Goal: Task Accomplishment & Management: Complete application form

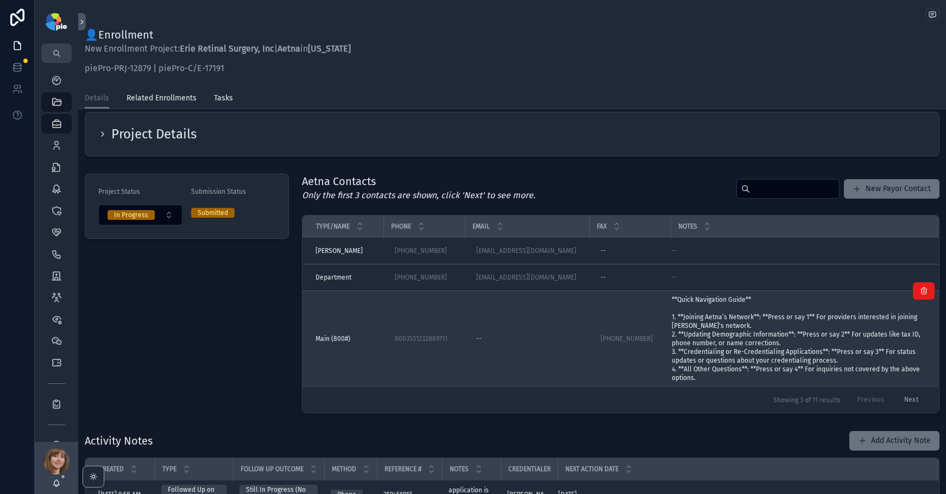
scroll to position [15, 0]
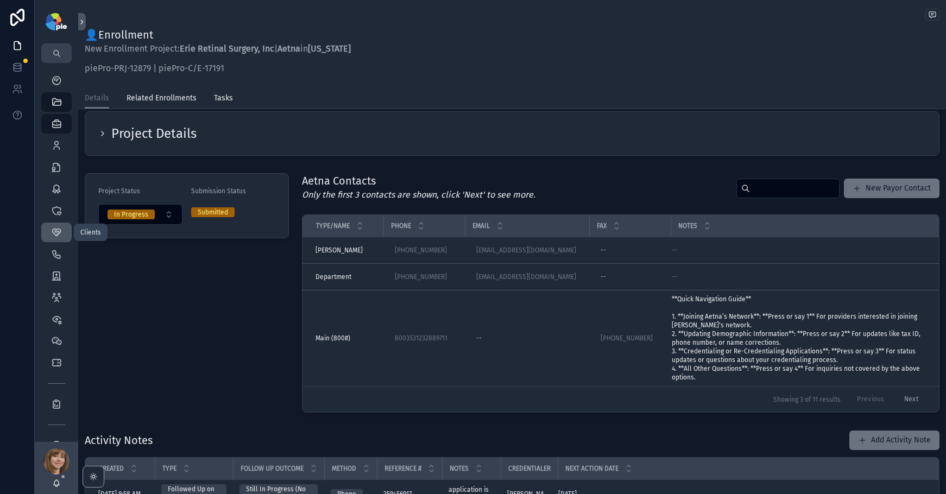
click at [59, 225] on div "Clients 58" at bounding box center [56, 232] width 17 height 17
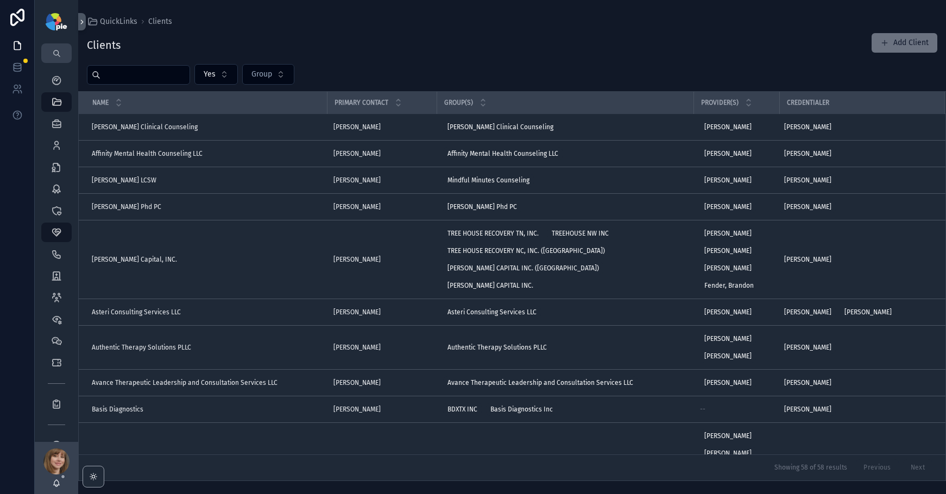
click at [164, 76] on input "scrollable content" at bounding box center [145, 74] width 89 height 15
type input "****"
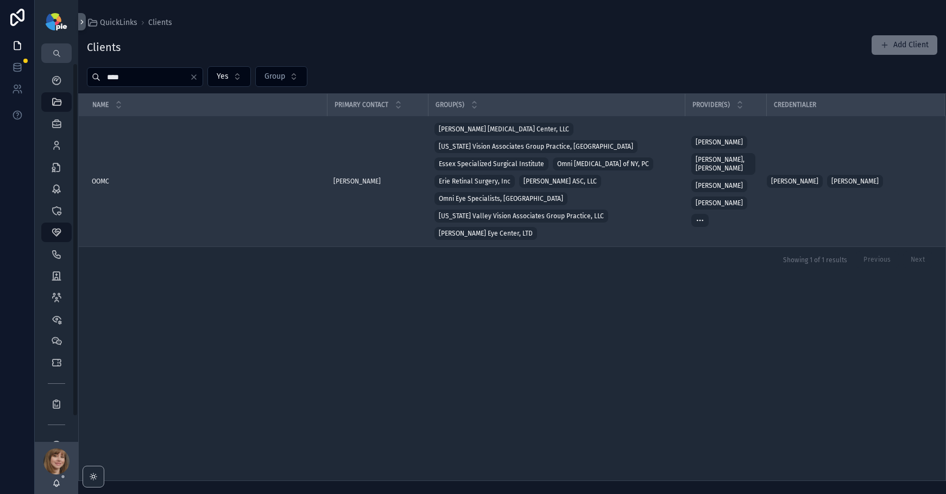
click at [134, 177] on div "OOMC OOMC" at bounding box center [206, 181] width 229 height 9
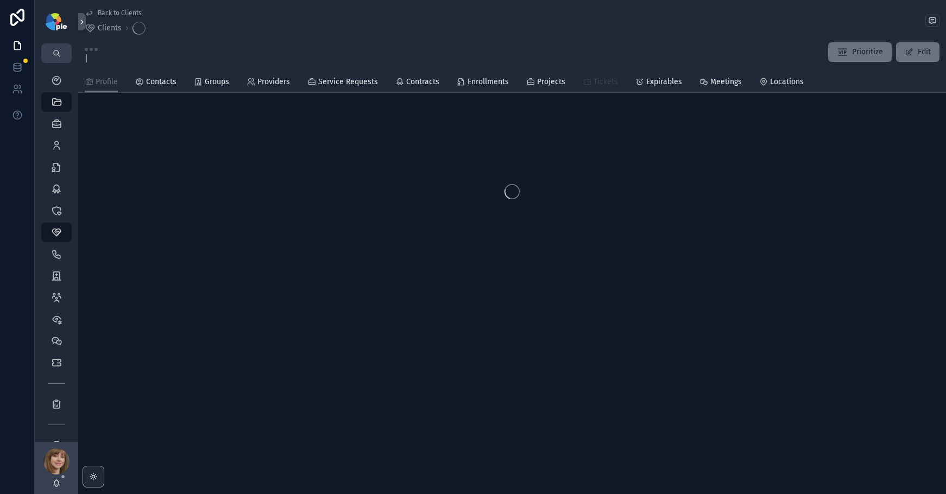
click at [594, 87] on span "Tickets" at bounding box center [606, 82] width 24 height 11
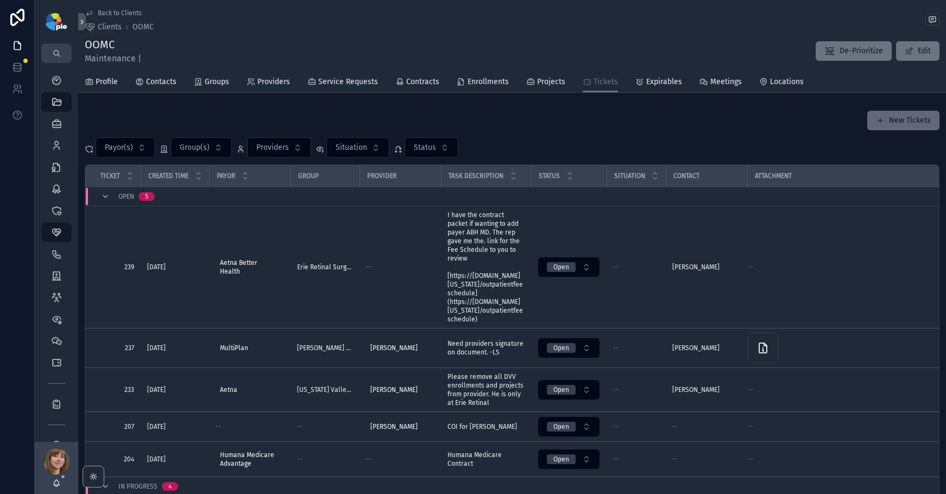
click at [901, 124] on button "New Tickets" at bounding box center [904, 121] width 72 height 20
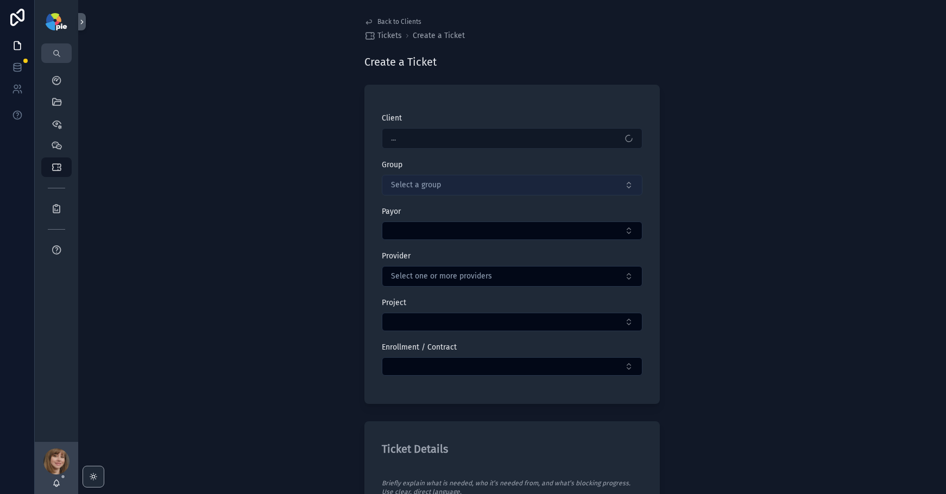
click at [420, 183] on span "Select a group" at bounding box center [416, 185] width 50 height 11
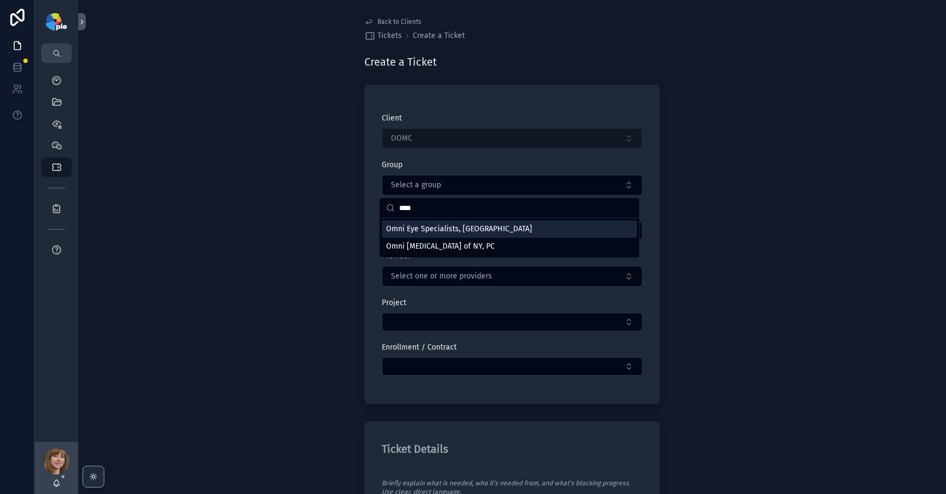
type input "****"
click at [447, 236] on div "Omni Eye Specialists, [GEOGRAPHIC_DATA]" at bounding box center [509, 229] width 255 height 17
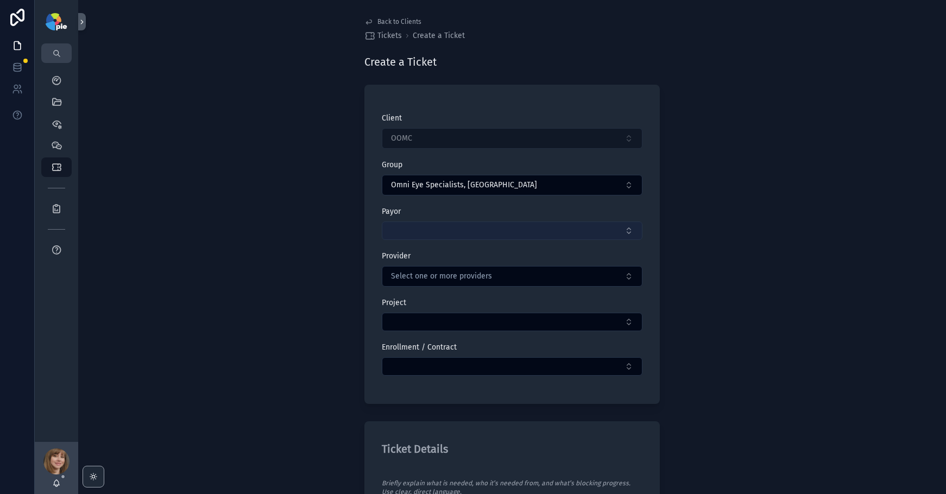
click at [449, 232] on button "Select Button" at bounding box center [512, 231] width 261 height 18
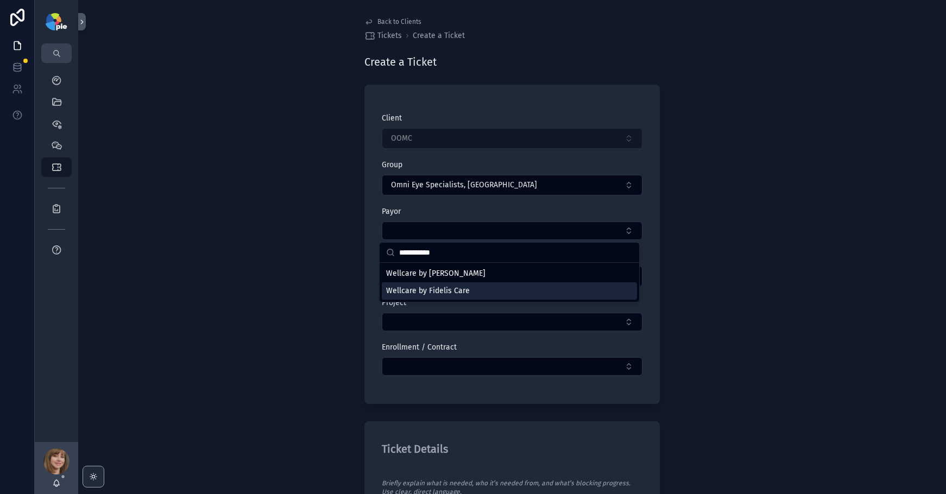
type input "**********"
click at [423, 288] on span "Wellcare by Fidelis Care" at bounding box center [428, 291] width 84 height 11
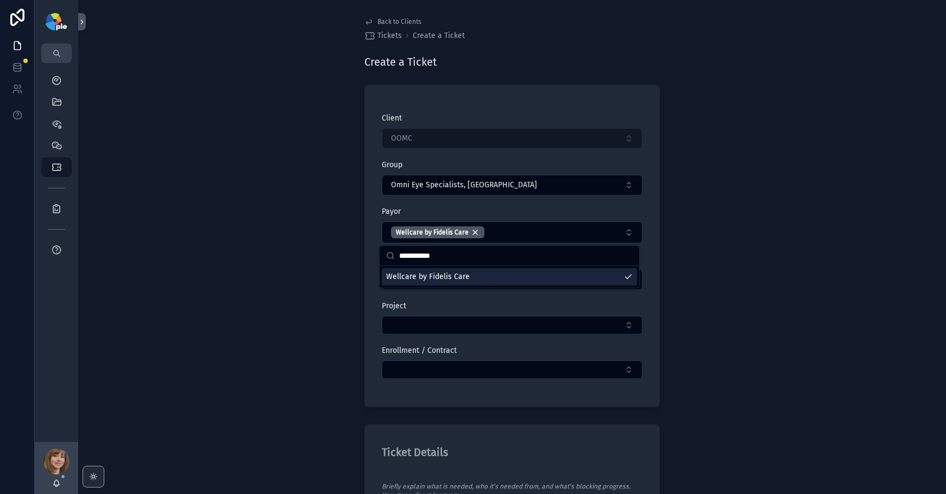
click at [297, 318] on div "Back to Clients Tickets Create a Ticket Create a Ticket Client OOMC Group Omni …" at bounding box center [512, 247] width 868 height 494
click at [445, 277] on span "Select one or more providers" at bounding box center [441, 279] width 101 height 11
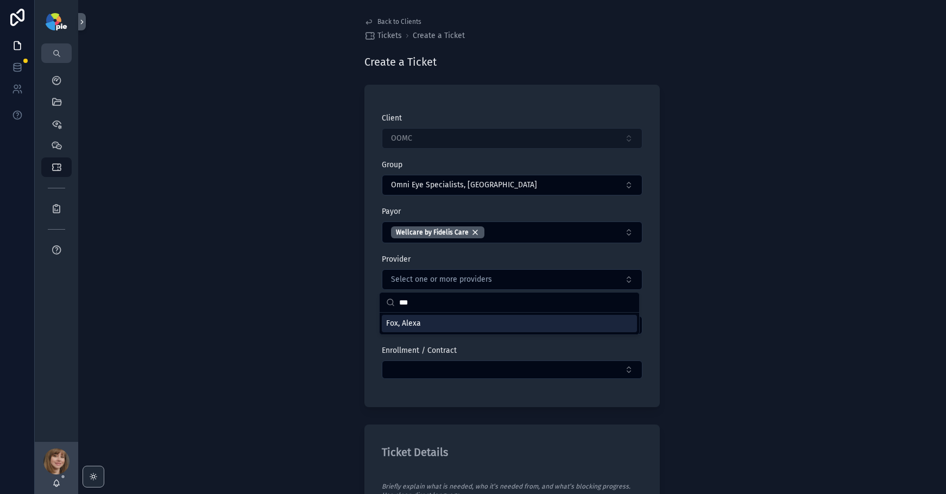
type input "***"
click at [481, 325] on div "Fox, Alexa" at bounding box center [509, 323] width 255 height 17
click at [407, 325] on span "Fox, Alexa" at bounding box center [403, 324] width 35 height 11
click at [409, 321] on span "Fox, Alexa" at bounding box center [403, 323] width 35 height 11
click at [309, 335] on div "Back to Clients Tickets Create a Ticket Create a Ticket Client OOMC Group Omni …" at bounding box center [512, 247] width 868 height 494
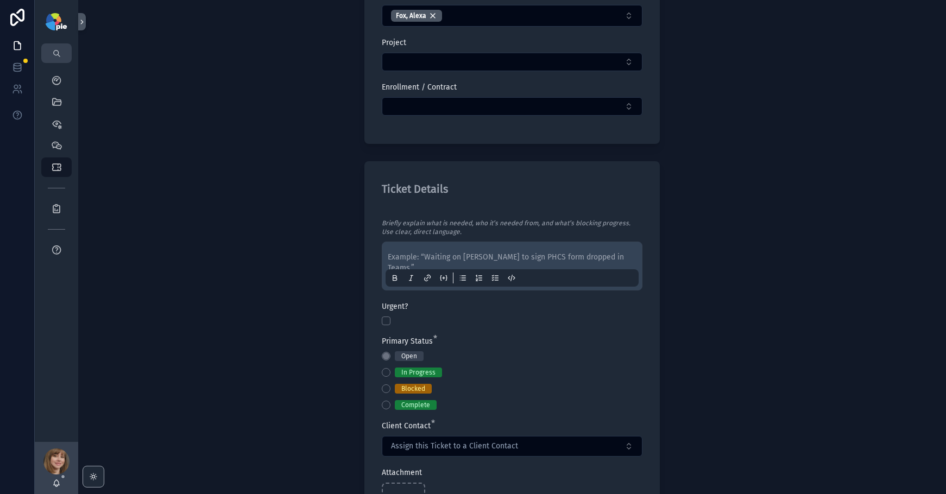
scroll to position [277, 0]
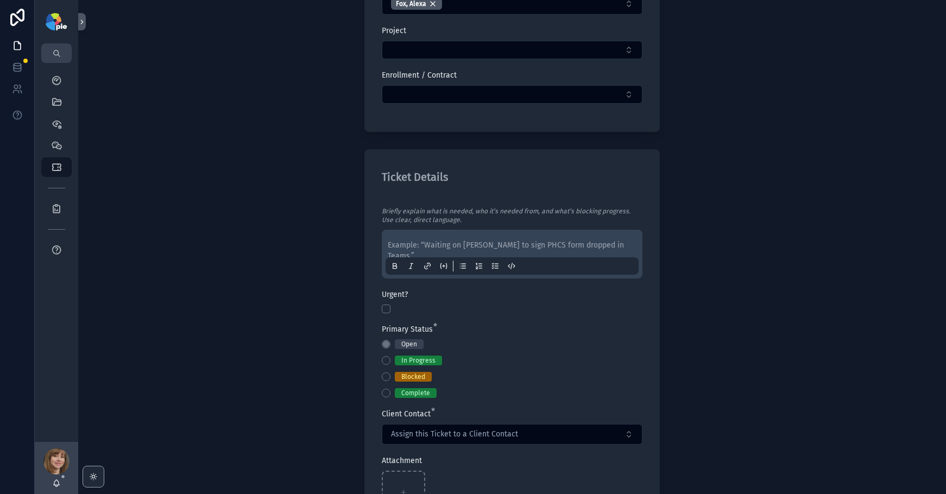
click at [420, 248] on p "scrollable content" at bounding box center [514, 245] width 253 height 11
click at [384, 376] on button "Blocked" at bounding box center [386, 377] width 9 height 9
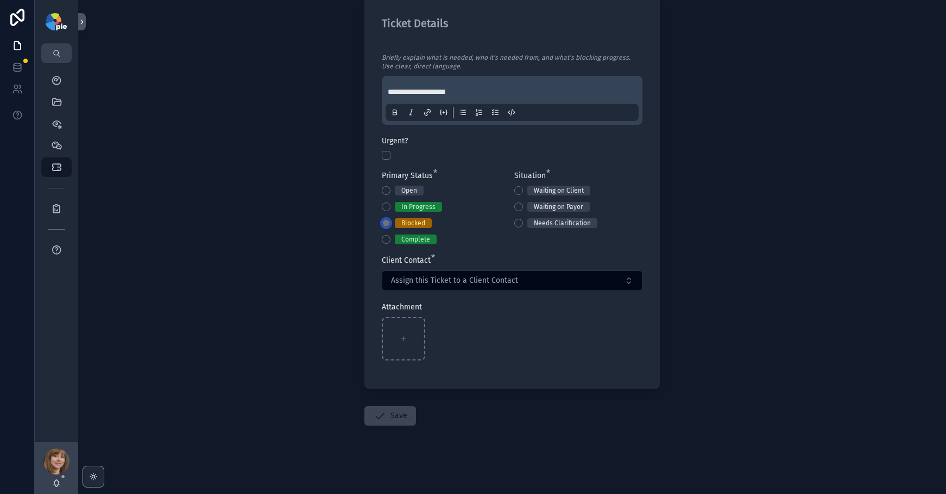
scroll to position [431, 0]
click at [517, 191] on button "Waiting on Client" at bounding box center [518, 189] width 9 height 9
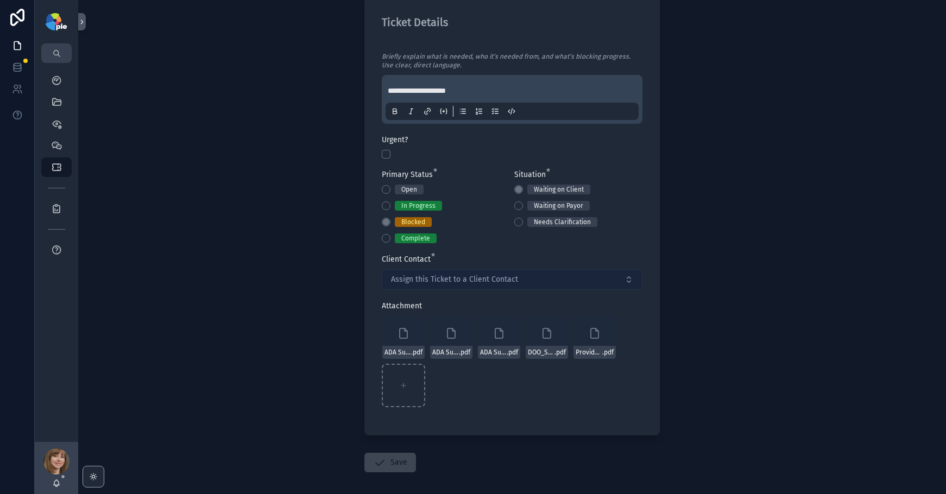
click at [487, 279] on span "Assign this Ticket to a Client Contact" at bounding box center [454, 279] width 127 height 11
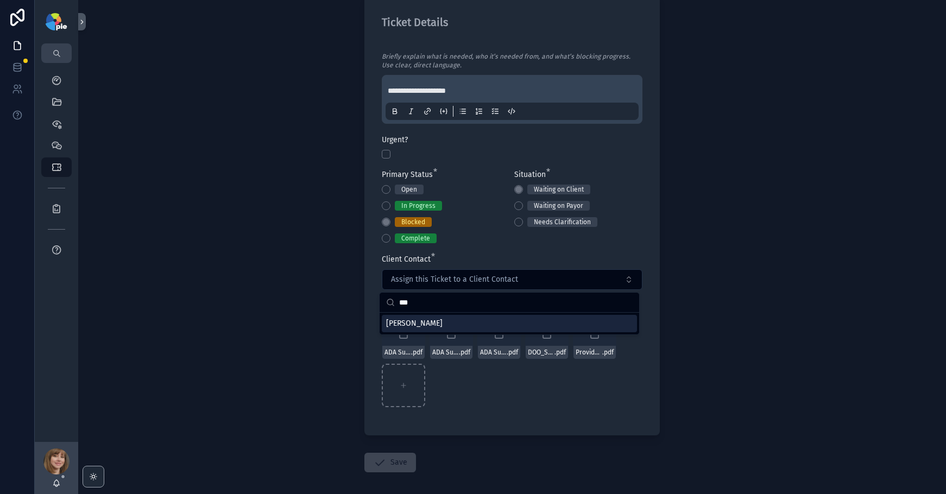
type input "***"
click at [447, 320] on div "Yesenia Ramos" at bounding box center [509, 323] width 255 height 17
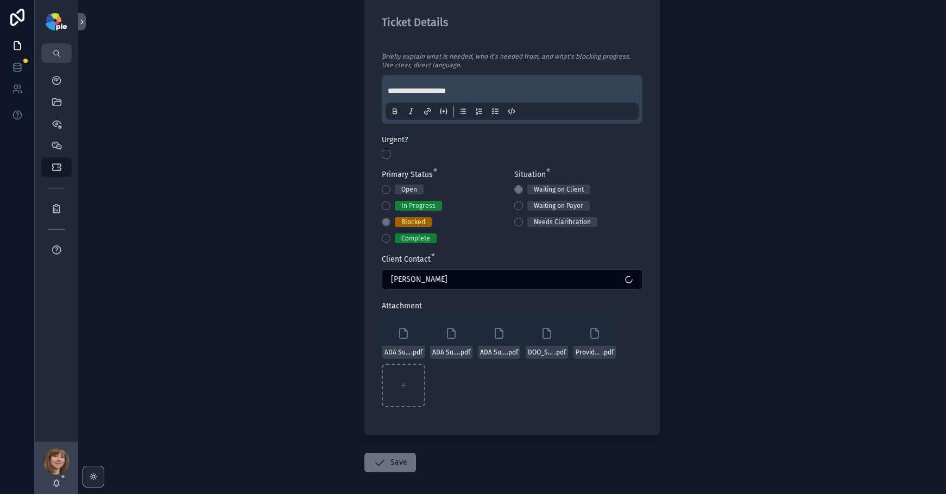
click at [728, 315] on div "**********" at bounding box center [512, 247] width 868 height 494
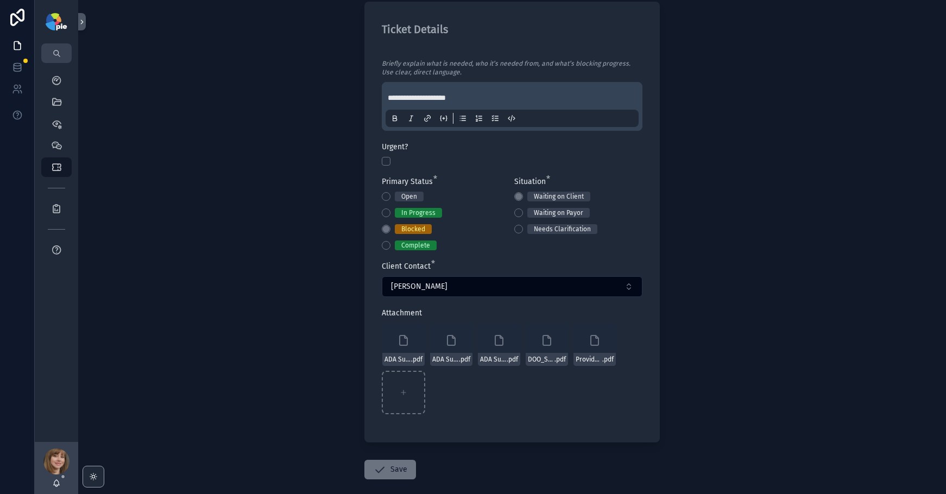
scroll to position [479, 0]
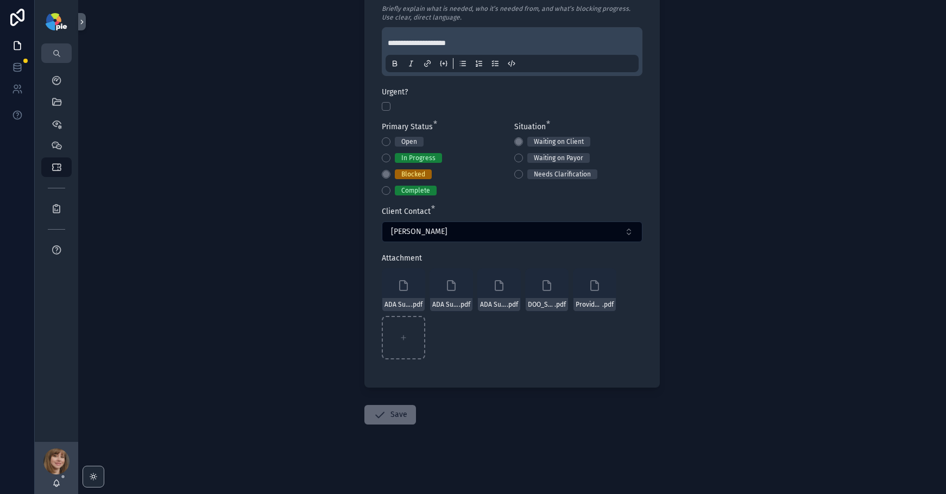
click at [387, 417] on button "Save" at bounding box center [391, 415] width 52 height 20
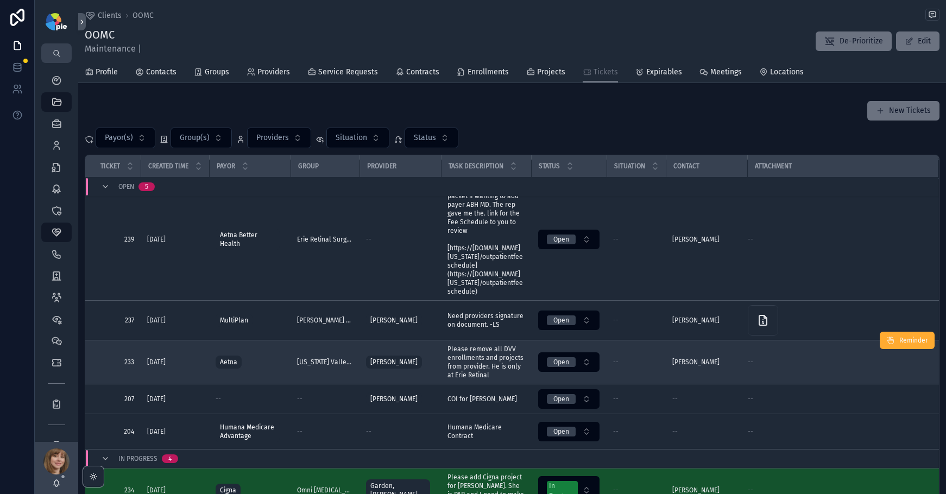
scroll to position [74, 0]
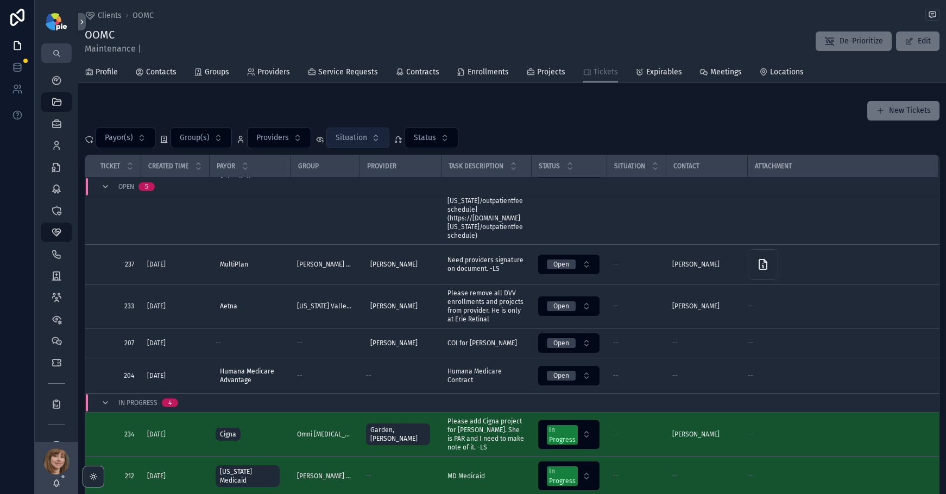
click at [357, 142] on span "Situation" at bounding box center [352, 138] width 32 height 11
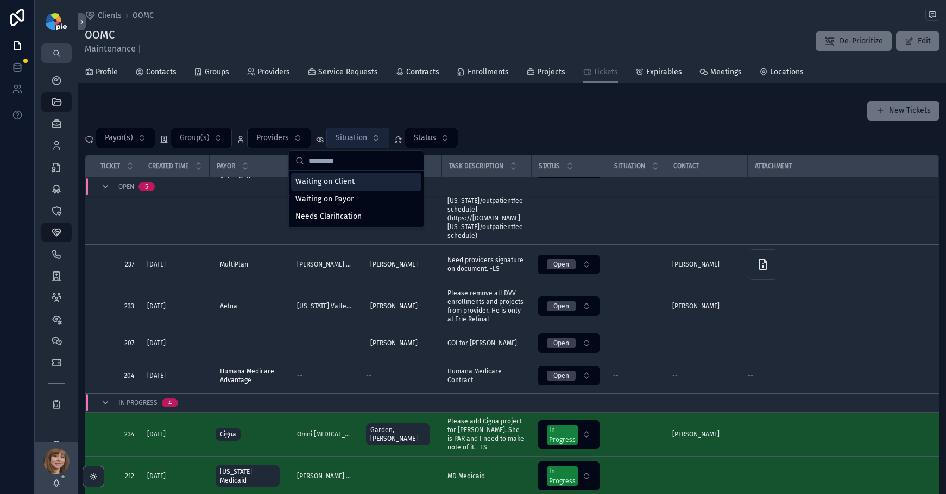
click at [357, 142] on span "Situation" at bounding box center [352, 138] width 32 height 11
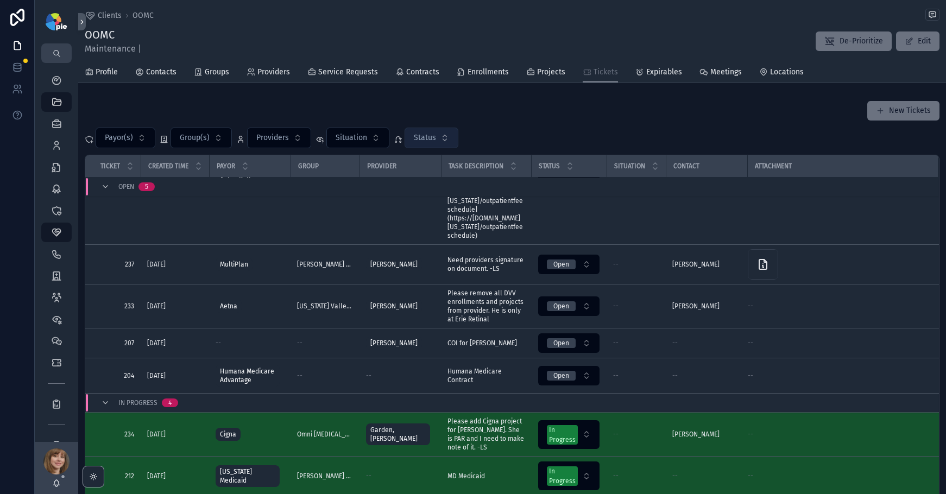
click at [432, 139] on span "Status" at bounding box center [425, 138] width 22 height 11
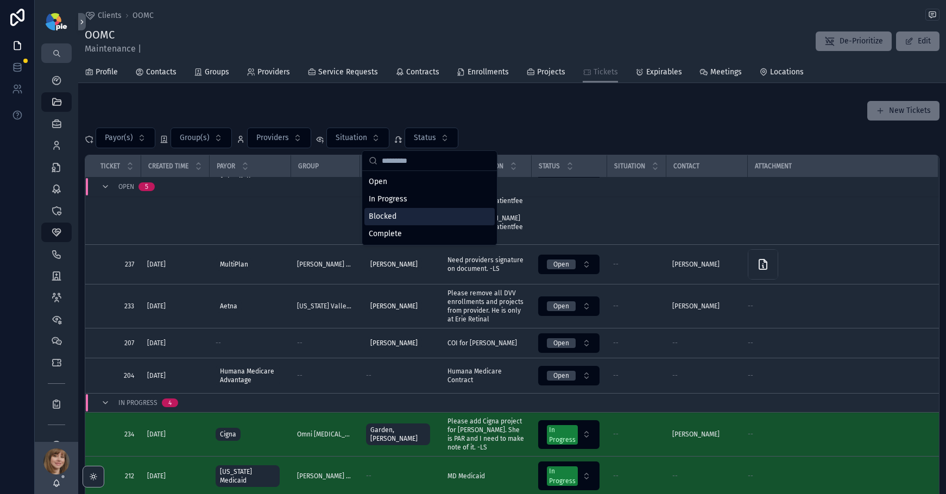
click at [402, 214] on div "Blocked" at bounding box center [430, 216] width 130 height 17
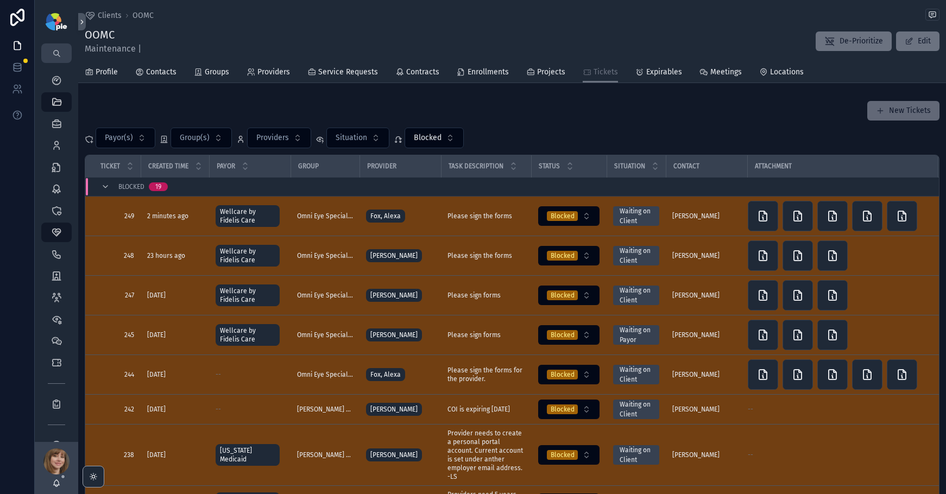
click at [916, 109] on button "New Tickets" at bounding box center [904, 111] width 72 height 20
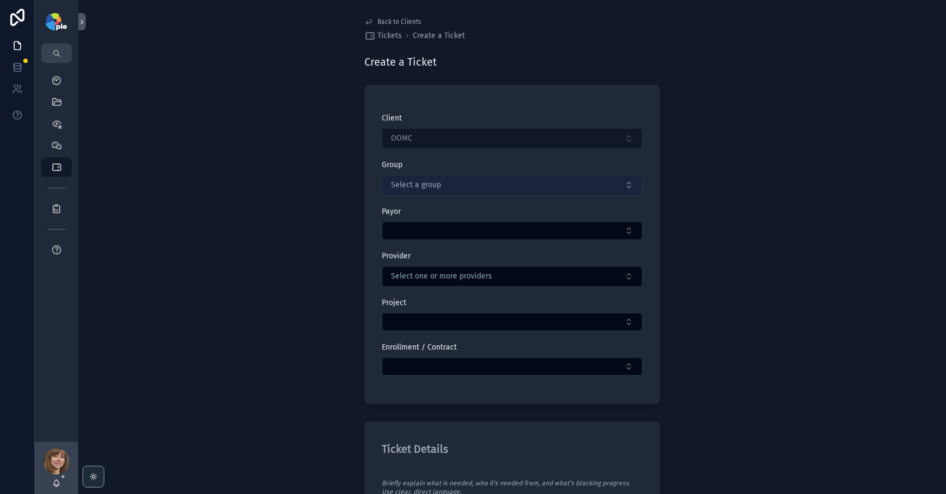
click at [445, 178] on button "Select a group" at bounding box center [512, 185] width 261 height 21
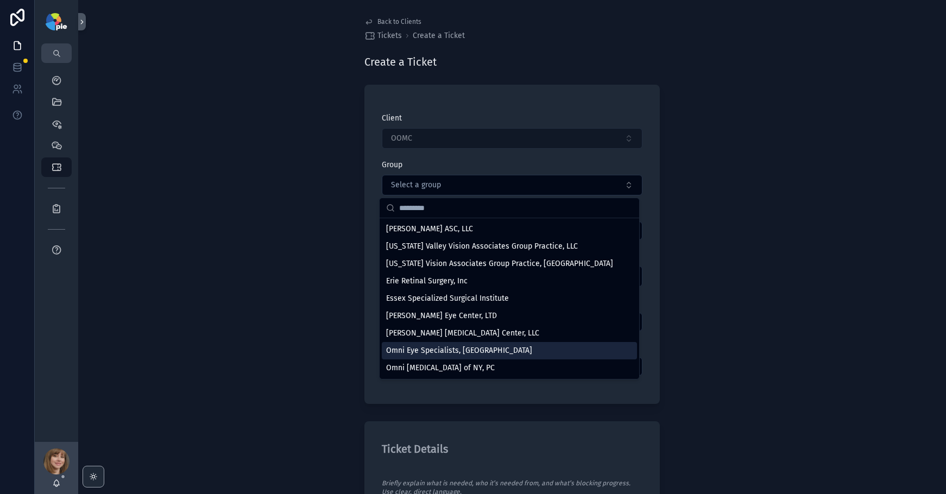
click at [456, 347] on span "Omni Eye Specialists, [GEOGRAPHIC_DATA]" at bounding box center [459, 351] width 146 height 11
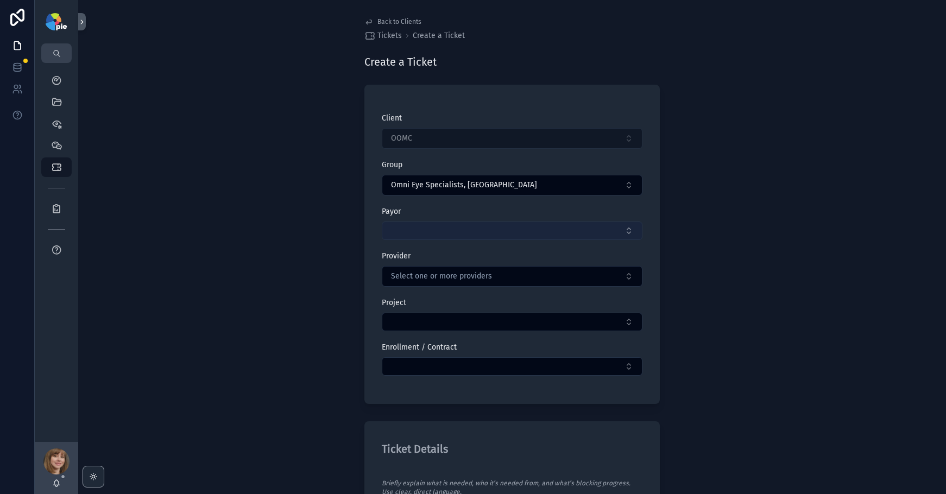
click at [438, 227] on button "Select Button" at bounding box center [512, 231] width 261 height 18
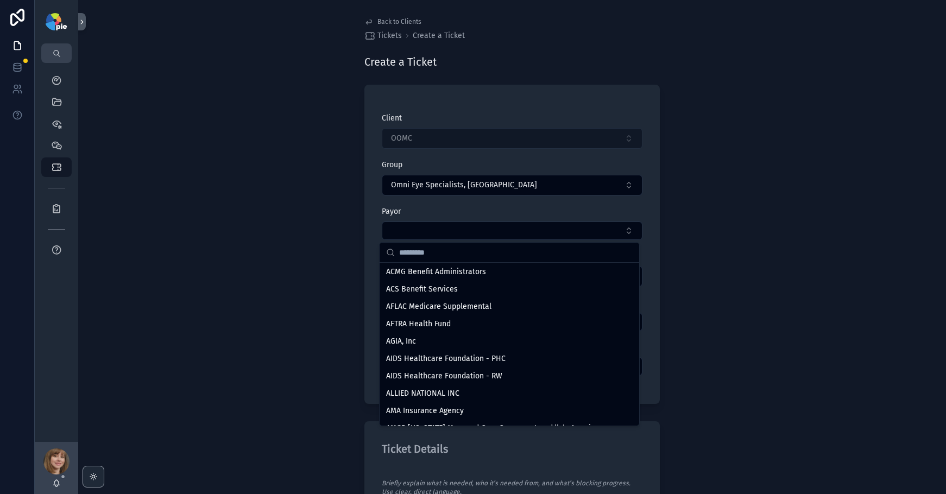
scroll to position [310, 0]
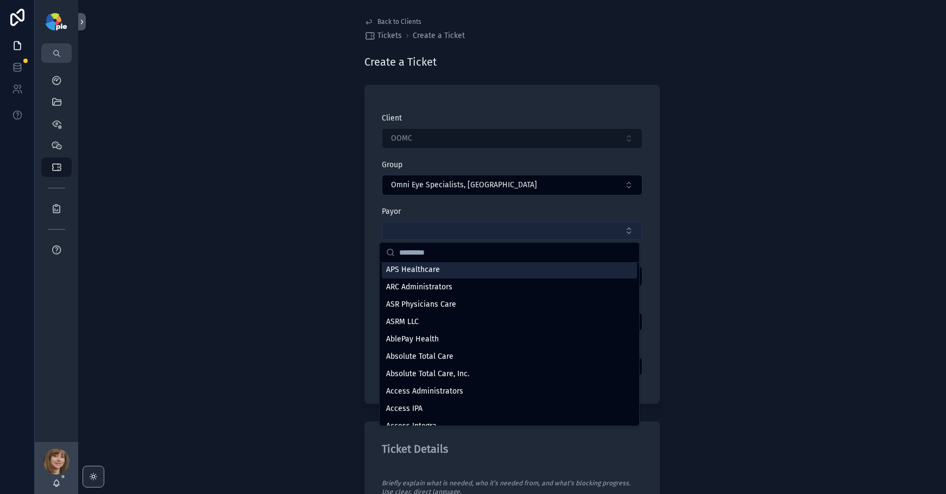
click at [466, 229] on button "Select Button" at bounding box center [512, 231] width 261 height 18
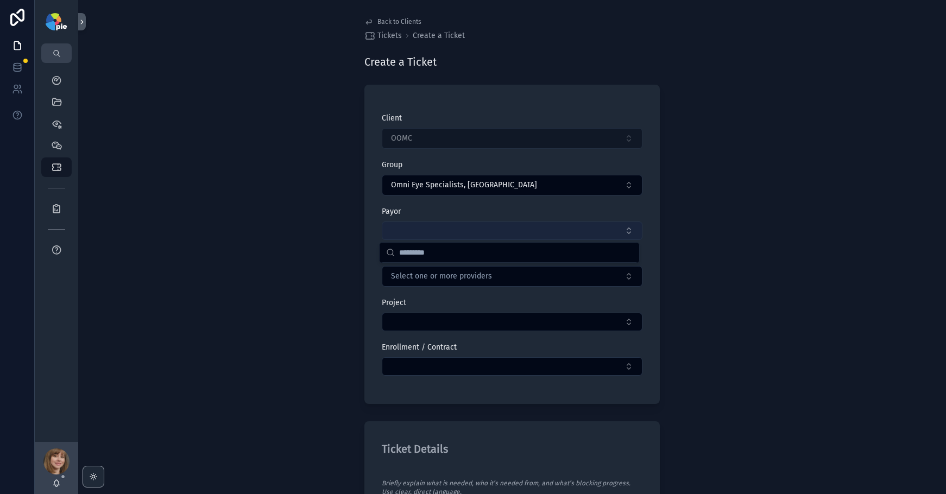
scroll to position [0, 0]
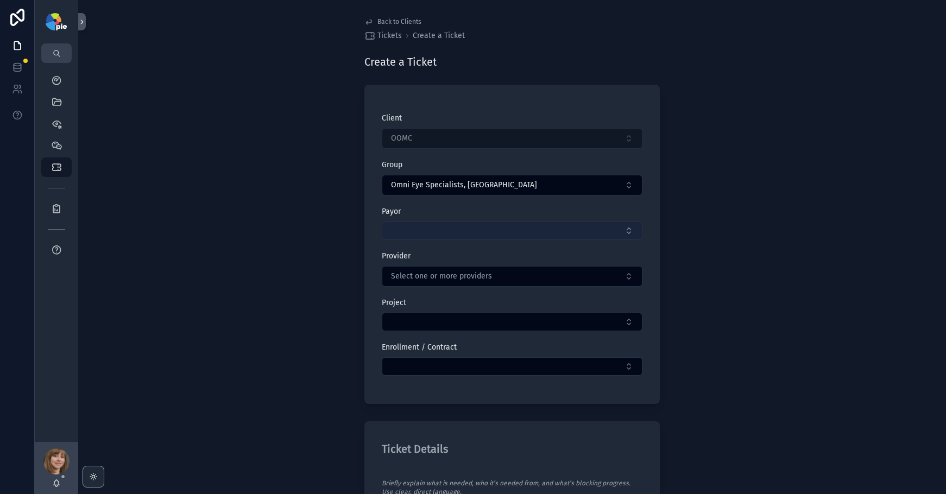
click at [466, 227] on button "Select Button" at bounding box center [512, 231] width 261 height 18
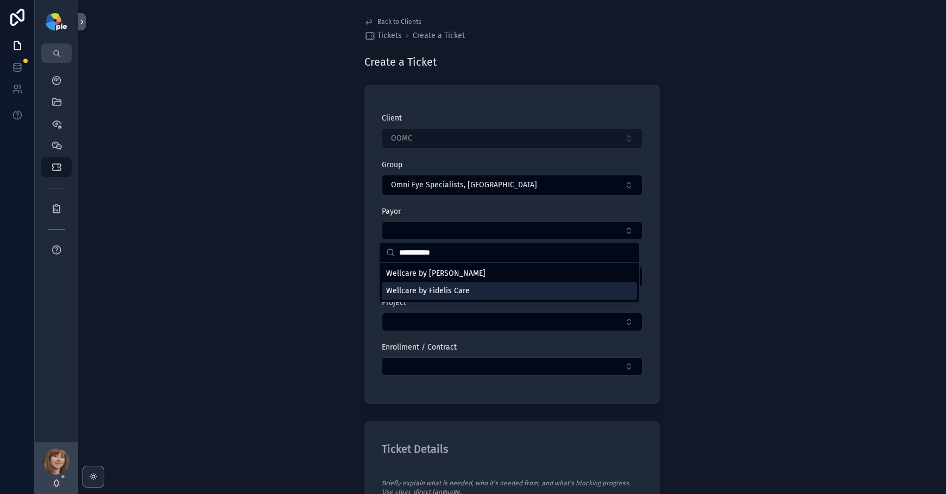
type input "**********"
click at [448, 286] on span "Wellcare by Fidelis Care" at bounding box center [428, 291] width 84 height 11
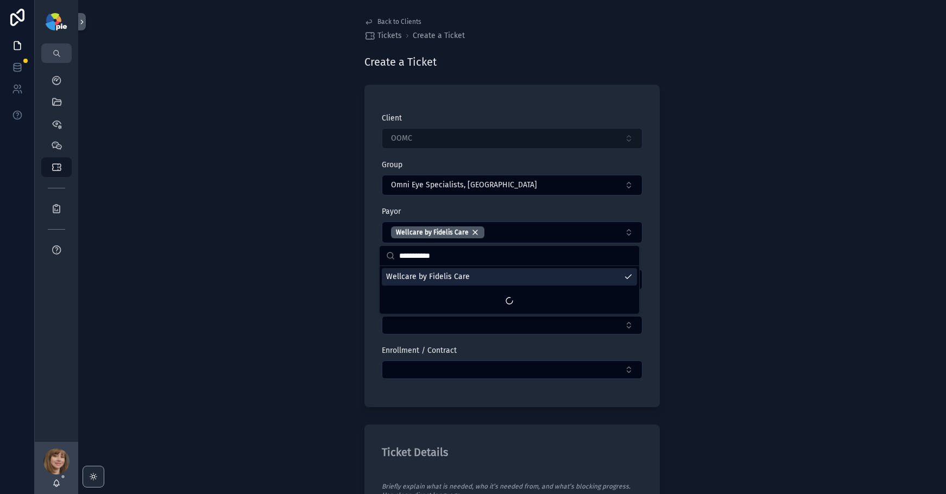
click at [286, 274] on div "Back to Clients Tickets Create a Ticket Create a Ticket Client OOMC Group Omni …" at bounding box center [512, 247] width 868 height 494
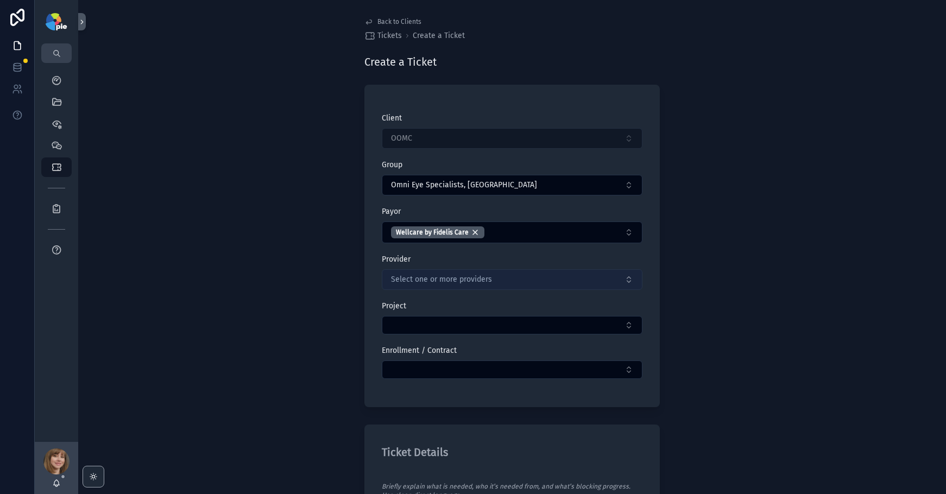
click at [443, 278] on span "Select one or more providers" at bounding box center [441, 279] width 101 height 11
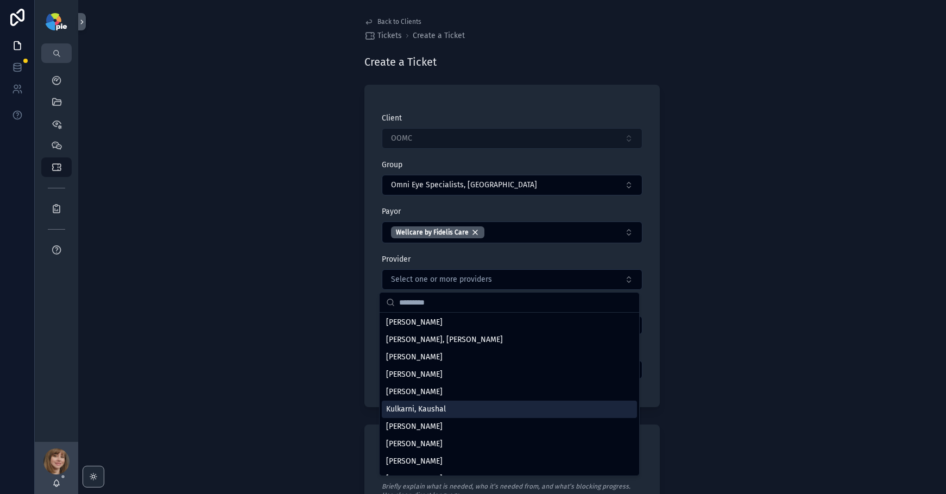
scroll to position [455, 0]
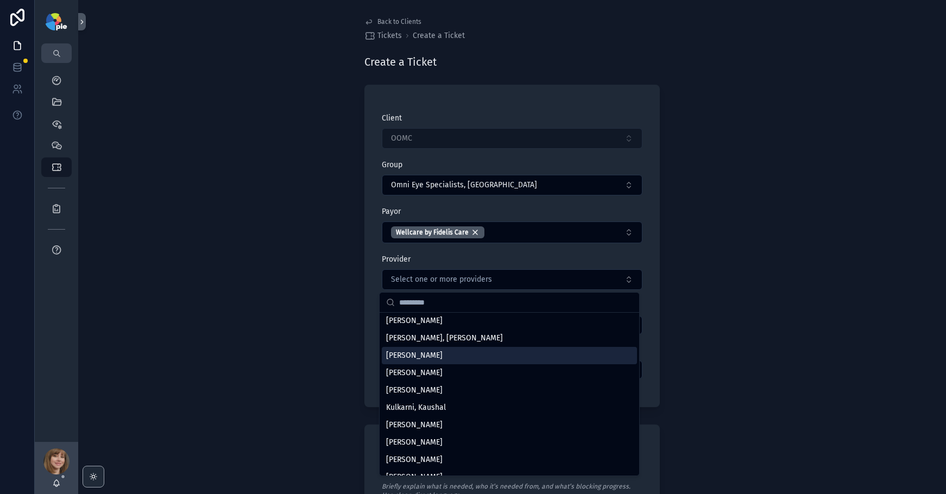
click at [464, 355] on div "[PERSON_NAME]" at bounding box center [509, 355] width 255 height 17
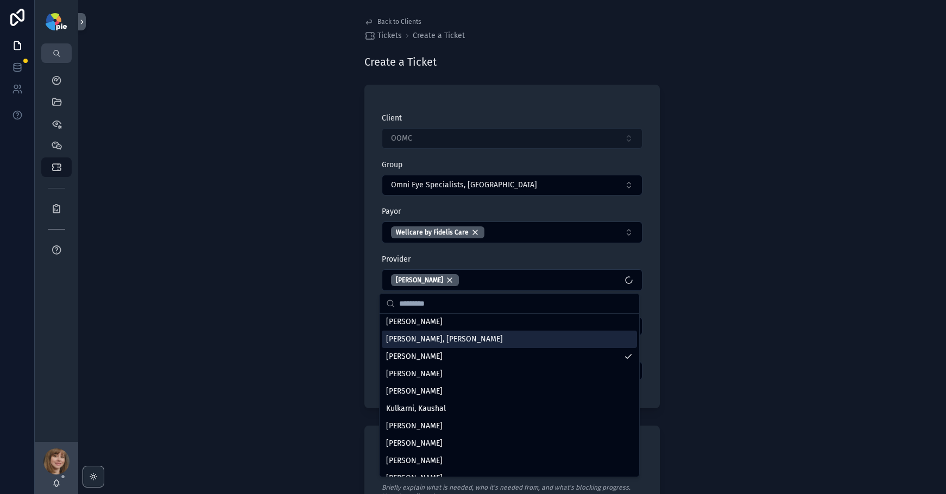
scroll to position [0, 0]
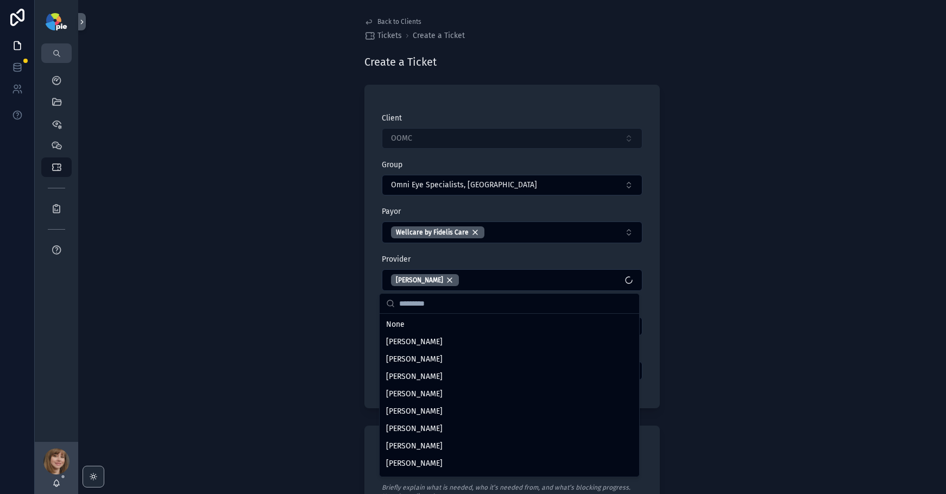
click at [310, 317] on div "Back to Clients Tickets Create a Ticket Create a Ticket Client OOMC Group Omni …" at bounding box center [512, 247] width 868 height 494
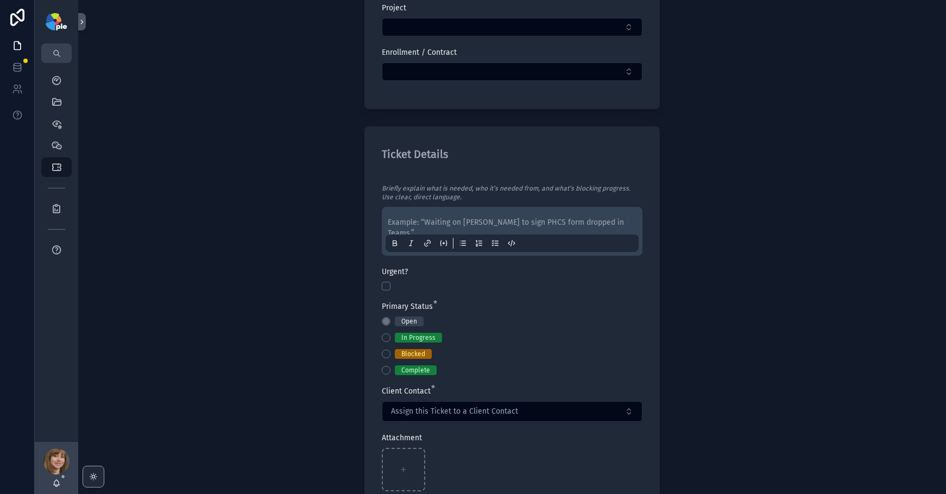
scroll to position [330, 0]
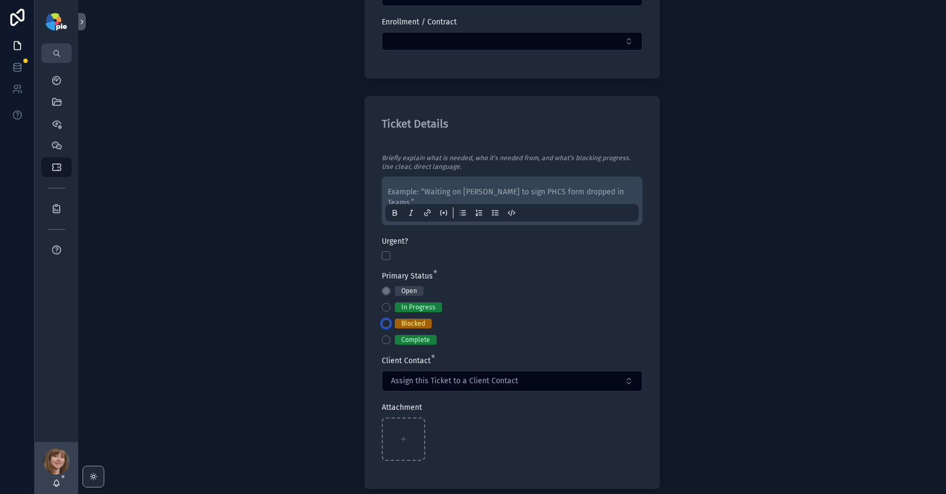
click at [384, 322] on button "Blocked" at bounding box center [386, 323] width 9 height 9
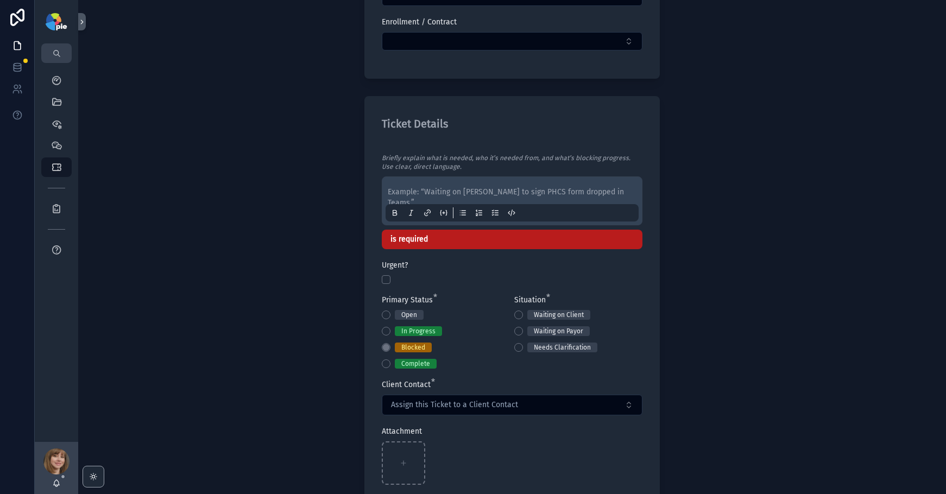
click at [432, 193] on p "scrollable content" at bounding box center [514, 192] width 253 height 11
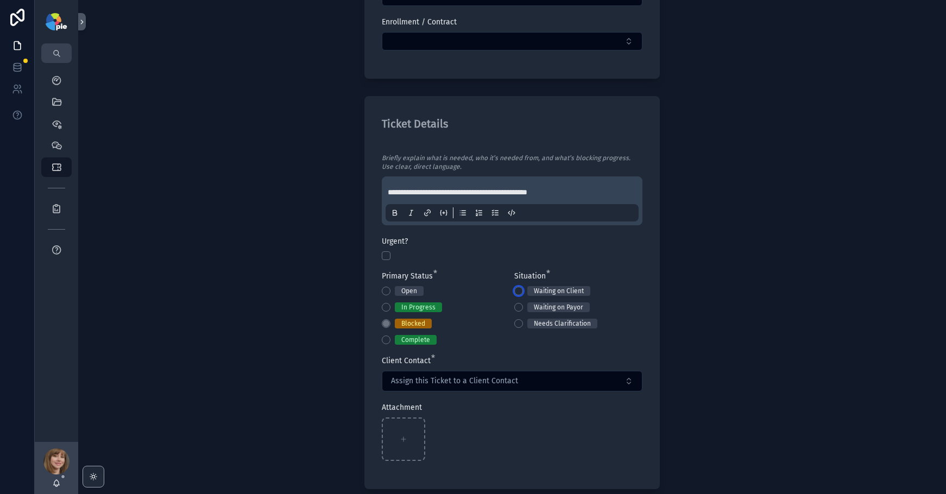
click at [518, 290] on button "Waiting on Client" at bounding box center [518, 291] width 9 height 9
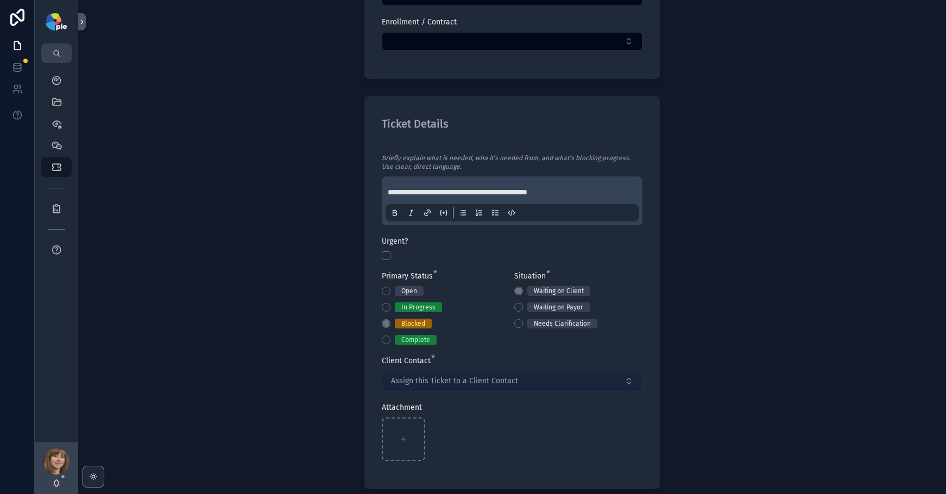
click at [467, 378] on span "Assign this Ticket to a Client Contact" at bounding box center [454, 381] width 127 height 11
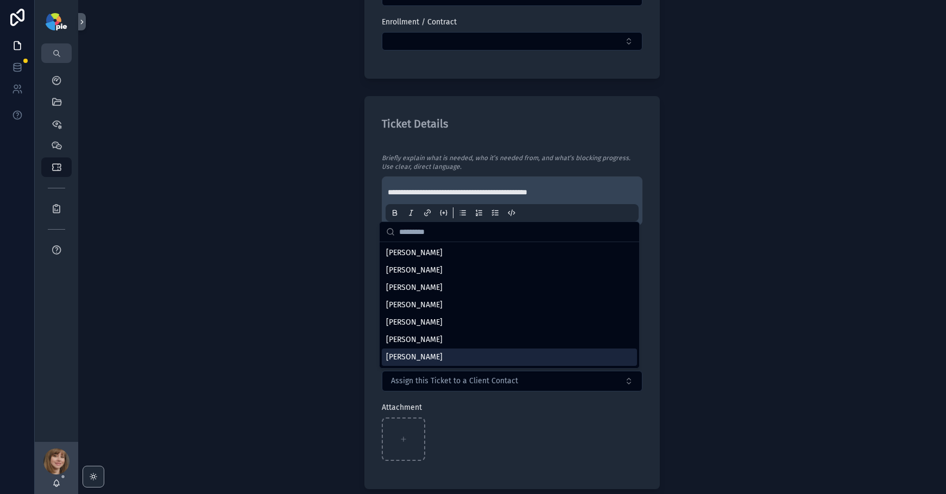
click at [463, 359] on div "Yesenia Ramos" at bounding box center [509, 357] width 255 height 17
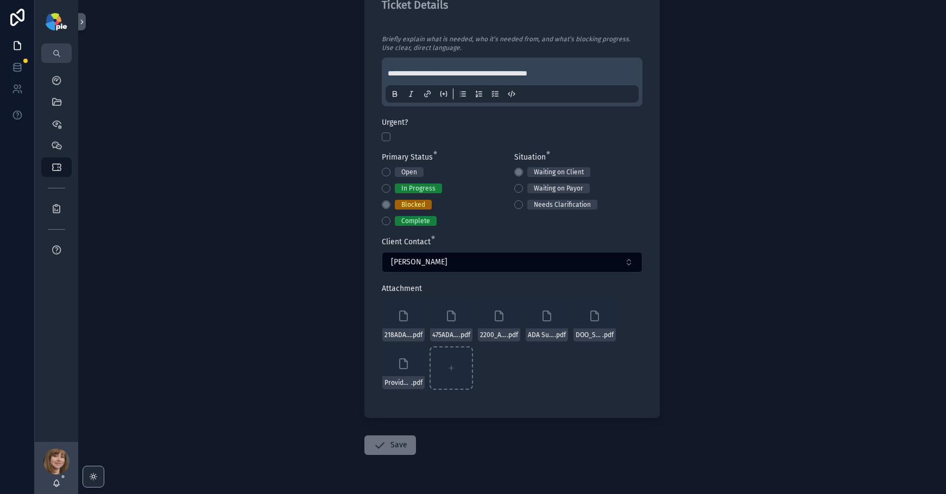
scroll to position [469, 0]
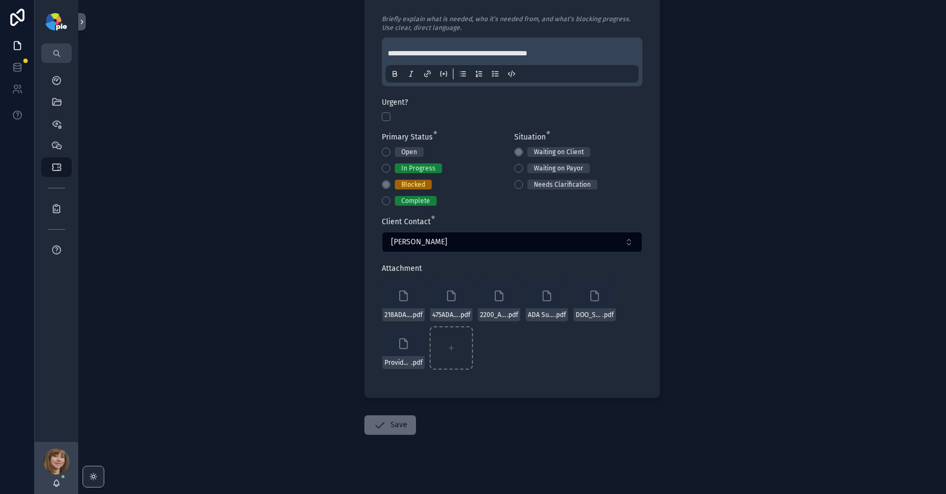
click at [395, 426] on button "Save" at bounding box center [391, 426] width 52 height 20
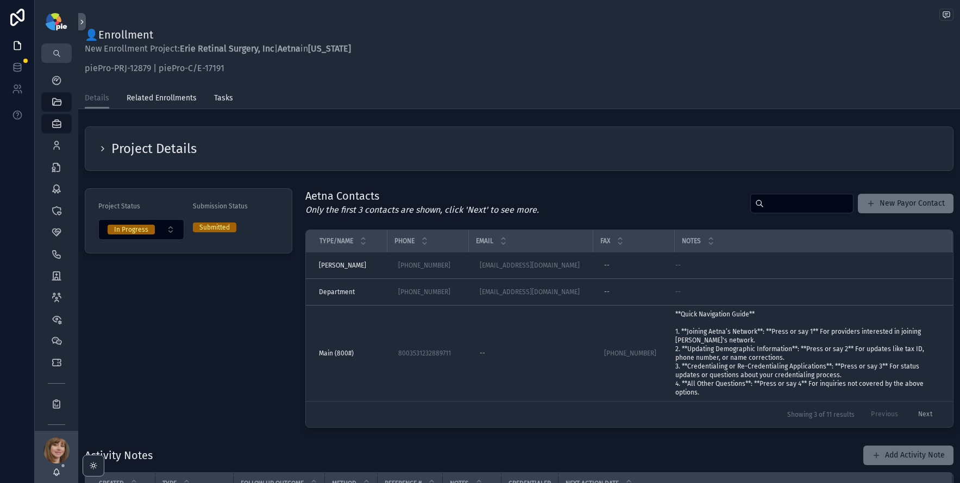
click at [184, 354] on div "Project Status In Progress Submission Status Submitted" at bounding box center [188, 308] width 221 height 248
click at [54, 148] on icon "scrollable content" at bounding box center [56, 145] width 11 height 11
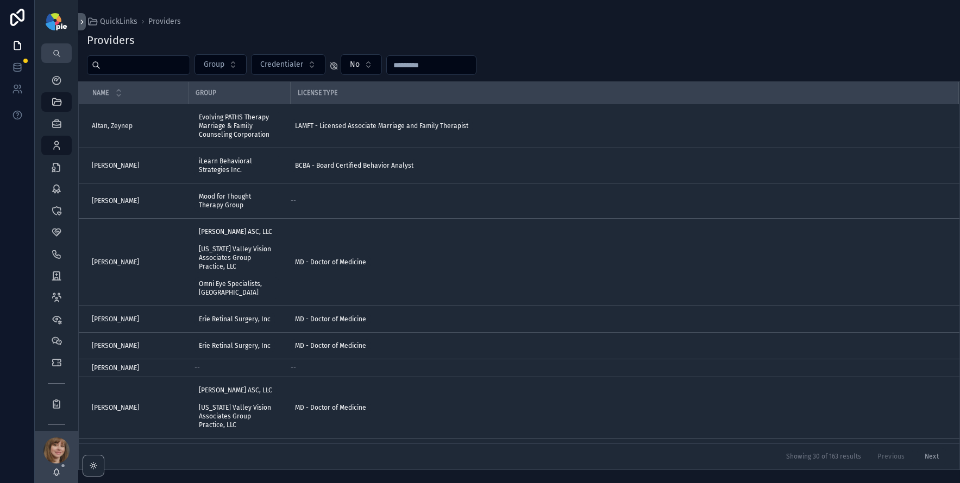
click at [128, 70] on input "scrollable content" at bounding box center [145, 65] width 89 height 15
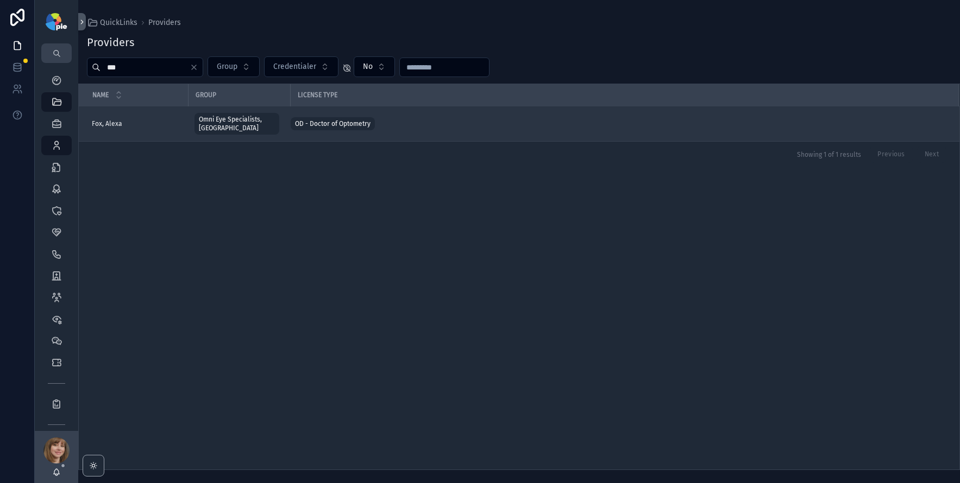
type input "***"
click at [118, 120] on span "Fox, Alexa" at bounding box center [107, 124] width 30 height 9
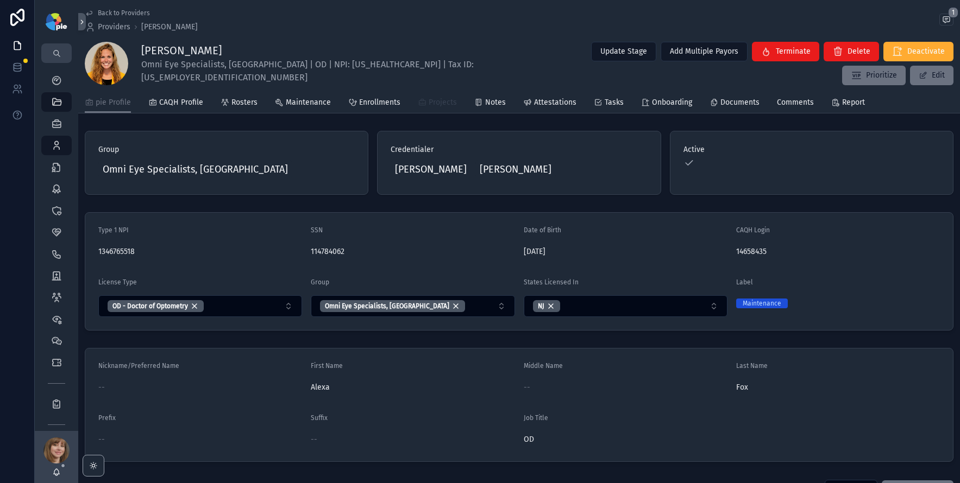
click at [419, 101] on icon "scrollable content" at bounding box center [422, 102] width 9 height 9
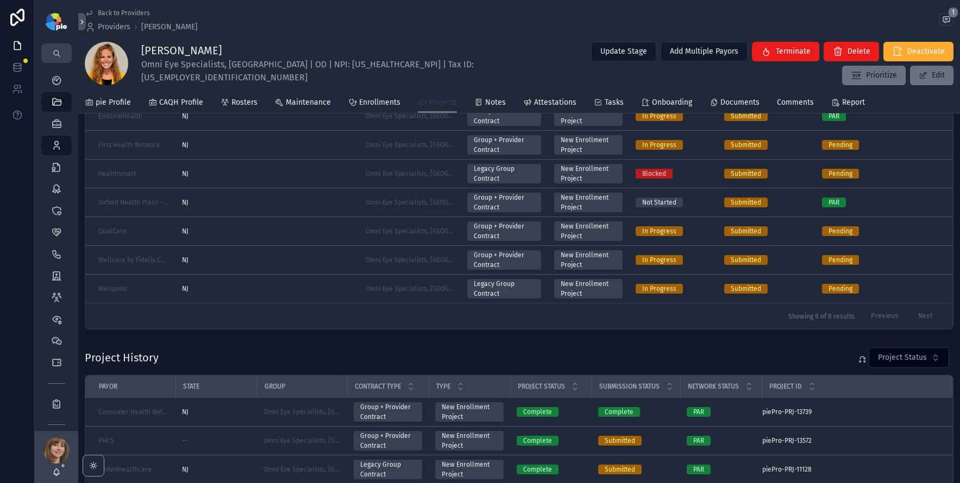
scroll to position [127, 0]
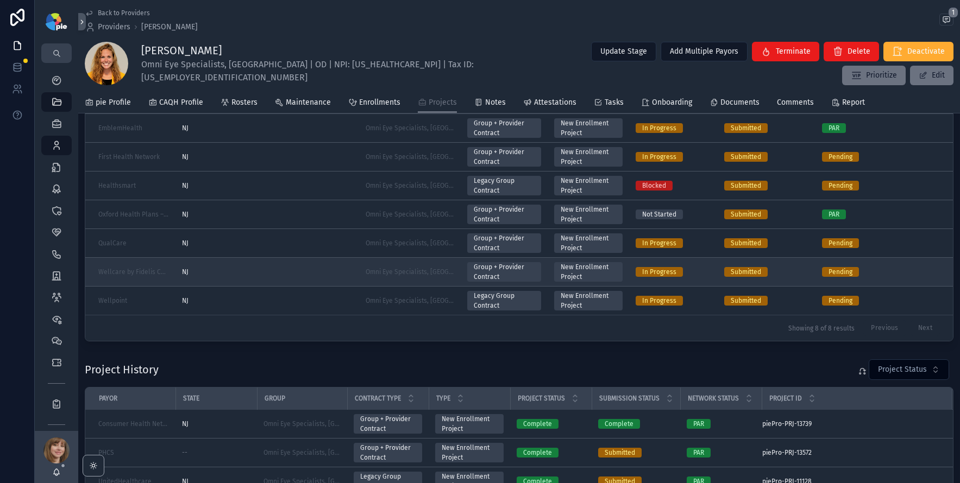
click at [255, 271] on div "NJ" at bounding box center [267, 272] width 171 height 9
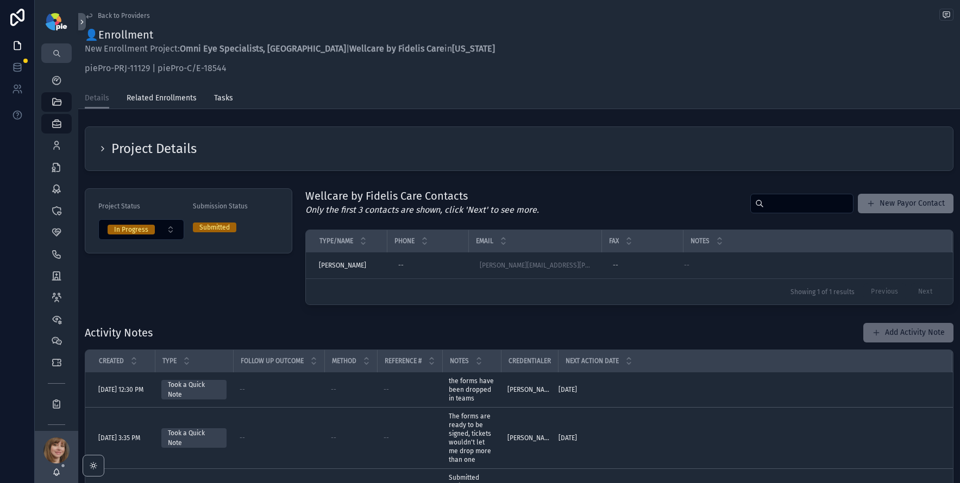
click at [903, 331] on button "Add Activity Note" at bounding box center [908, 333] width 90 height 20
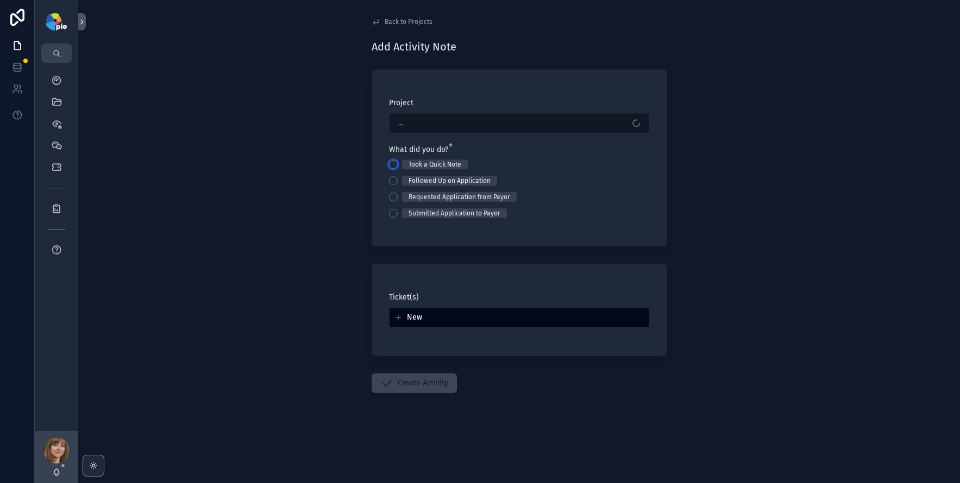
click at [391, 164] on button "Took a Quick Note" at bounding box center [393, 164] width 9 height 9
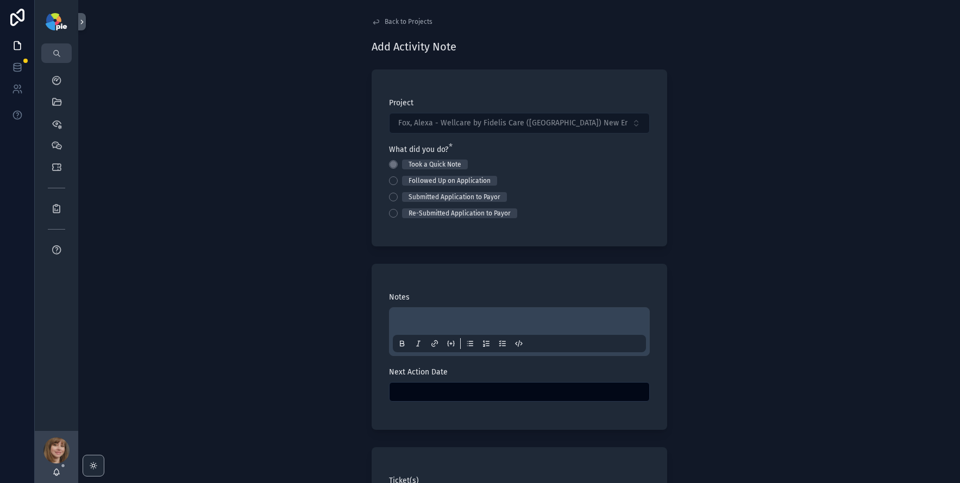
click at [413, 315] on div "scrollable content" at bounding box center [519, 331] width 253 height 41
click at [410, 318] on p "scrollable content" at bounding box center [521, 323] width 253 height 11
click at [269, 335] on div "**********" at bounding box center [519, 241] width 882 height 483
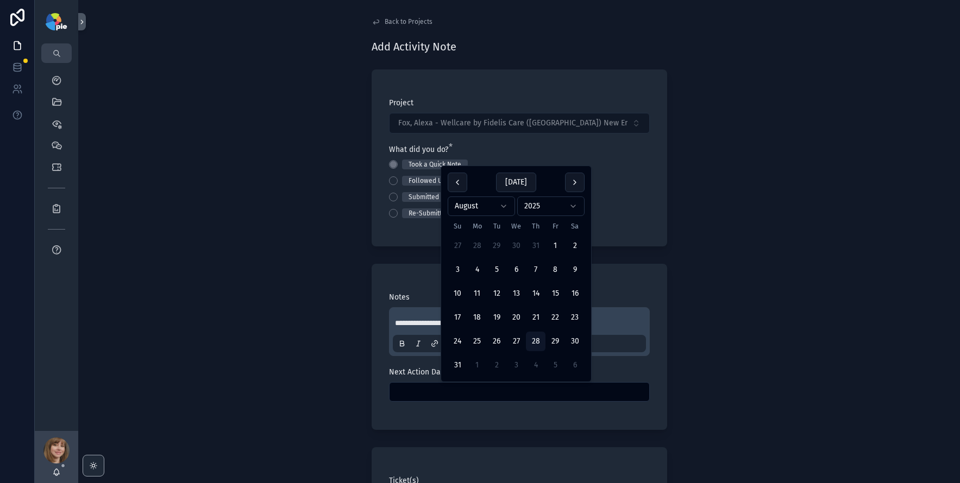
click at [450, 387] on input "scrollable content" at bounding box center [520, 392] width 260 height 15
click at [551, 363] on button "5" at bounding box center [555, 366] width 20 height 20
type input "********"
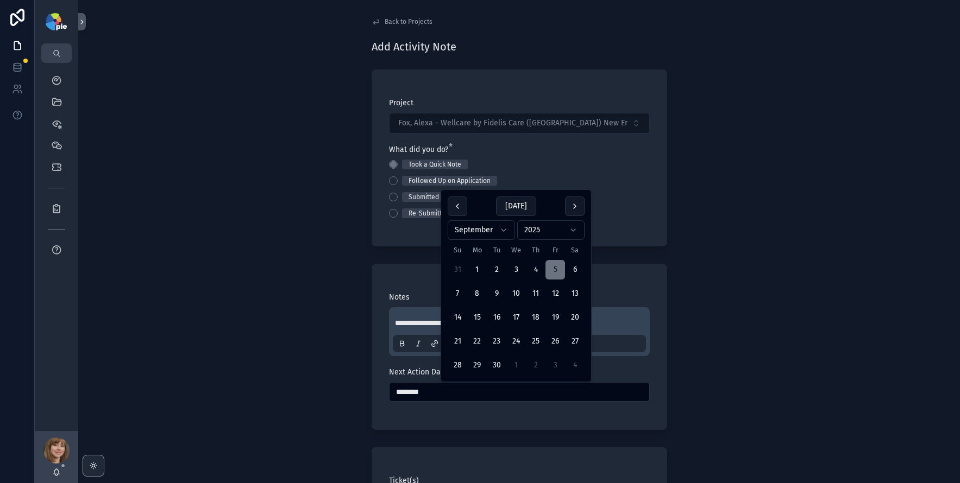
click at [215, 373] on div "**********" at bounding box center [519, 241] width 882 height 483
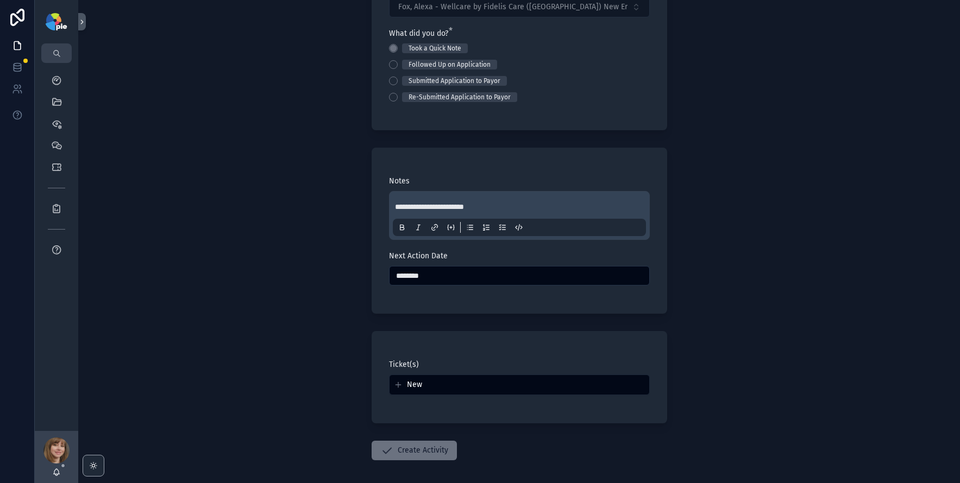
scroll to position [163, 0]
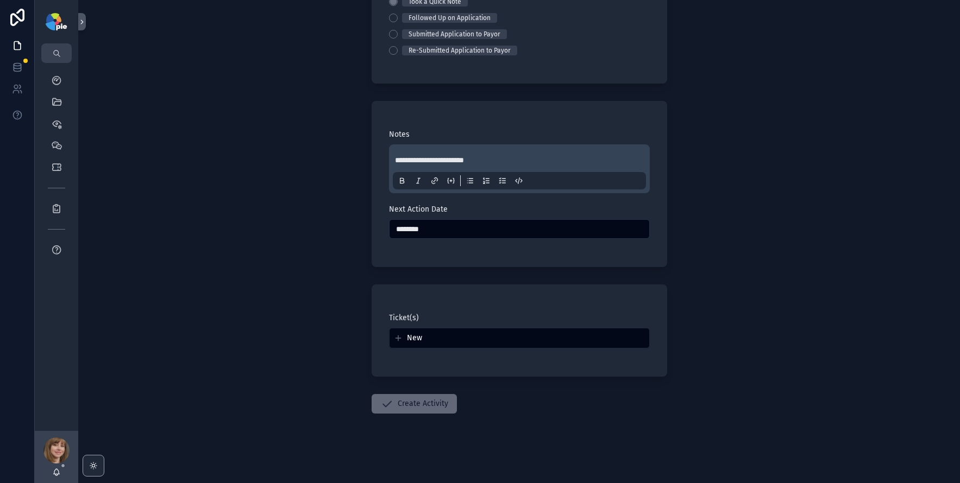
click at [424, 405] on button "Create Activity" at bounding box center [414, 404] width 85 height 20
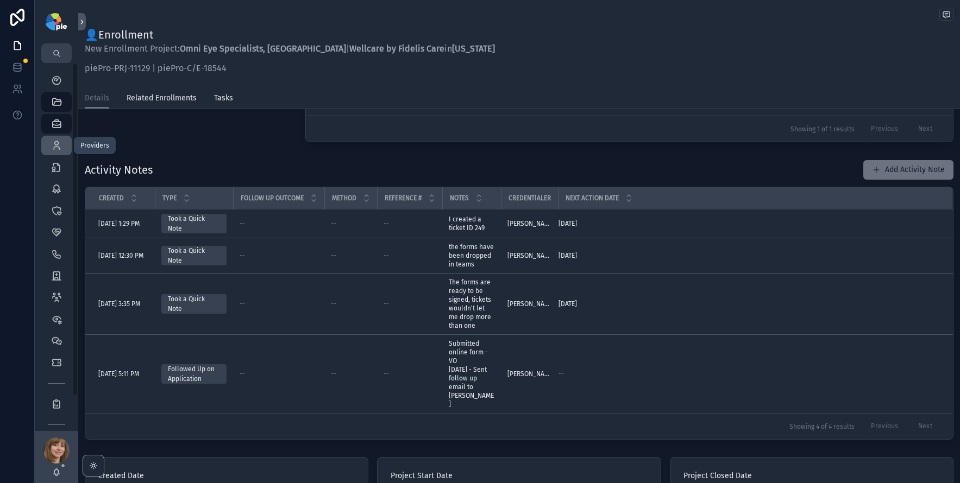
click at [62, 146] on div "Providers 296" at bounding box center [56, 145] width 17 height 17
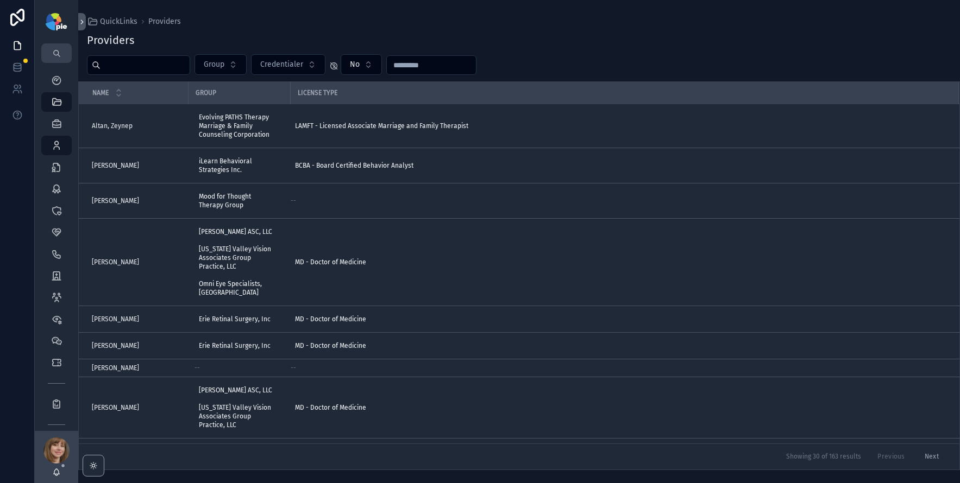
click at [134, 63] on input "scrollable content" at bounding box center [145, 65] width 89 height 15
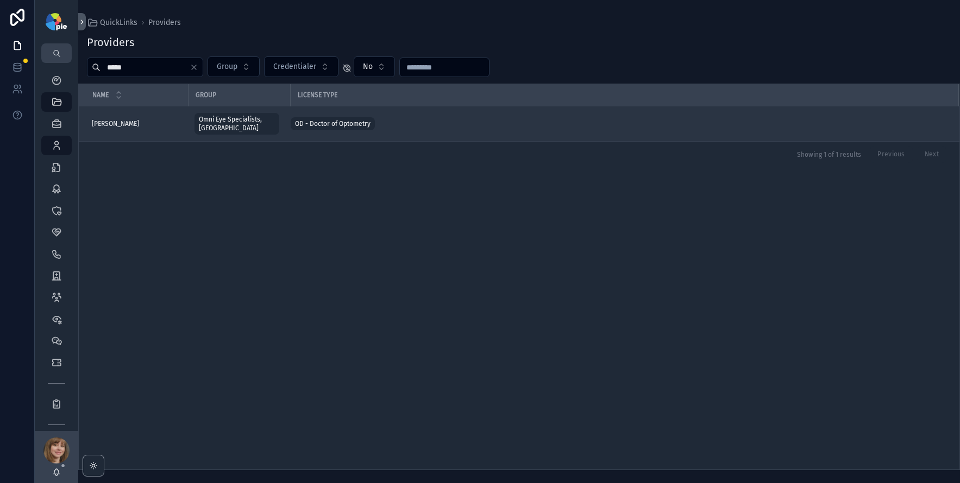
type input "*****"
click at [128, 120] on span "[PERSON_NAME]" at bounding box center [115, 124] width 47 height 9
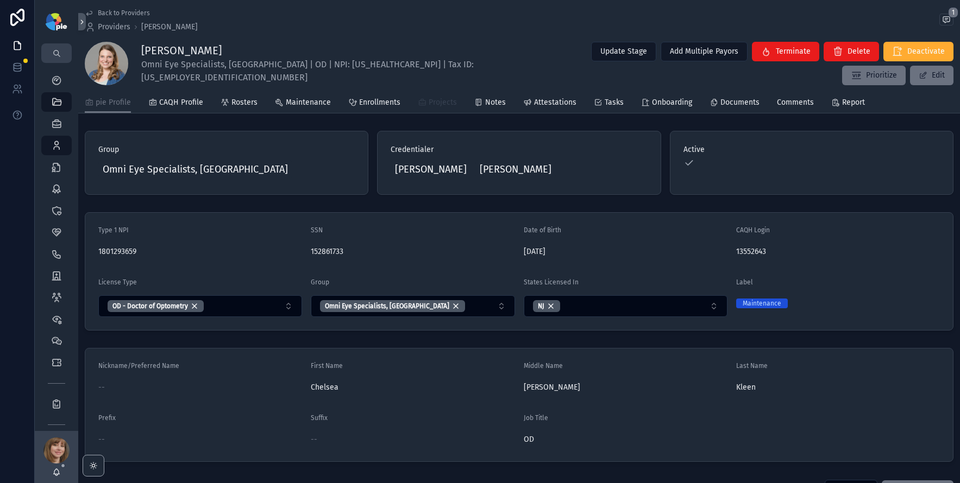
click at [442, 104] on span "Projects" at bounding box center [443, 102] width 28 height 11
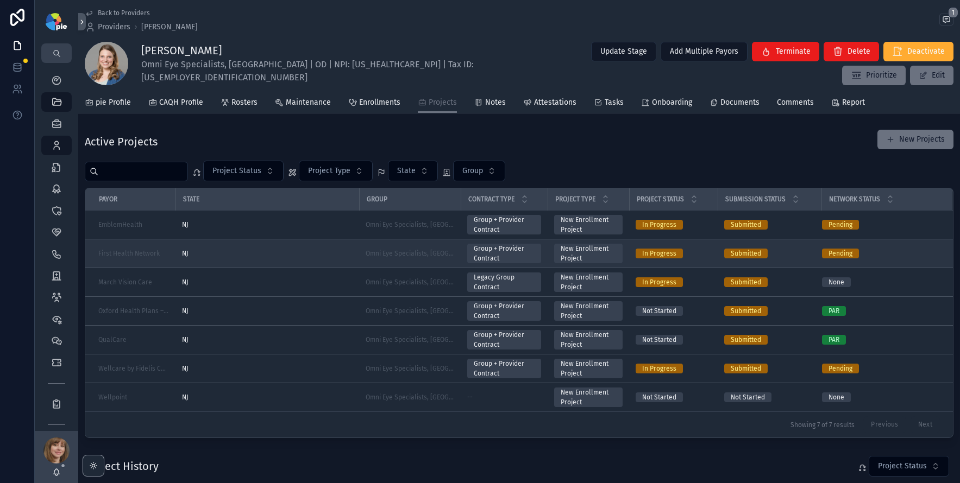
scroll to position [2, 0]
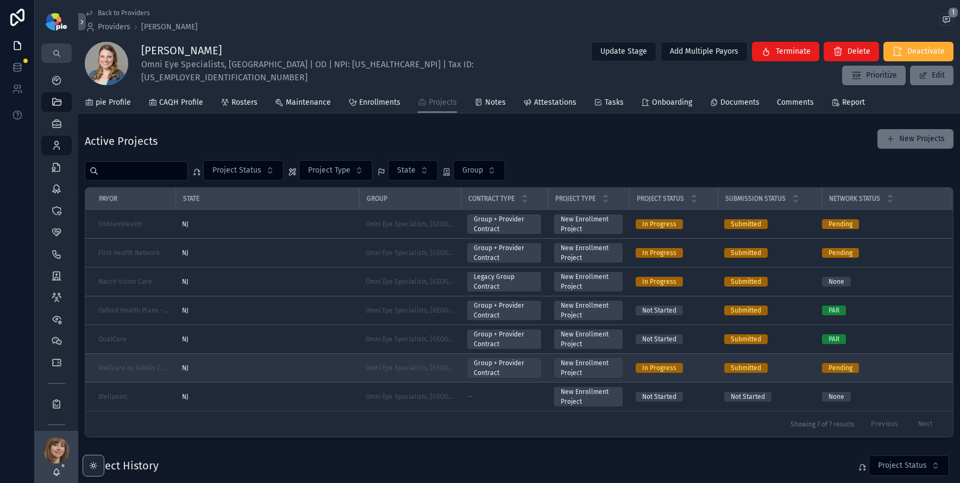
click at [280, 368] on div "NJ" at bounding box center [267, 368] width 171 height 9
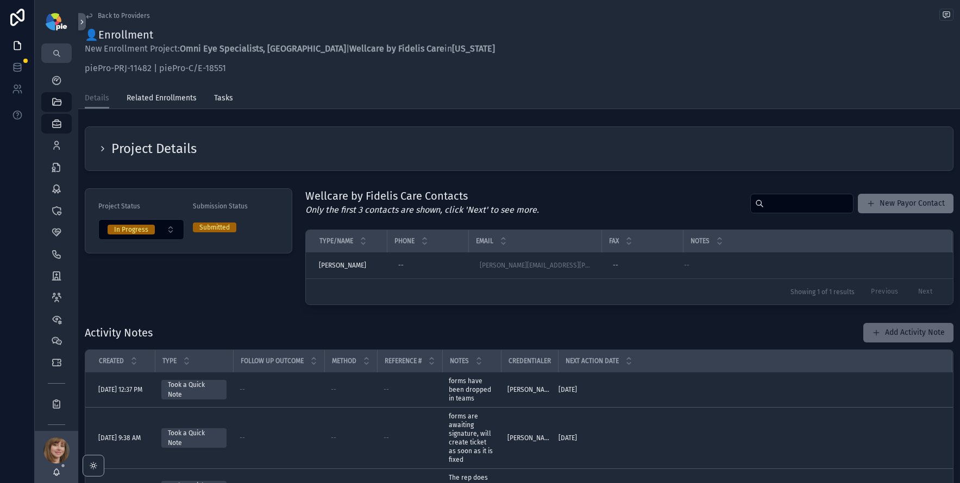
click at [907, 332] on button "Add Activity Note" at bounding box center [908, 333] width 90 height 20
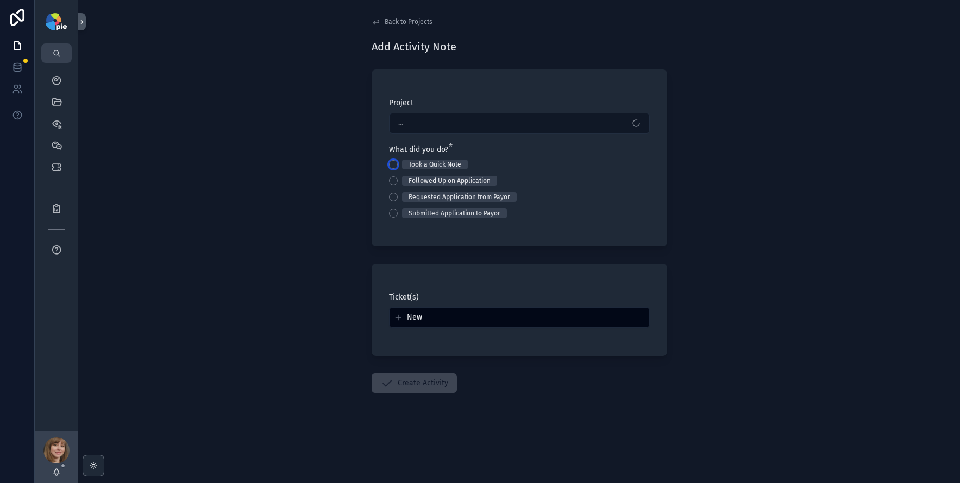
click at [389, 165] on button "Took a Quick Note" at bounding box center [393, 164] width 9 height 9
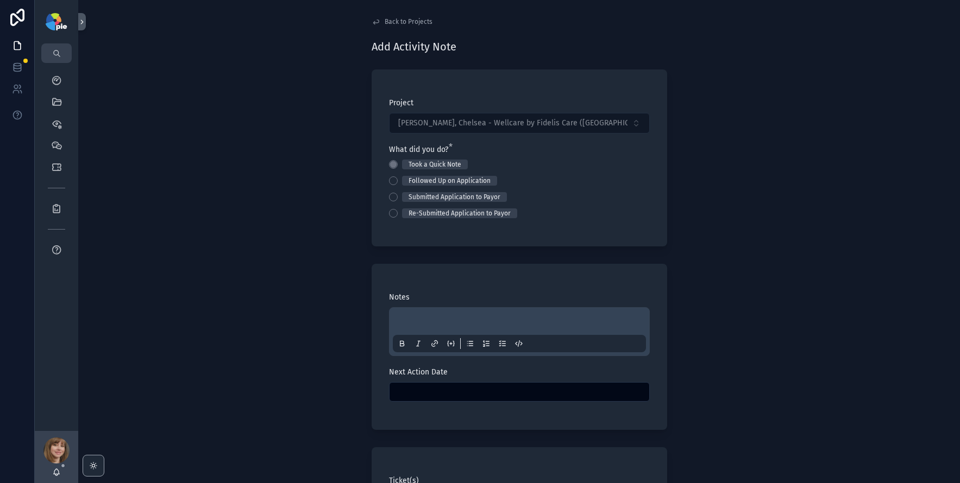
click at [413, 321] on p "scrollable content" at bounding box center [521, 323] width 253 height 11
click at [495, 388] on input "scrollable content" at bounding box center [520, 392] width 260 height 15
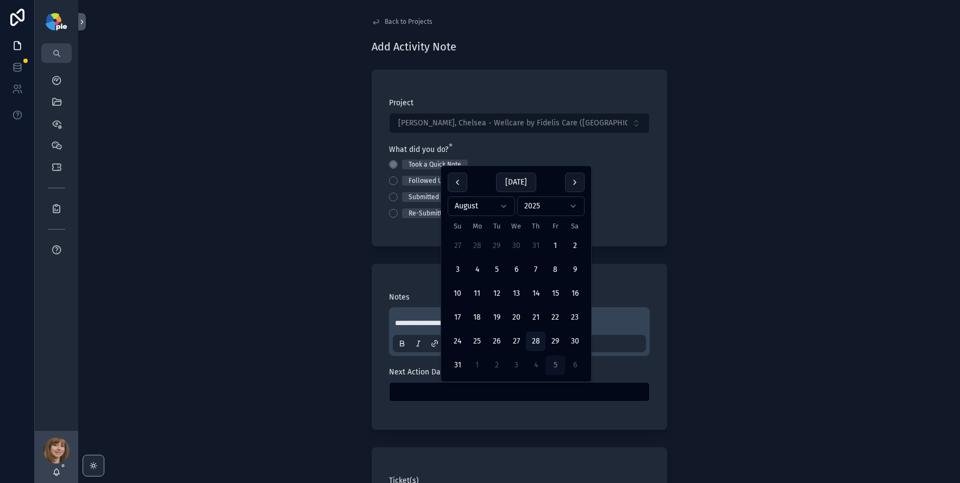
click at [560, 368] on button "5" at bounding box center [555, 366] width 20 height 20
type input "********"
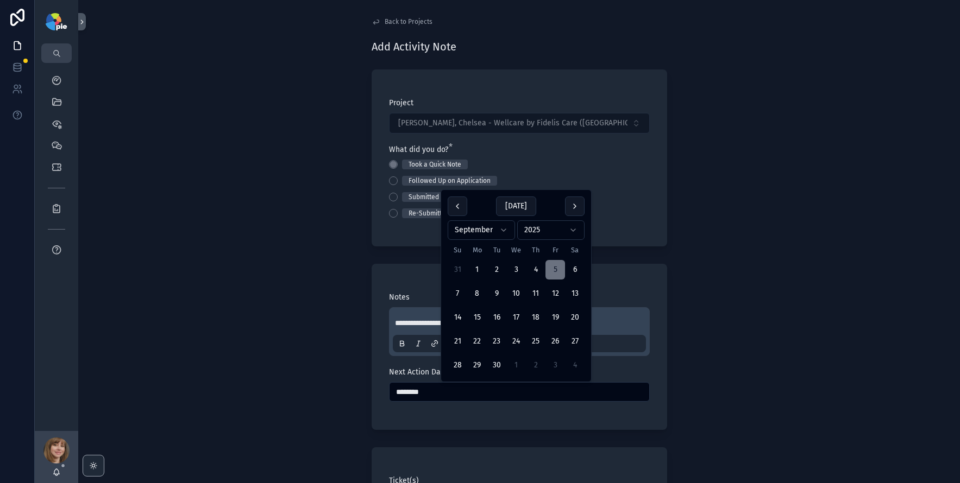
click at [325, 358] on div "**********" at bounding box center [519, 241] width 882 height 483
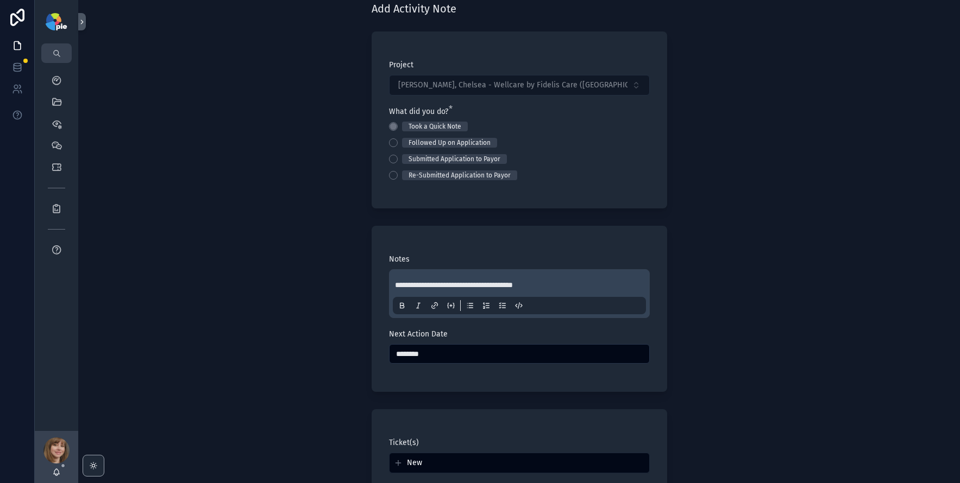
scroll to position [163, 0]
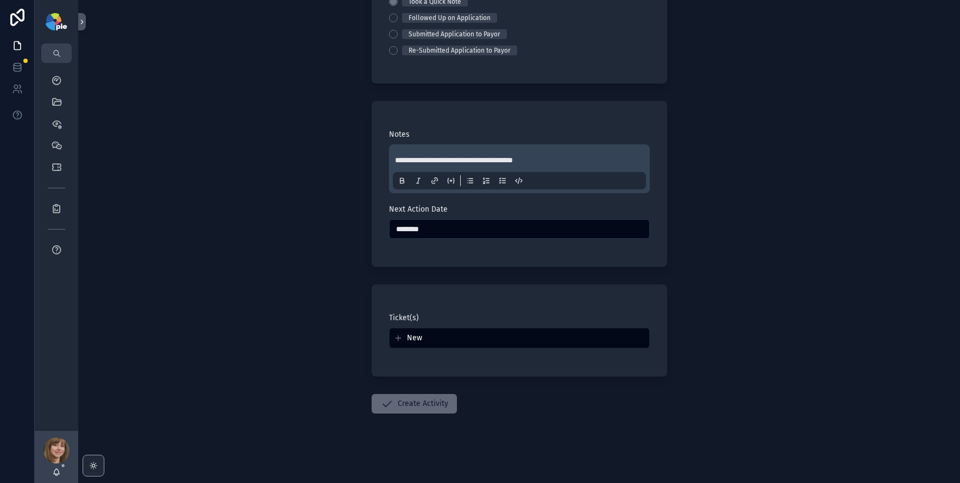
click at [401, 404] on button "Create Activity" at bounding box center [414, 404] width 85 height 20
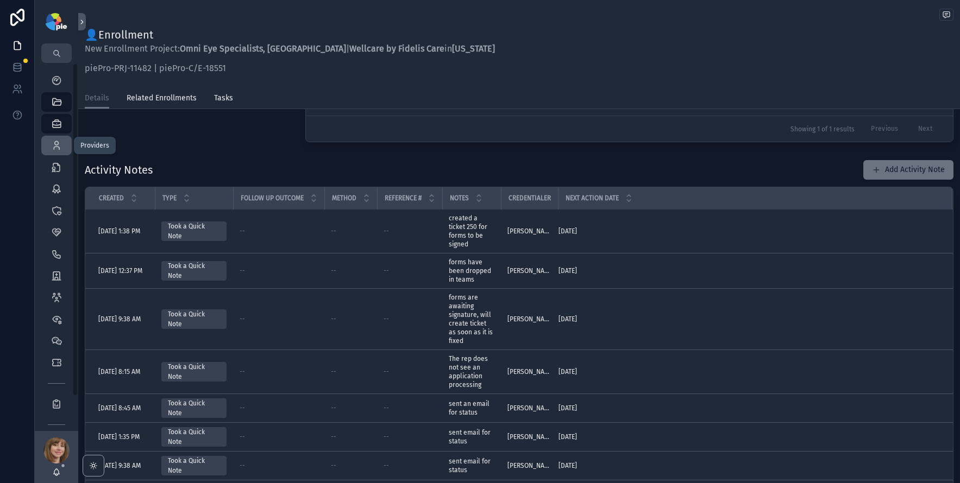
click at [62, 148] on div "Providers 296" at bounding box center [56, 145] width 17 height 17
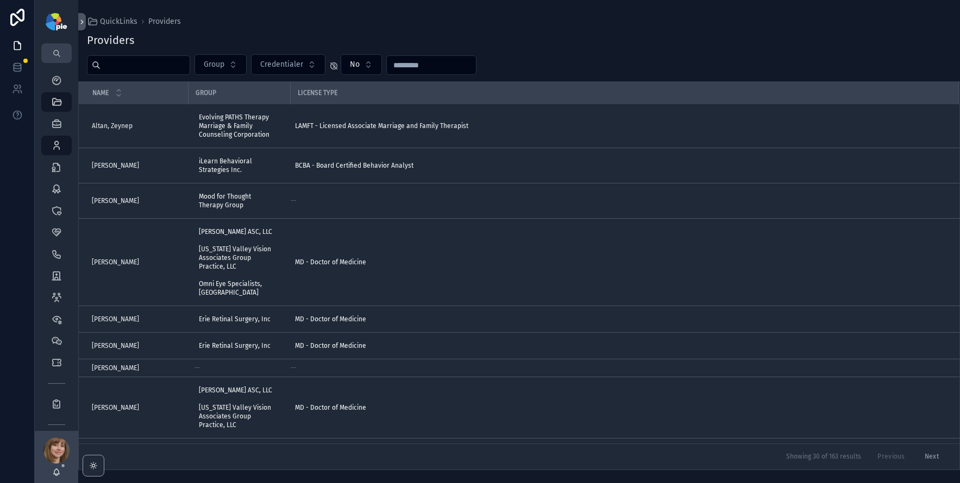
click at [130, 56] on div "scrollable content" at bounding box center [138, 65] width 103 height 20
click at [133, 52] on div "Providers Group Credentialer No Name Group License Type Altan, [PERSON_NAME], Z…" at bounding box center [519, 248] width 882 height 444
click at [137, 61] on input "scrollable content" at bounding box center [145, 65] width 89 height 15
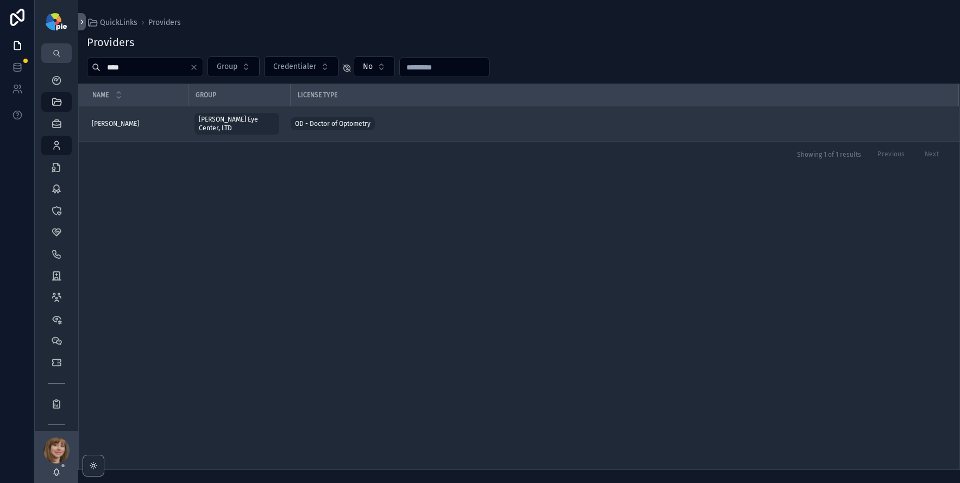
type input "****"
click at [145, 120] on div "[PERSON_NAME] [PERSON_NAME]" at bounding box center [137, 124] width 90 height 9
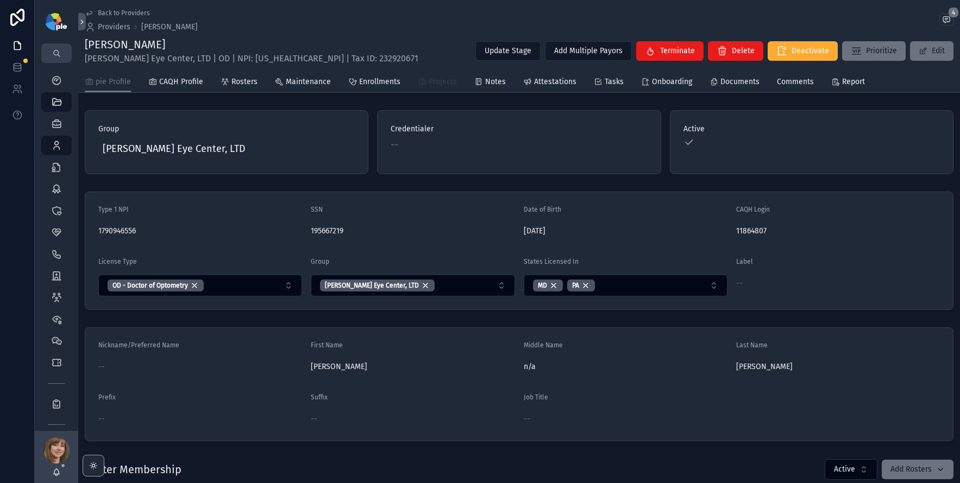
click at [429, 77] on span "Projects" at bounding box center [443, 82] width 28 height 11
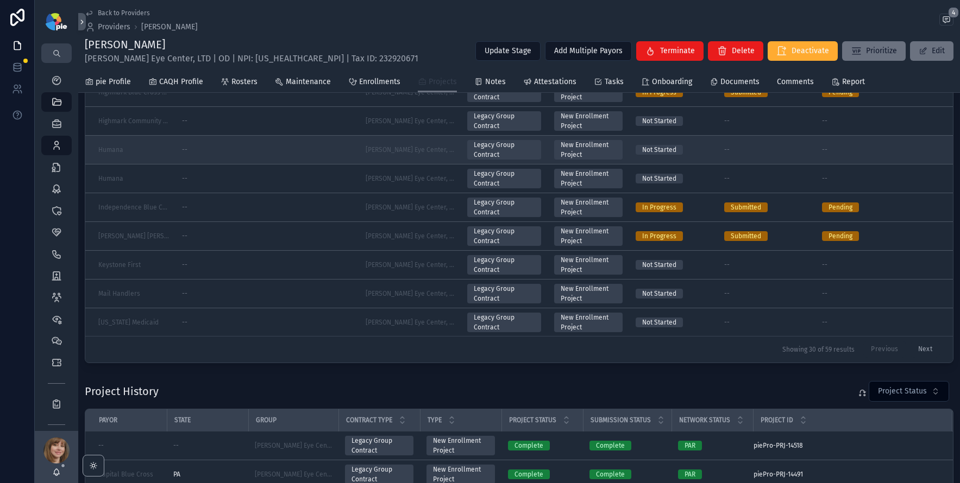
scroll to position [170, 0]
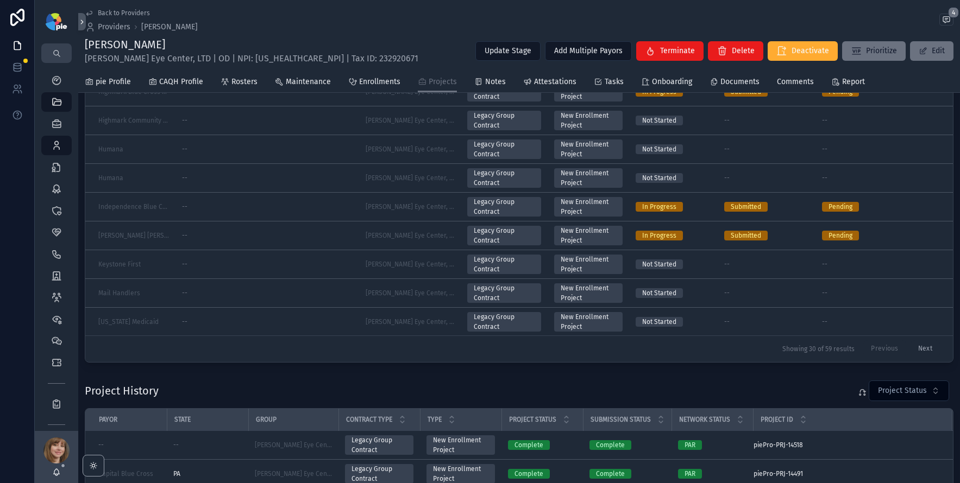
click at [910, 349] on button "Next" at bounding box center [924, 349] width 29 height 17
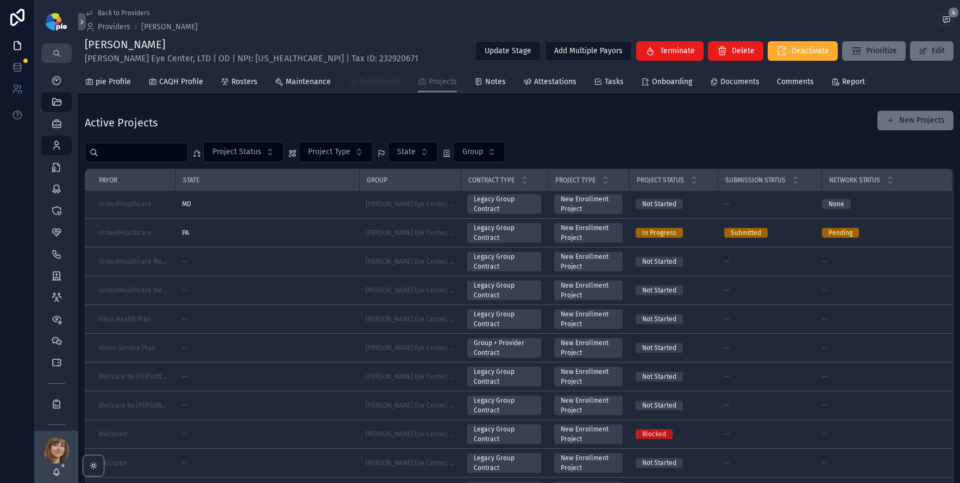
click at [359, 85] on span "Enrollments" at bounding box center [379, 82] width 41 height 11
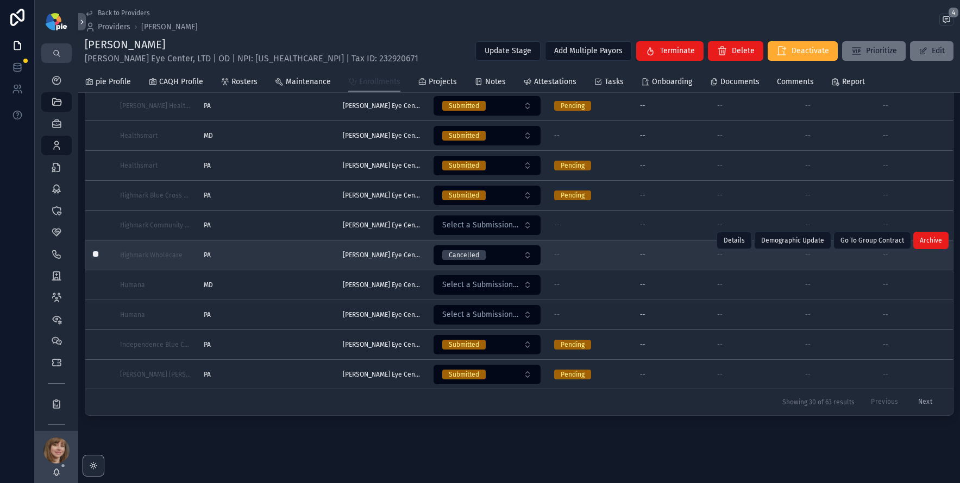
scroll to position [104, 0]
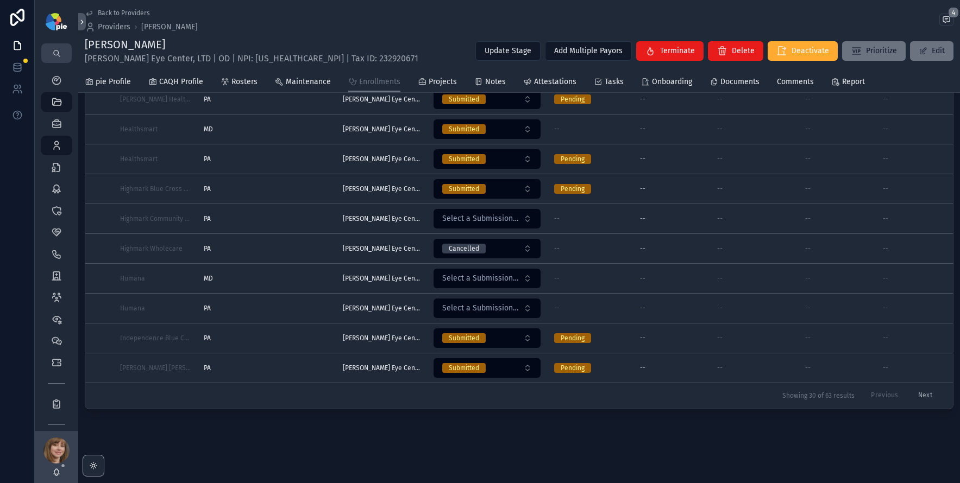
click at [919, 388] on button "Next" at bounding box center [924, 396] width 29 height 17
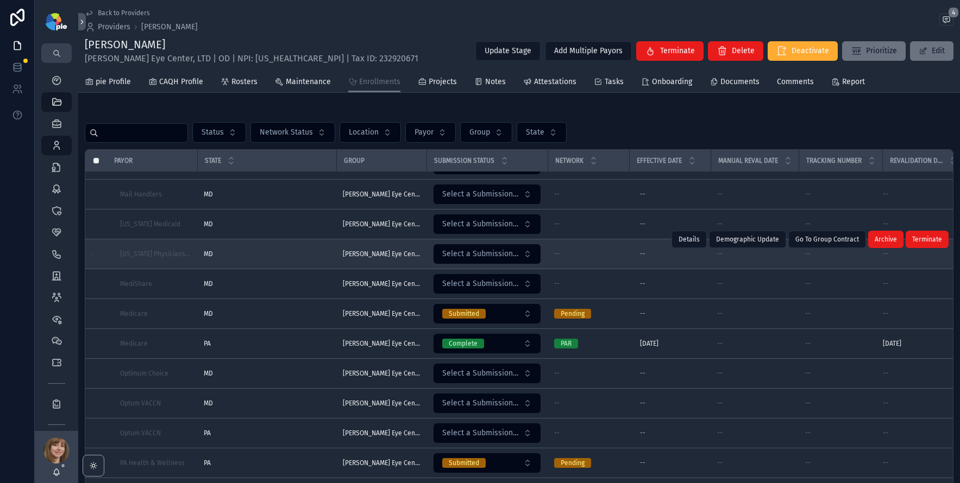
scroll to position [31, 0]
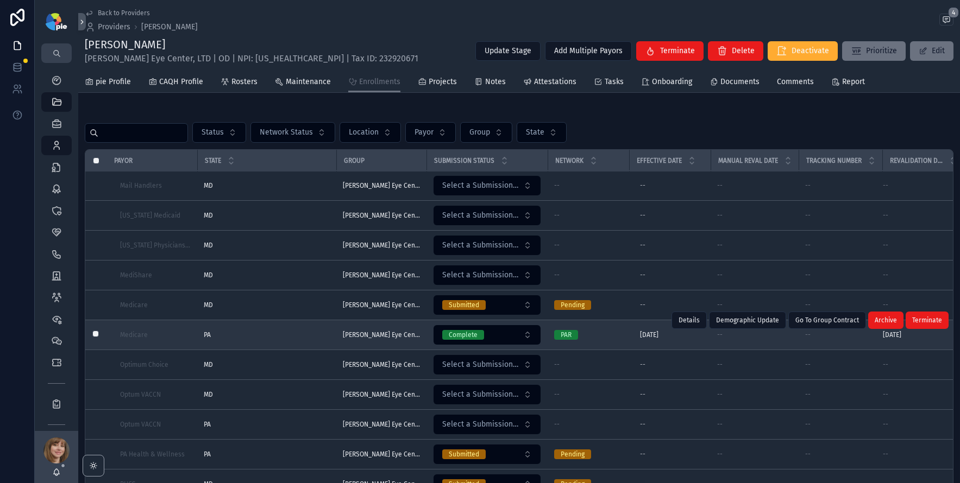
click at [264, 337] on div "PA PA" at bounding box center [267, 335] width 126 height 9
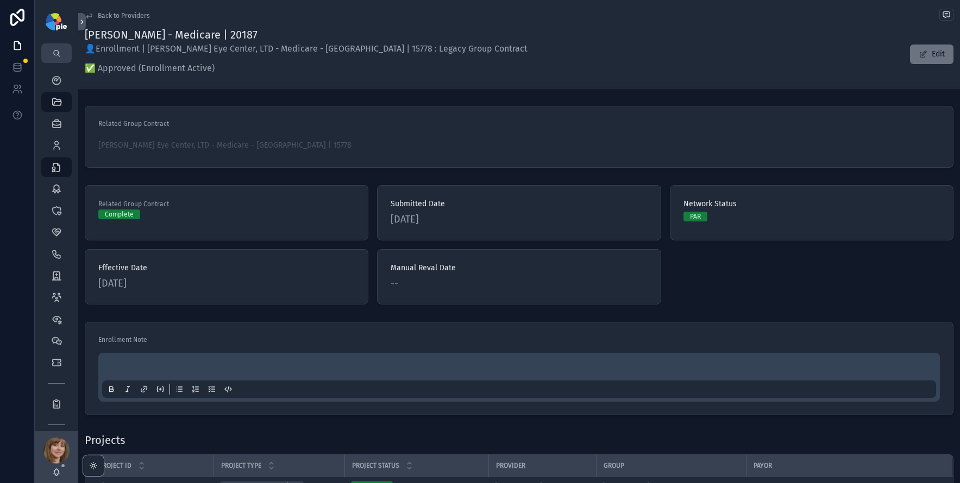
click at [125, 12] on span "Back to Providers" at bounding box center [124, 15] width 52 height 9
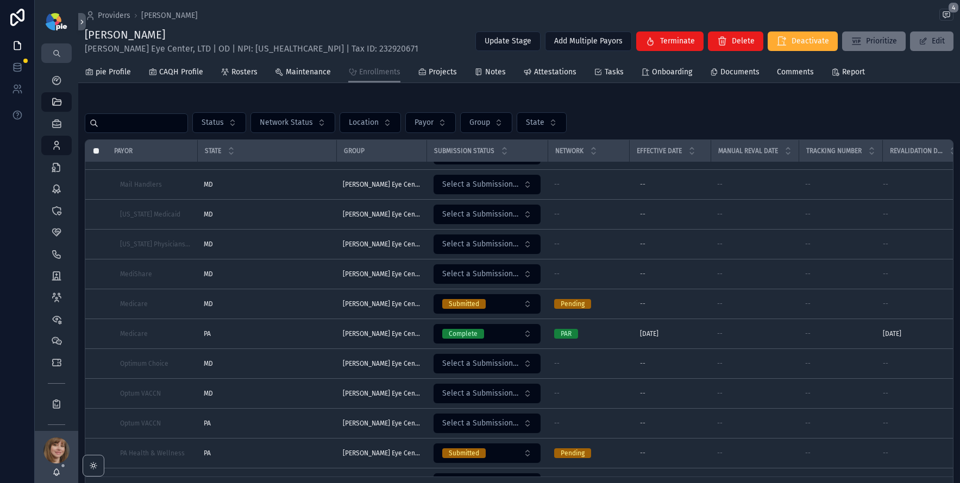
scroll to position [28, 0]
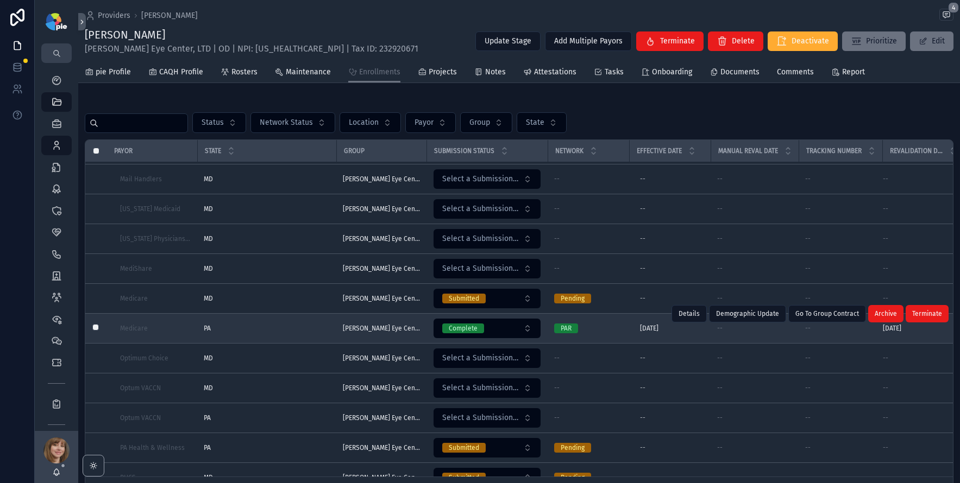
click at [309, 331] on div "PA PA" at bounding box center [267, 328] width 126 height 9
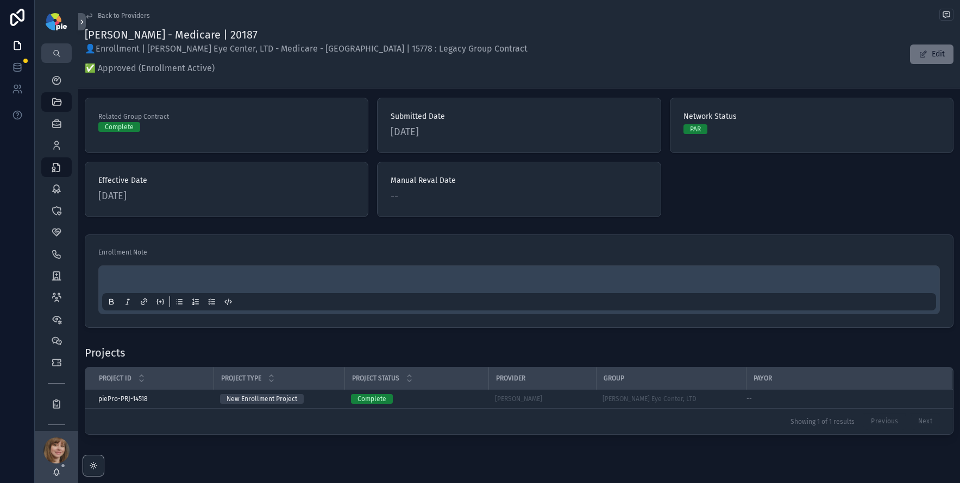
scroll to position [102, 0]
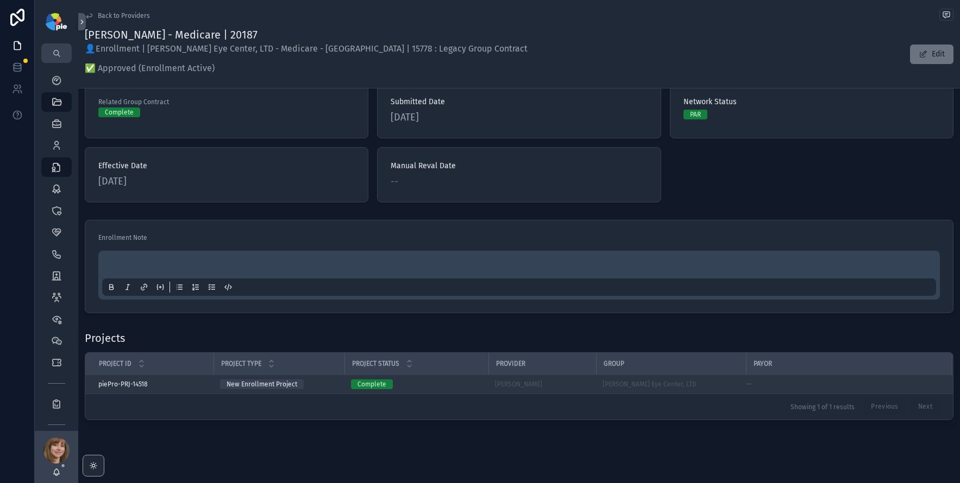
click at [448, 386] on div "Complete" at bounding box center [416, 385] width 131 height 10
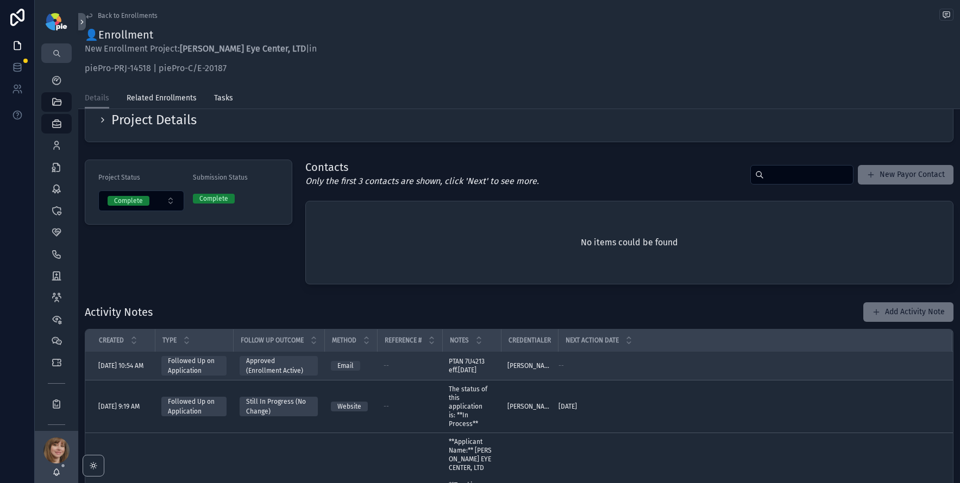
scroll to position [92, 0]
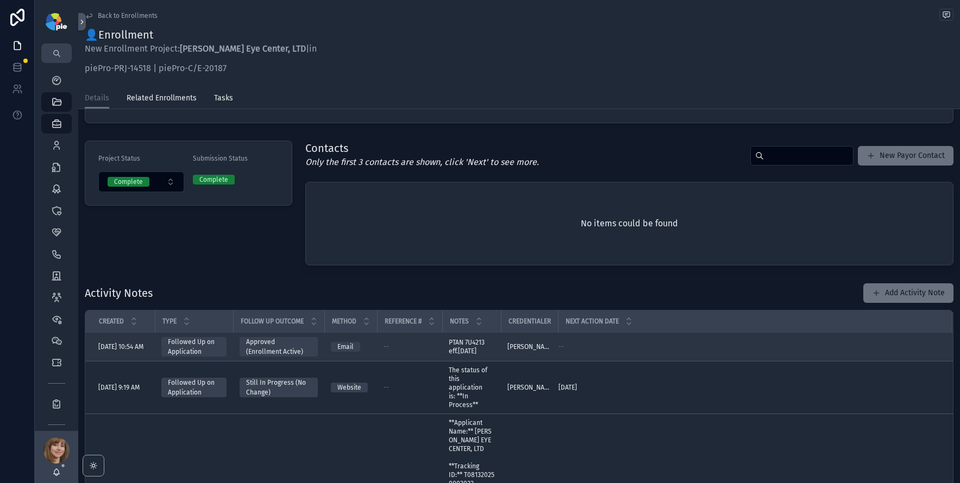
click at [436, 349] on div "--" at bounding box center [410, 347] width 52 height 9
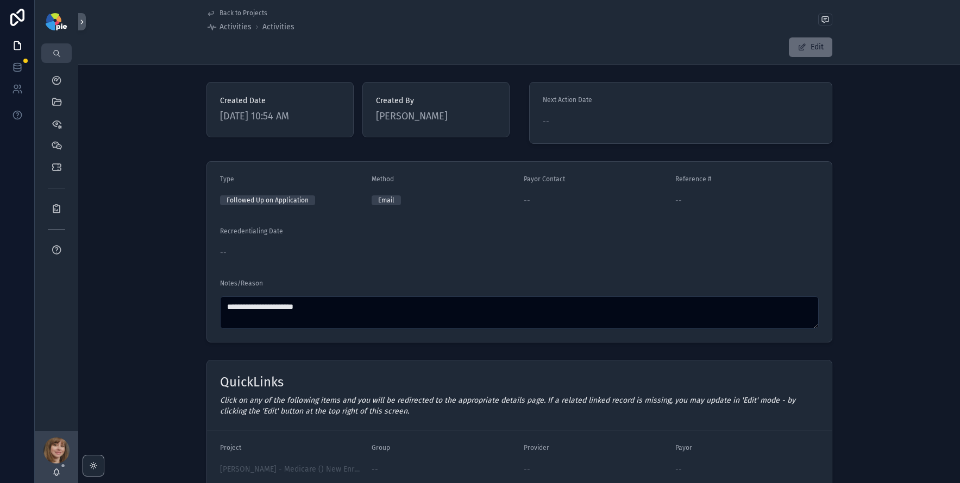
click at [801, 47] on span "scrollable content" at bounding box center [801, 47] width 9 height 9
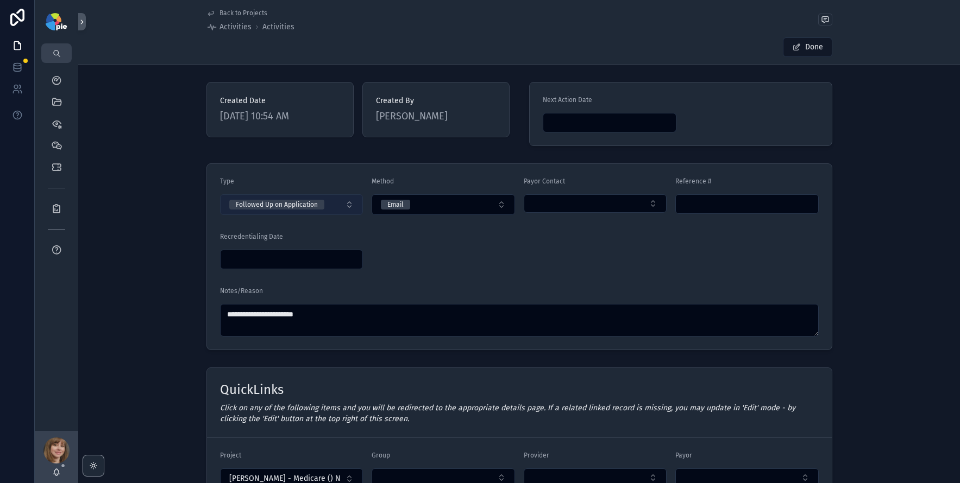
click at [344, 205] on button "Followed Up on Application" at bounding box center [291, 204] width 143 height 21
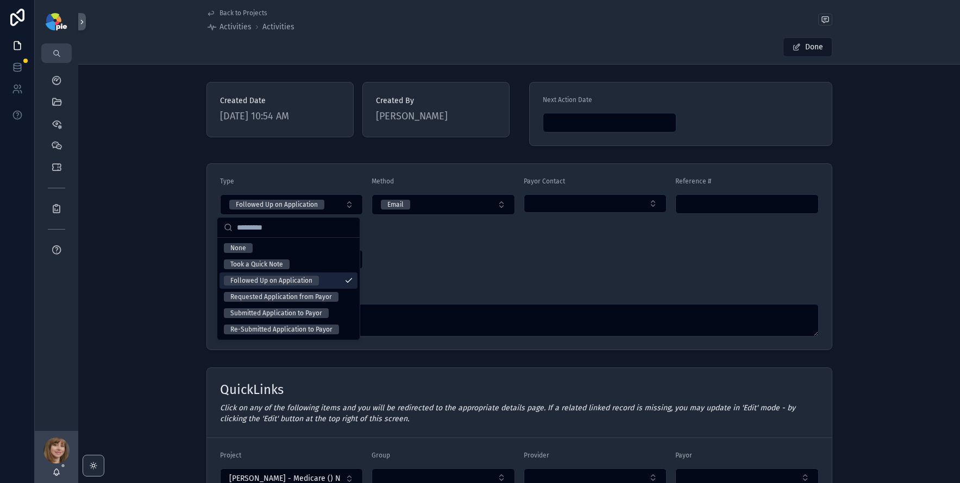
click at [425, 261] on form "**********" at bounding box center [519, 257] width 625 height 186
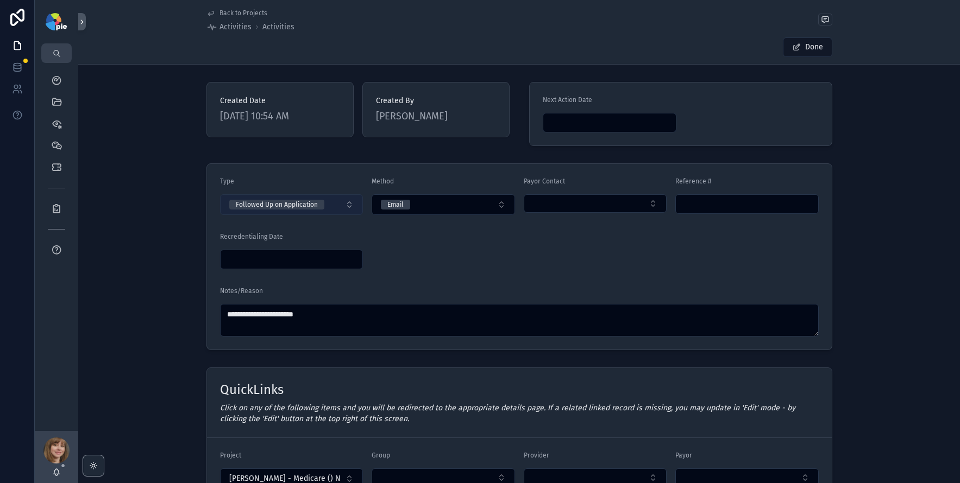
click at [269, 213] on button "Followed Up on Application" at bounding box center [291, 204] width 143 height 21
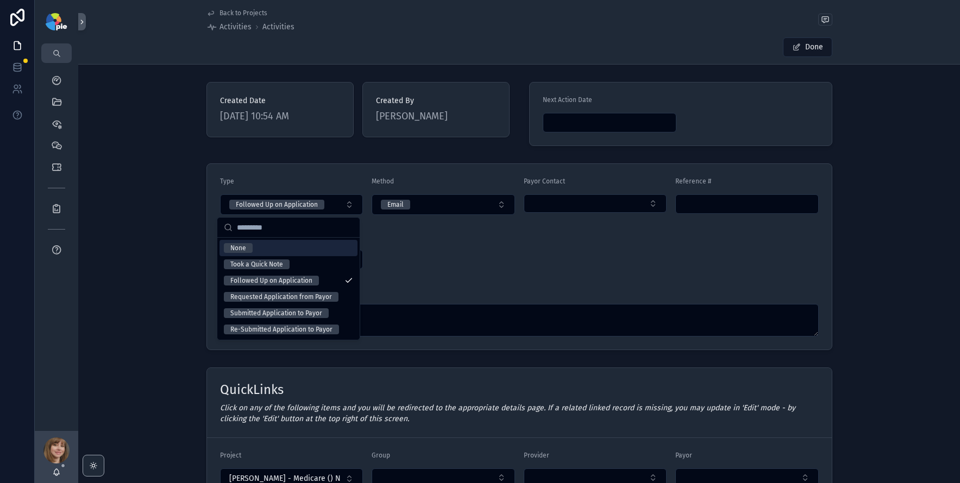
click at [154, 253] on div "**********" at bounding box center [519, 257] width 882 height 196
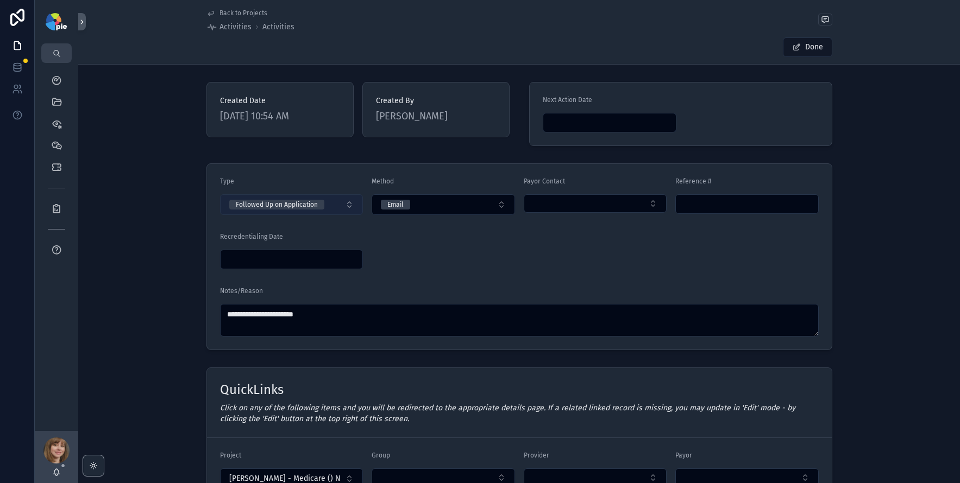
click at [272, 206] on div "Followed Up on Application" at bounding box center [277, 205] width 82 height 10
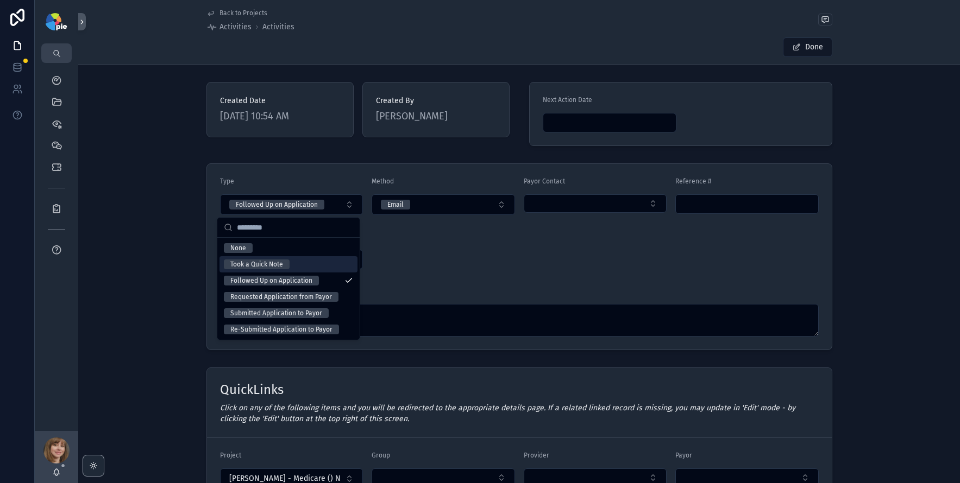
click at [270, 261] on div "Took a Quick Note" at bounding box center [256, 265] width 53 height 10
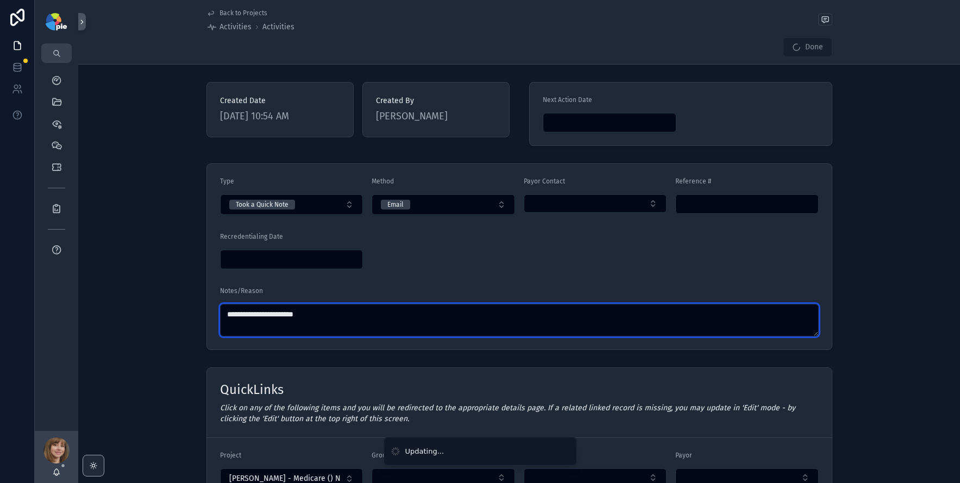
drag, startPoint x: 329, startPoint y: 316, endPoint x: 220, endPoint y: 315, distance: 109.2
click at [220, 315] on textarea "**********" at bounding box center [519, 320] width 599 height 33
click at [254, 324] on textarea "scrollable content" at bounding box center [519, 320] width 599 height 33
paste textarea "**********"
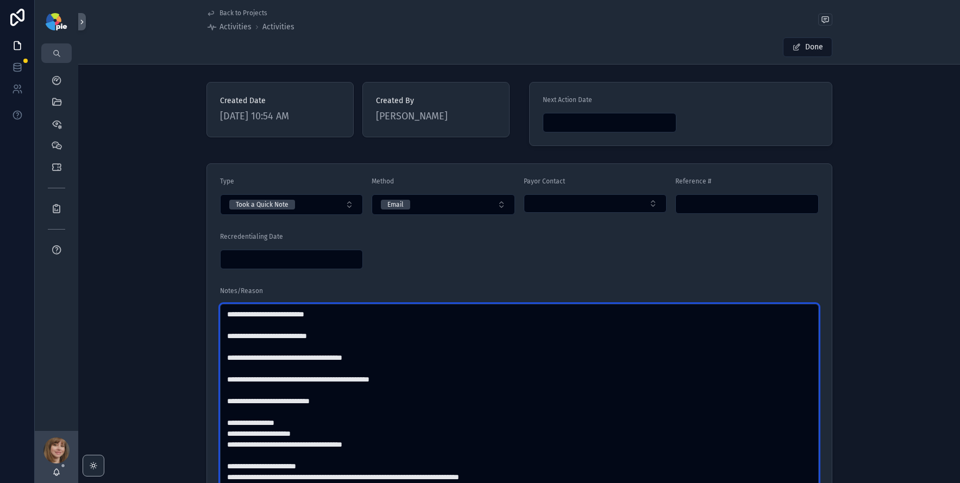
click at [464, 311] on textarea "**********" at bounding box center [519, 472] width 599 height 336
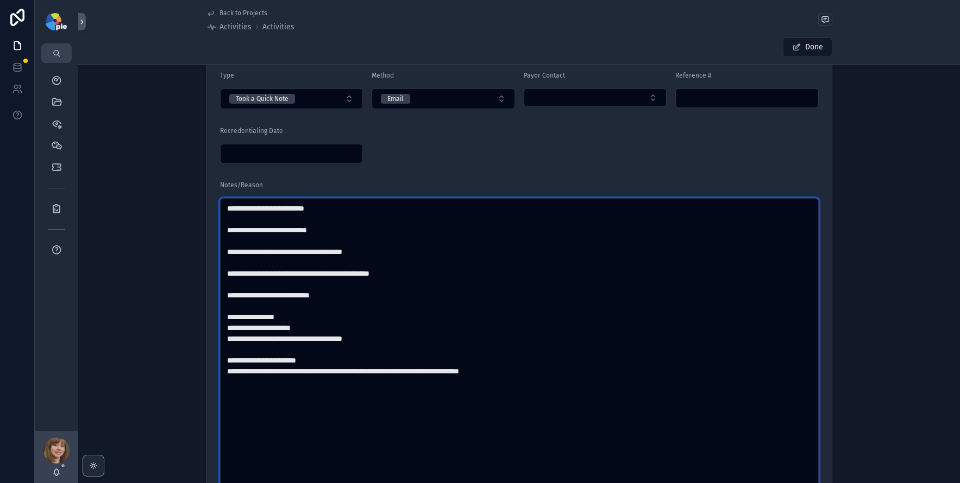
scroll to position [111, 0]
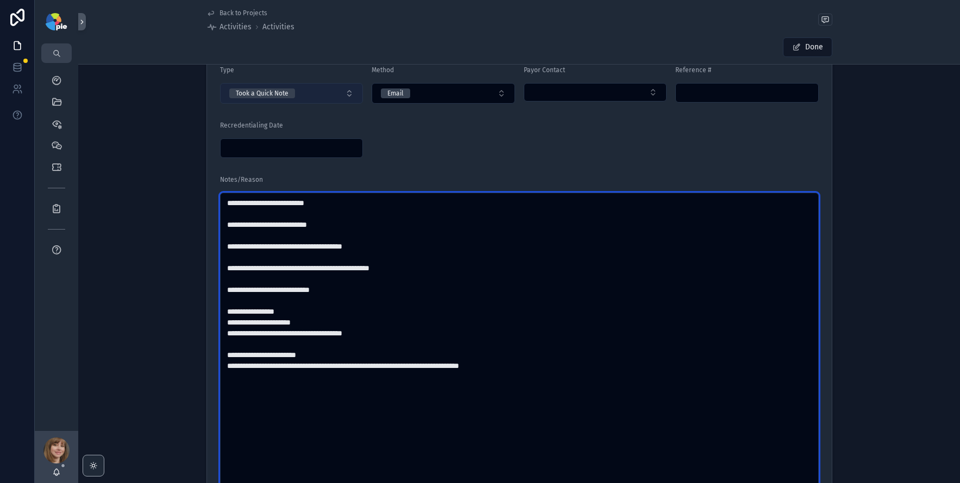
type textarea "**********"
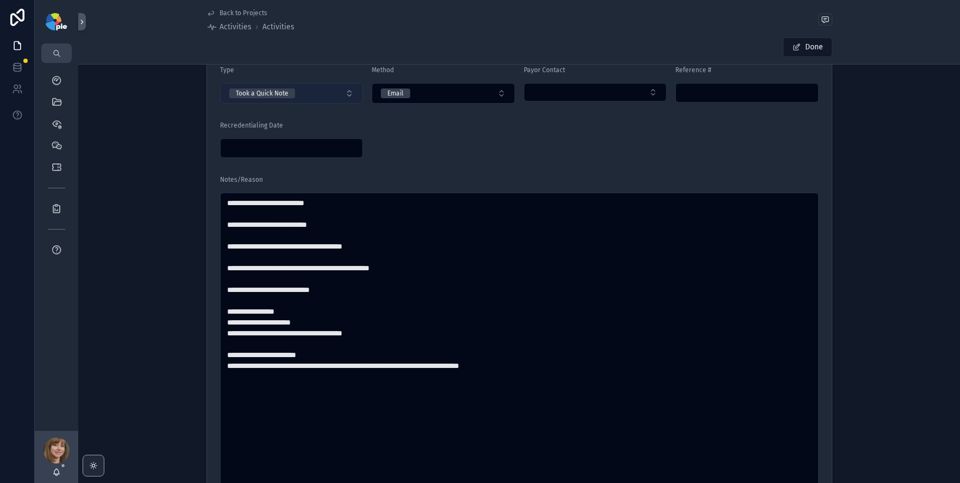
click at [293, 96] on button "Took a Quick Note" at bounding box center [291, 93] width 143 height 21
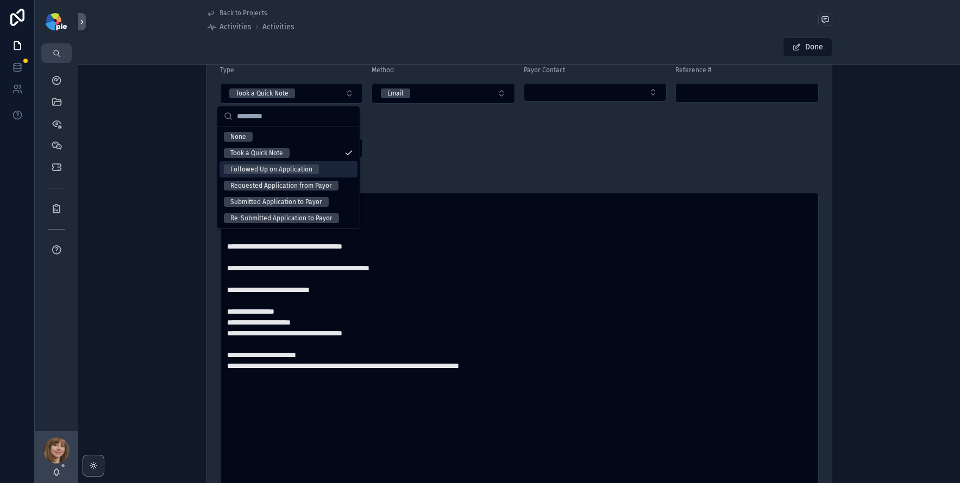
click at [143, 171] on div "**********" at bounding box center [519, 297] width 882 height 499
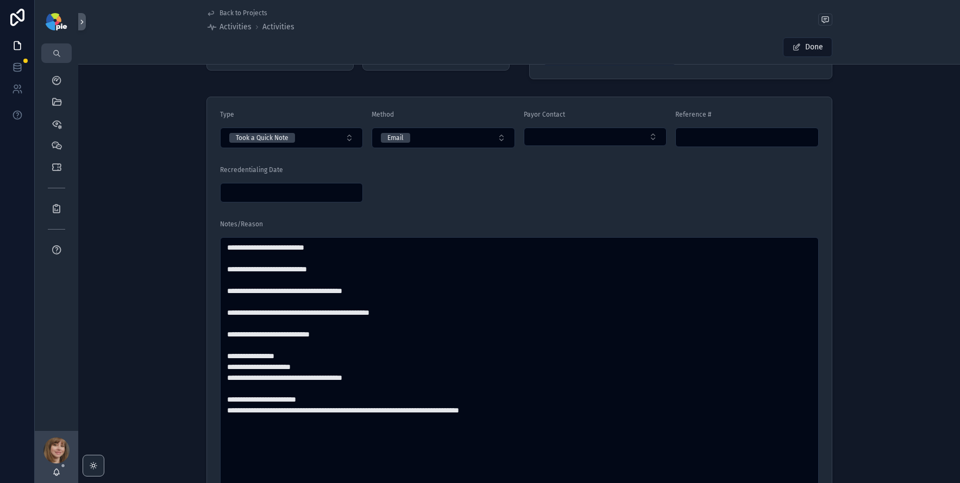
scroll to position [0, 0]
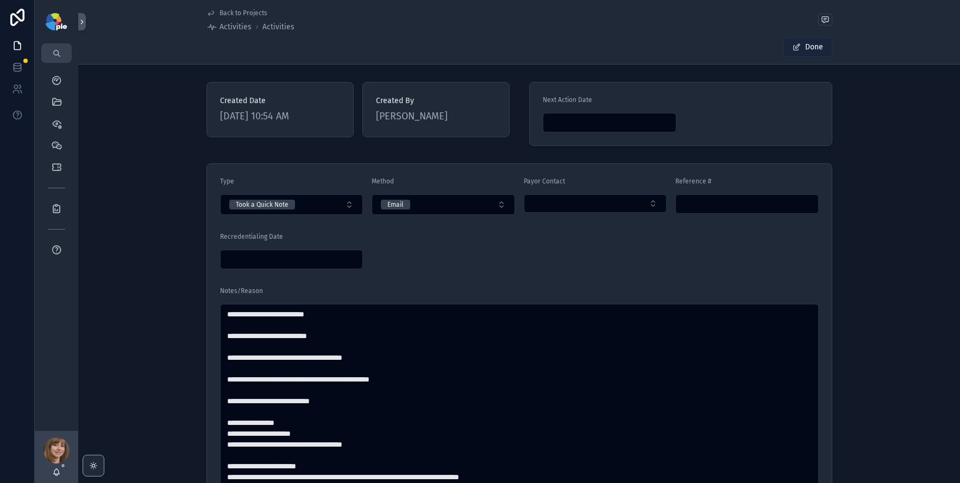
click at [806, 49] on button "Done" at bounding box center [807, 47] width 49 height 20
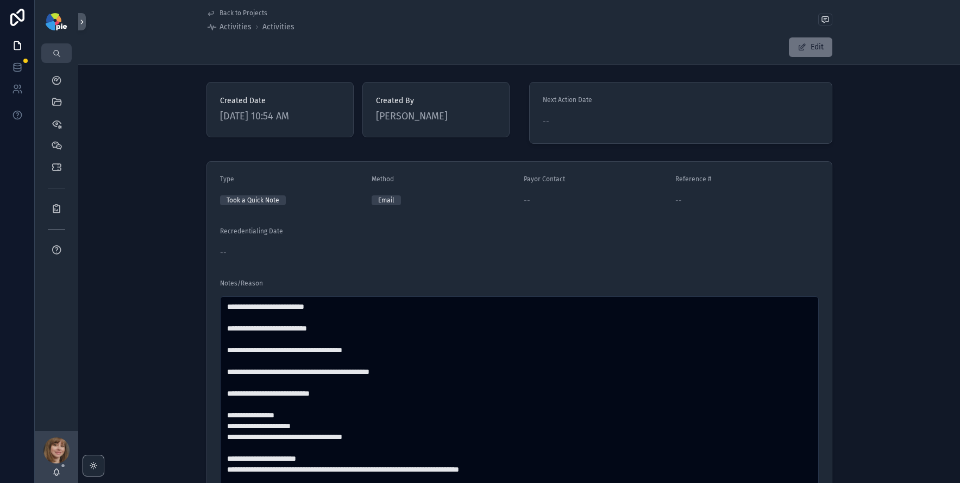
click at [219, 11] on span "Back to Projects" at bounding box center [243, 13] width 48 height 9
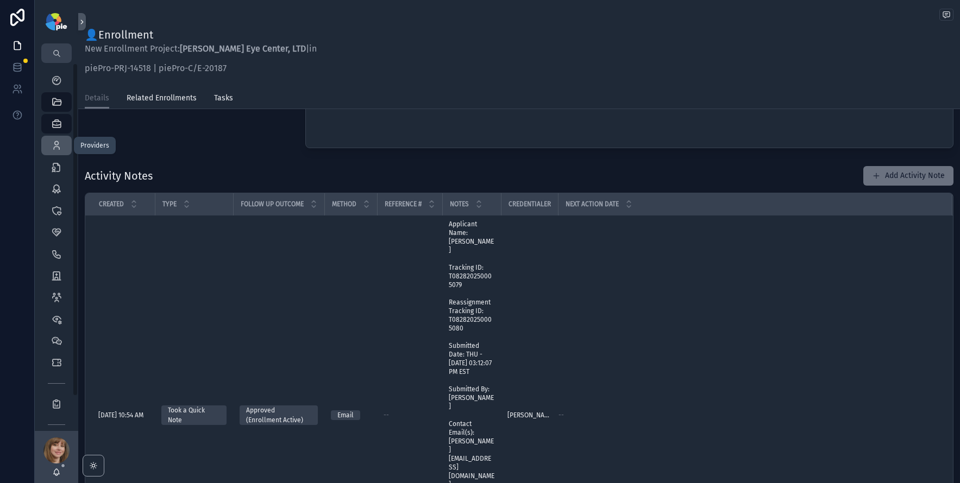
click at [55, 142] on icon "scrollable content" at bounding box center [56, 145] width 11 height 11
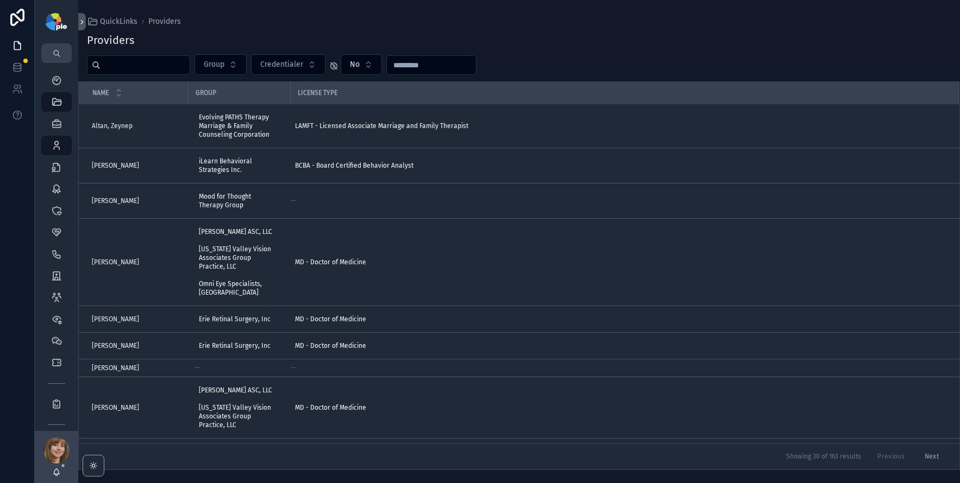
click at [127, 64] on input "scrollable content" at bounding box center [145, 65] width 89 height 15
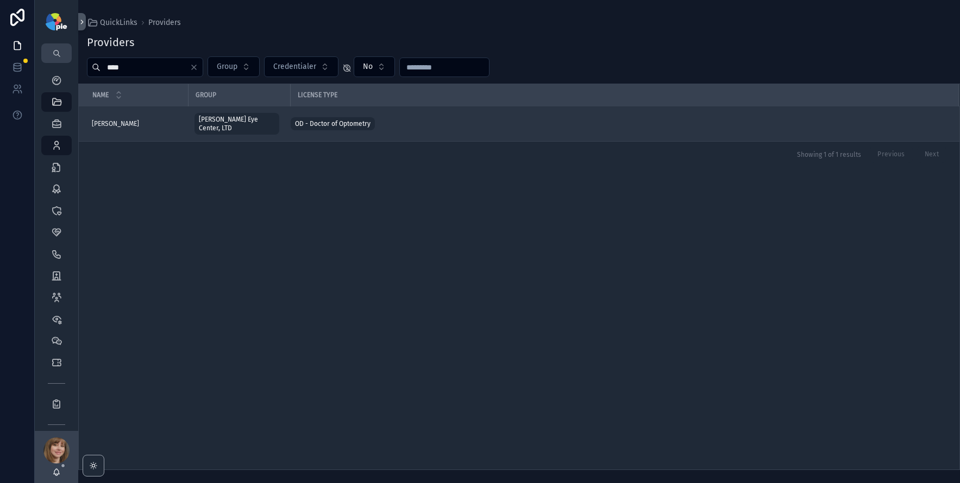
type input "****"
click at [143, 120] on div "[PERSON_NAME] [PERSON_NAME]" at bounding box center [137, 124] width 90 height 9
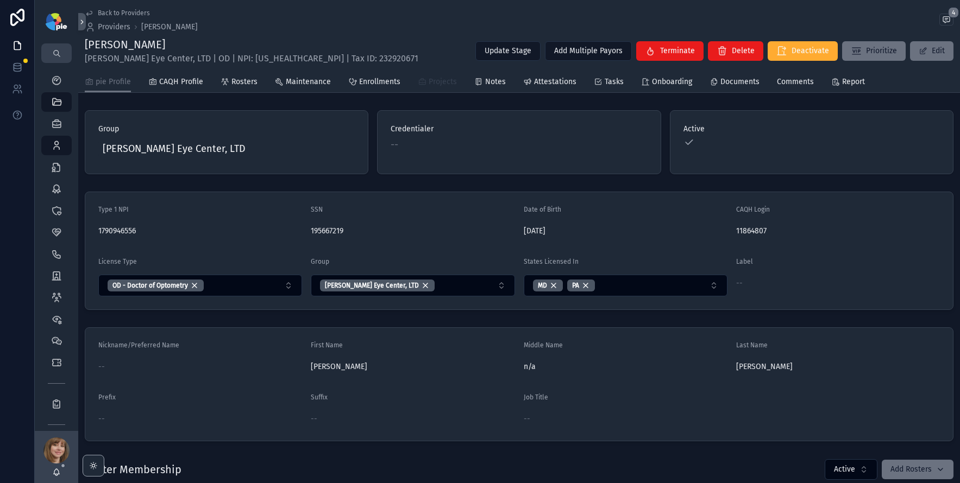
click at [447, 89] on link "Projects" at bounding box center [437, 83] width 39 height 22
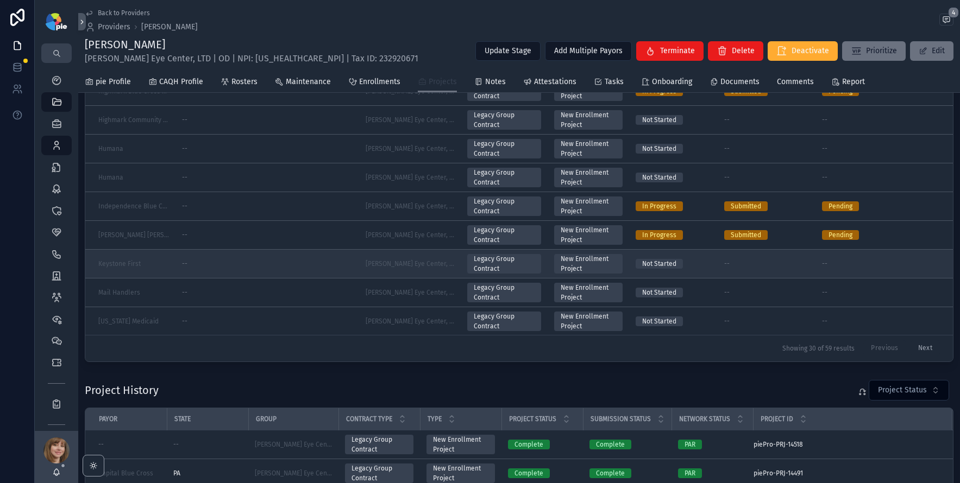
scroll to position [547, 0]
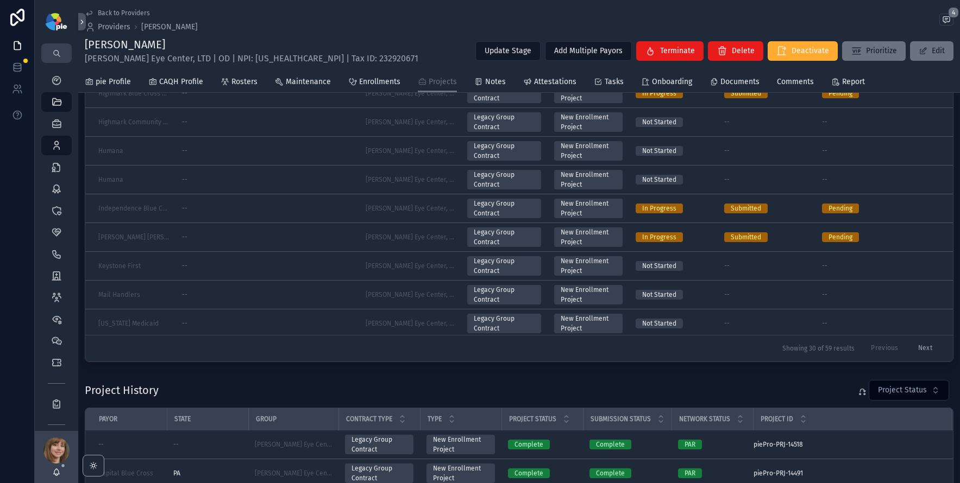
click at [914, 342] on button "Next" at bounding box center [924, 349] width 29 height 17
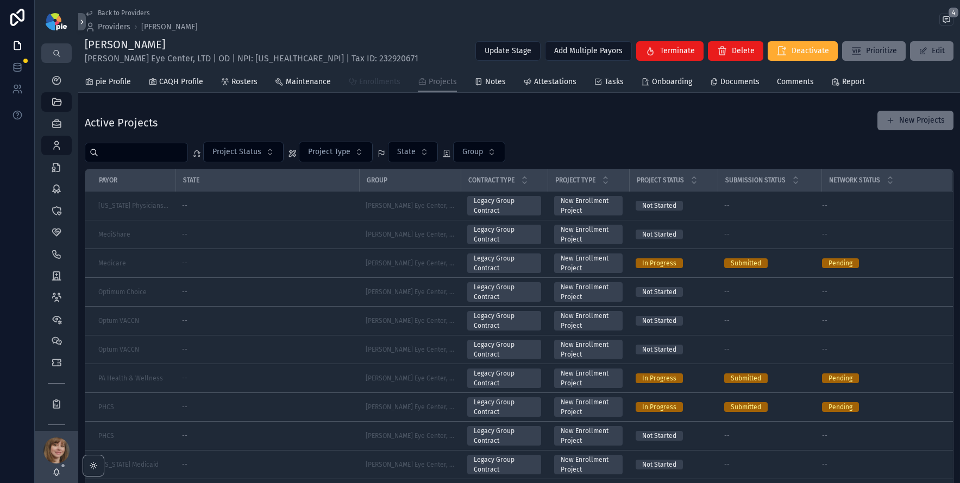
click at [378, 79] on span "Enrollments" at bounding box center [379, 82] width 41 height 11
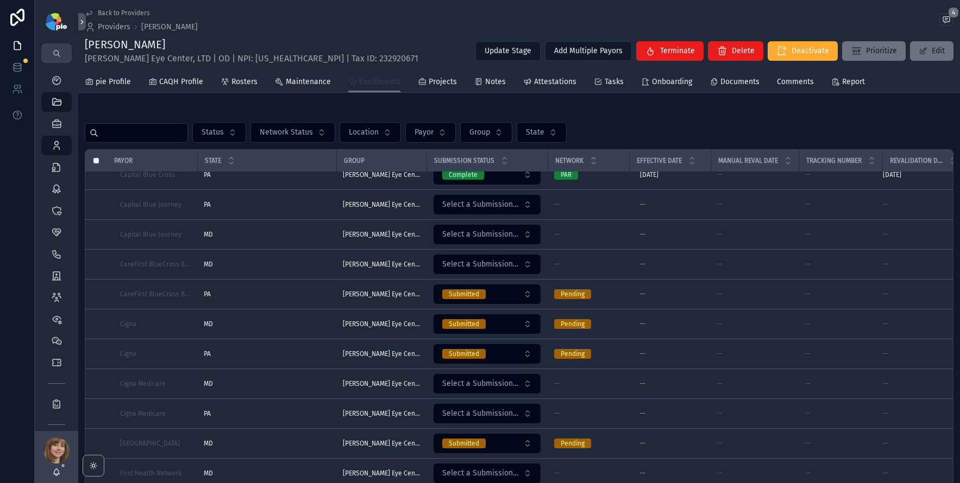
scroll to position [515, 0]
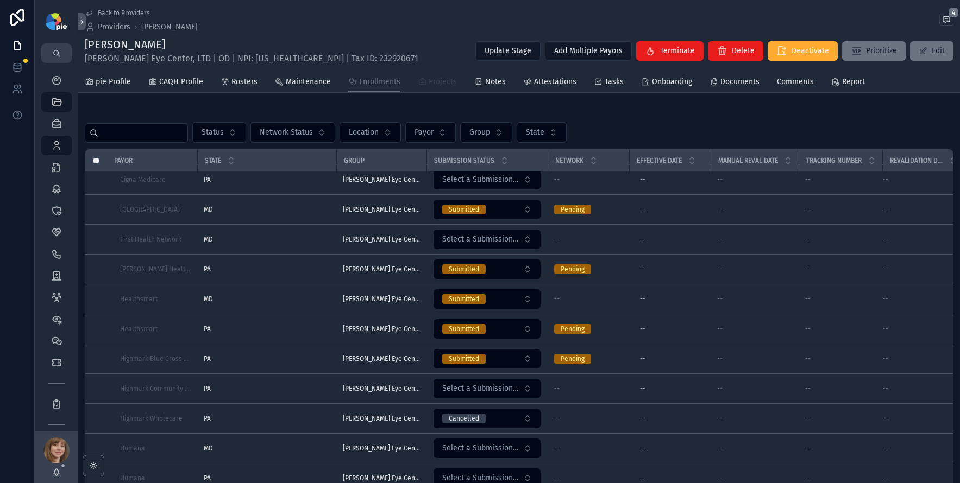
click at [452, 84] on span "Projects" at bounding box center [443, 82] width 28 height 11
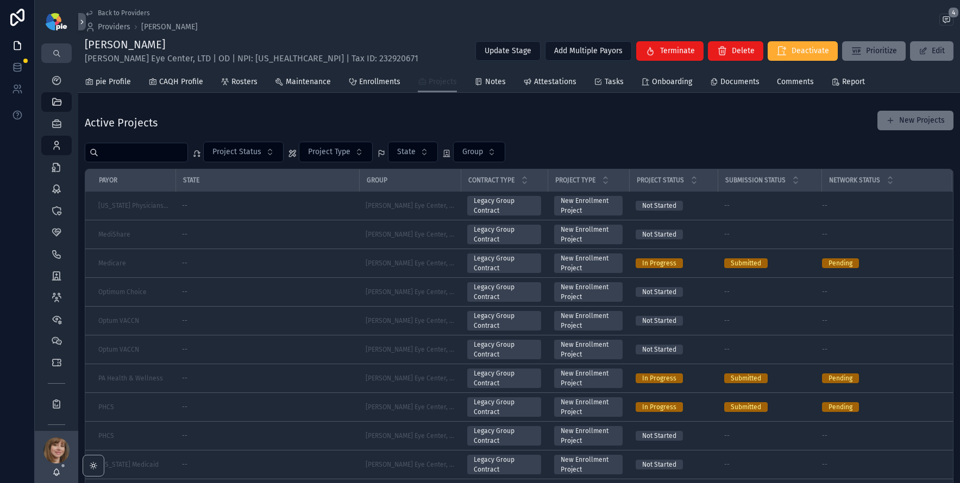
scroll to position [2, 0]
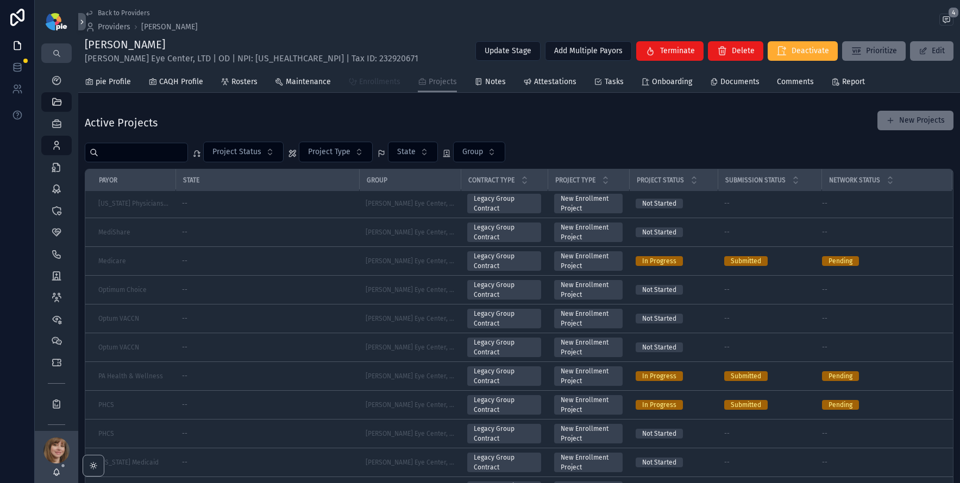
click at [385, 85] on span "Enrollments" at bounding box center [379, 82] width 41 height 11
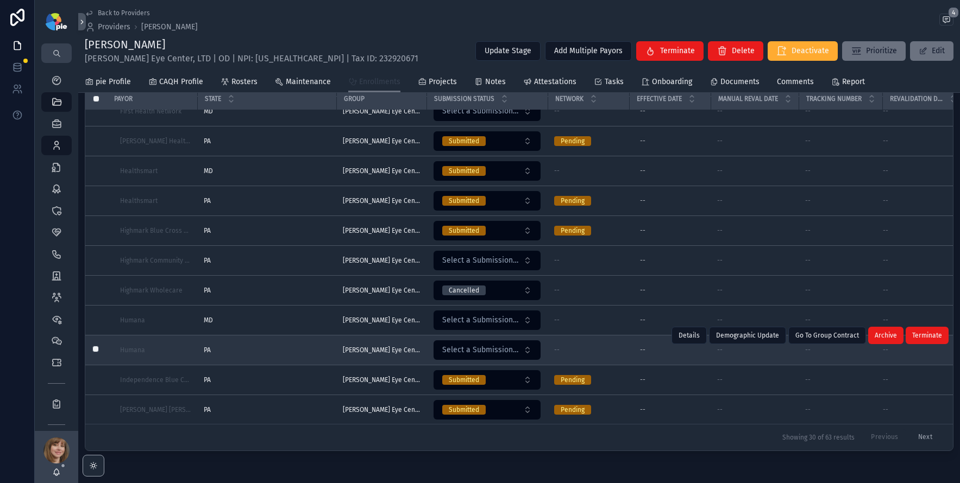
scroll to position [104, 0]
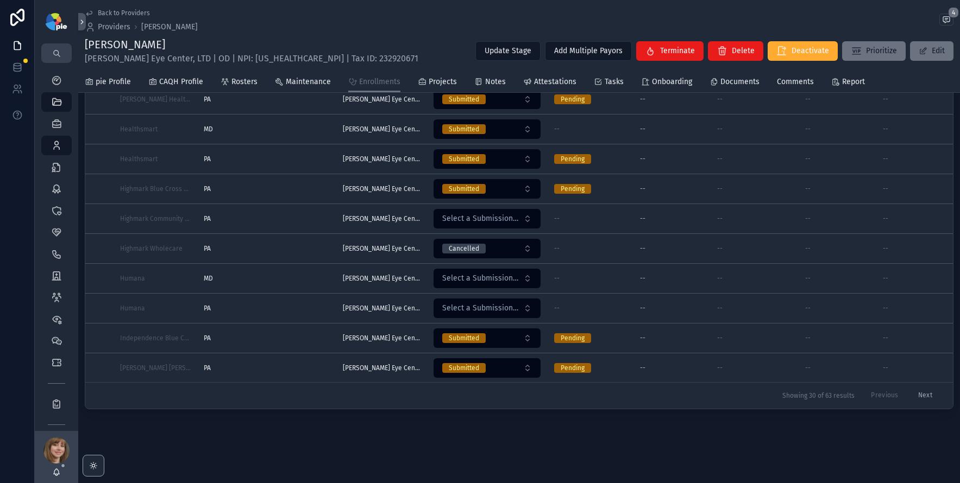
click at [918, 390] on button "Next" at bounding box center [924, 396] width 29 height 17
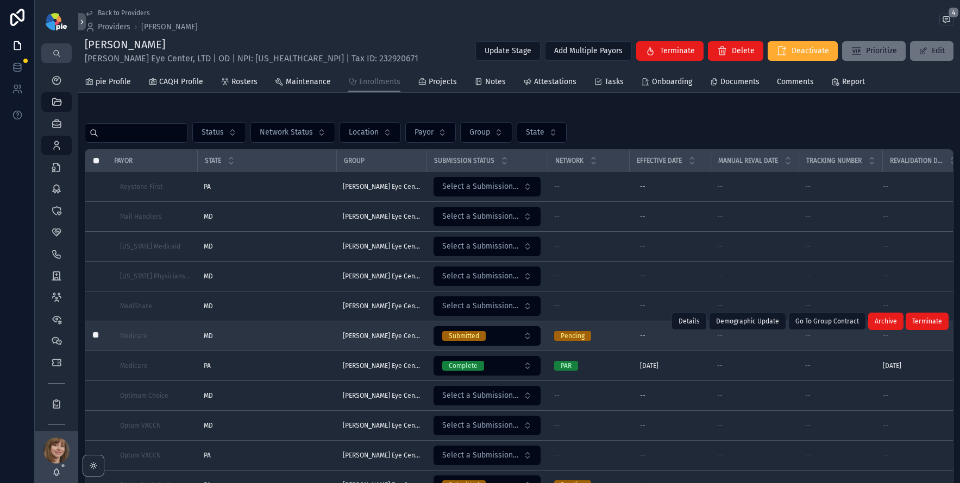
click at [274, 332] on div "MD MD" at bounding box center [267, 336] width 126 height 9
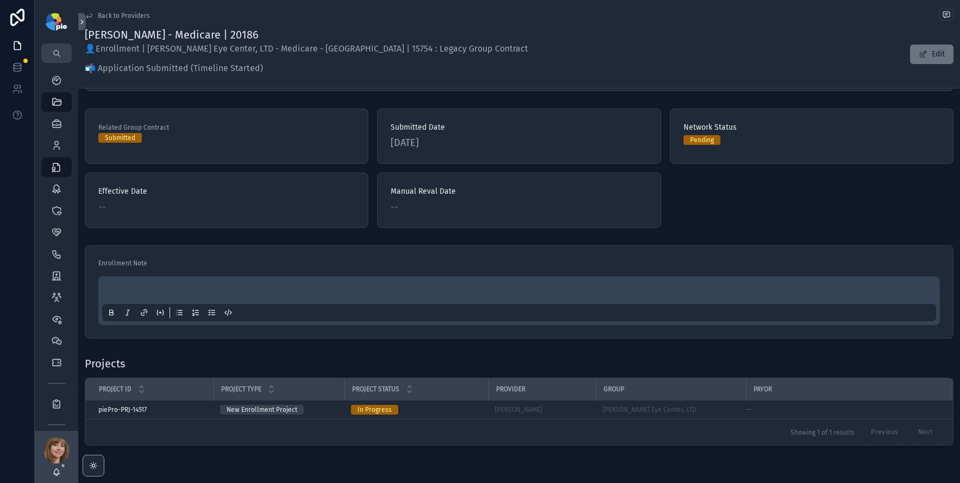
scroll to position [113, 0]
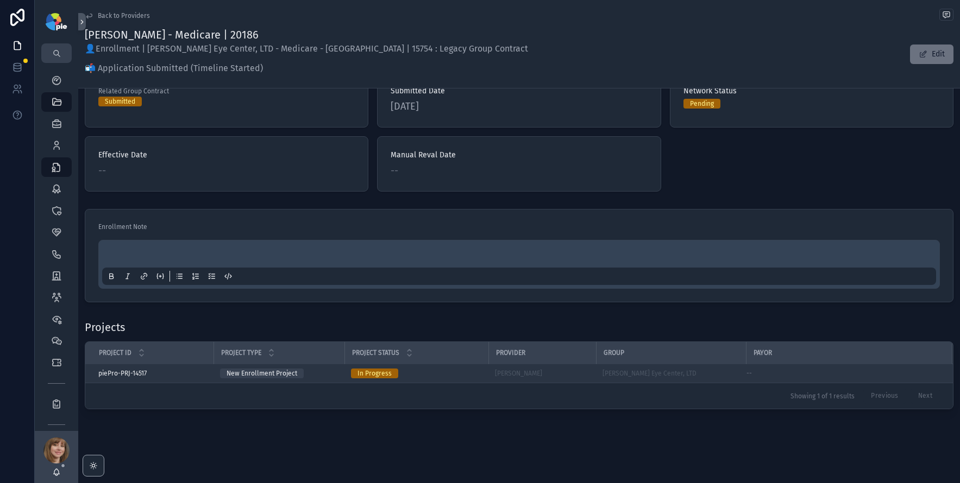
click at [459, 372] on div "In Progress" at bounding box center [416, 374] width 131 height 10
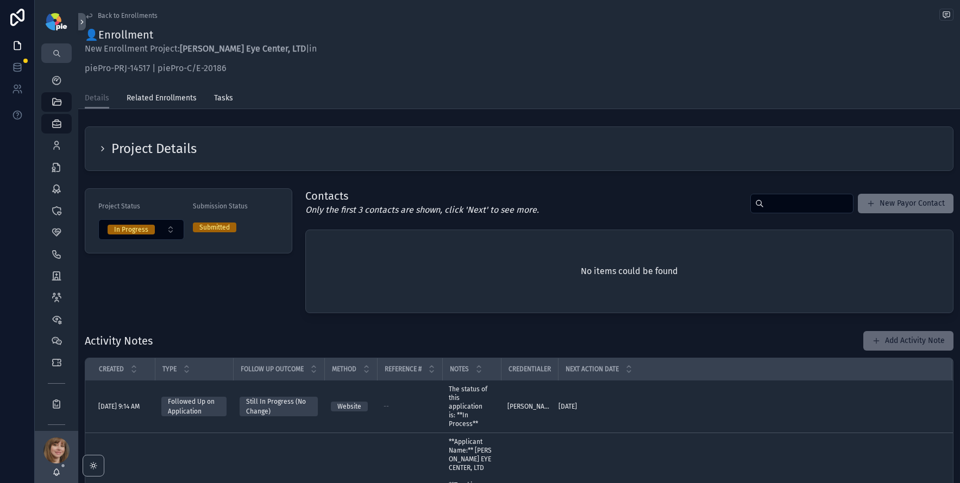
click at [876, 336] on button "Add Activity Note" at bounding box center [908, 341] width 90 height 20
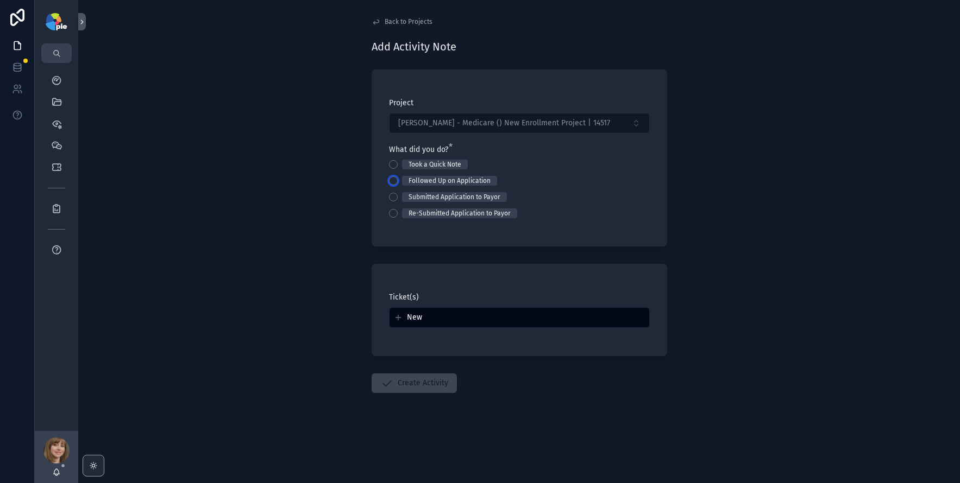
click at [390, 183] on button "Followed Up on Application" at bounding box center [393, 181] width 9 height 9
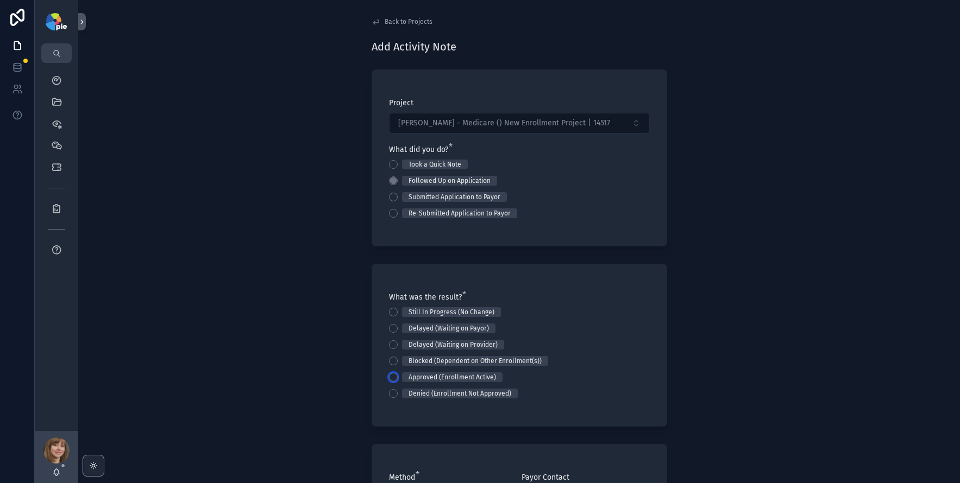
click at [389, 375] on button "Approved (Enrollment Active)" at bounding box center [393, 377] width 9 height 9
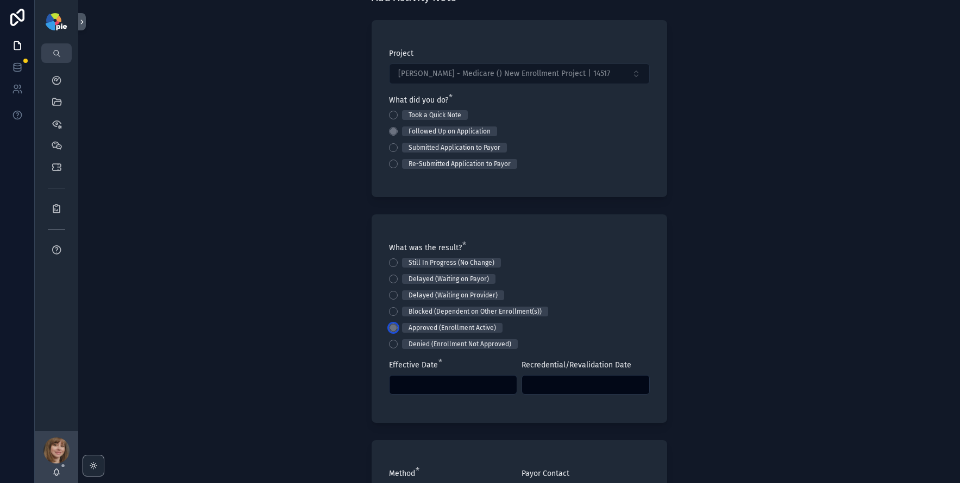
scroll to position [80, 0]
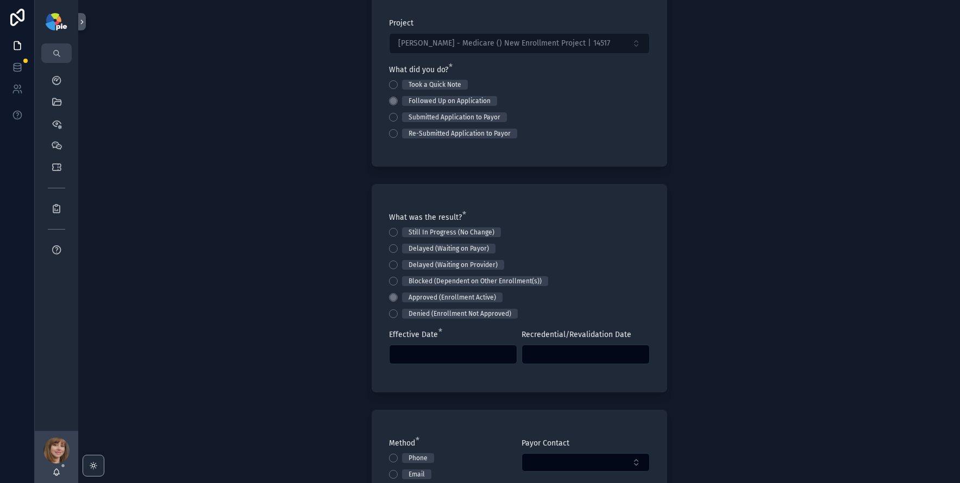
click at [426, 356] on input "scrollable content" at bounding box center [453, 354] width 127 height 15
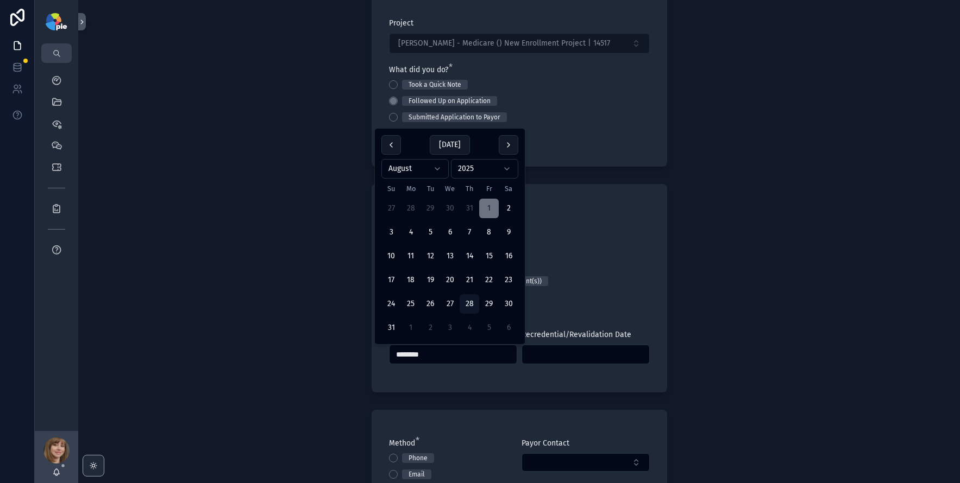
type input "********"
click at [238, 307] on div "Back to Projects Add Activity Note Project [PERSON_NAME] - Medicare () New Enro…" at bounding box center [519, 161] width 882 height 483
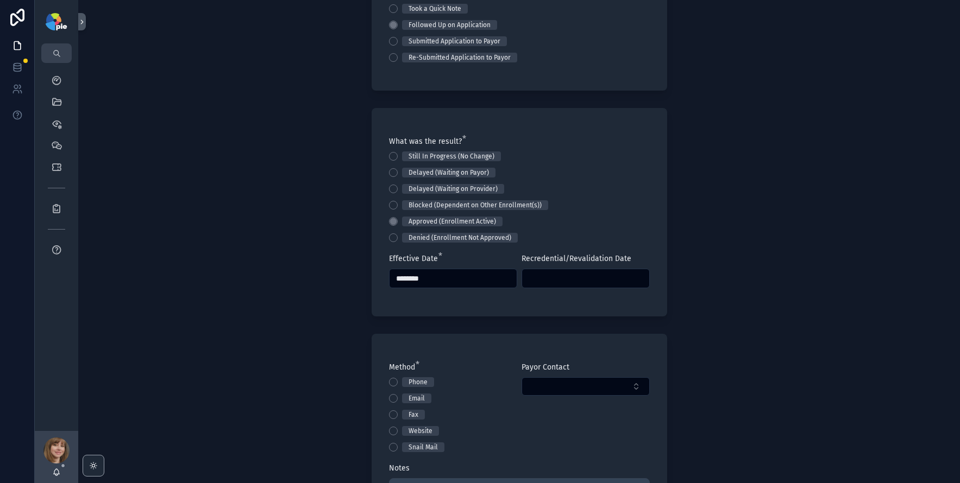
scroll to position [174, 0]
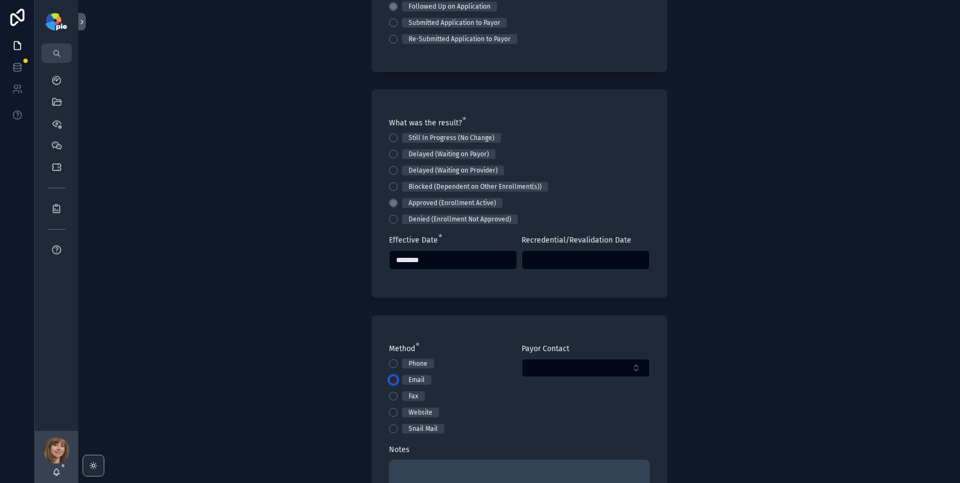
click at [391, 379] on button "Email" at bounding box center [393, 380] width 9 height 9
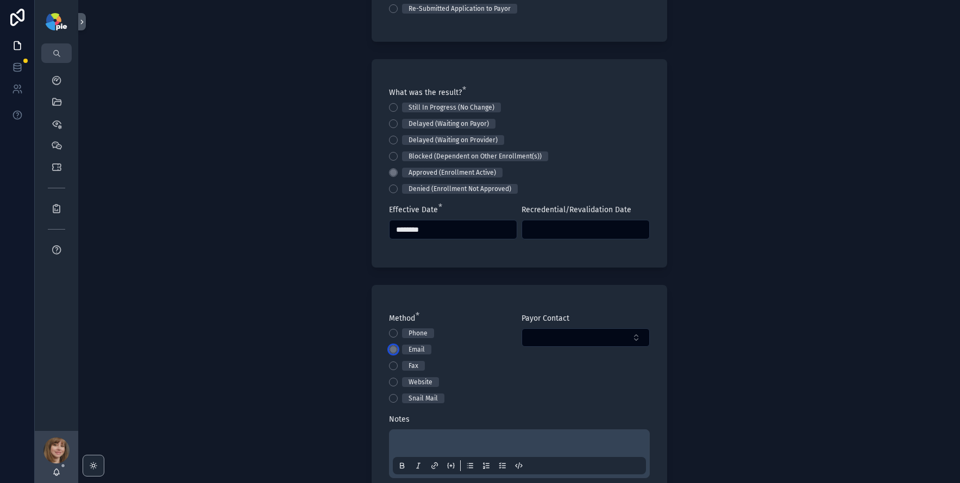
scroll to position [209, 0]
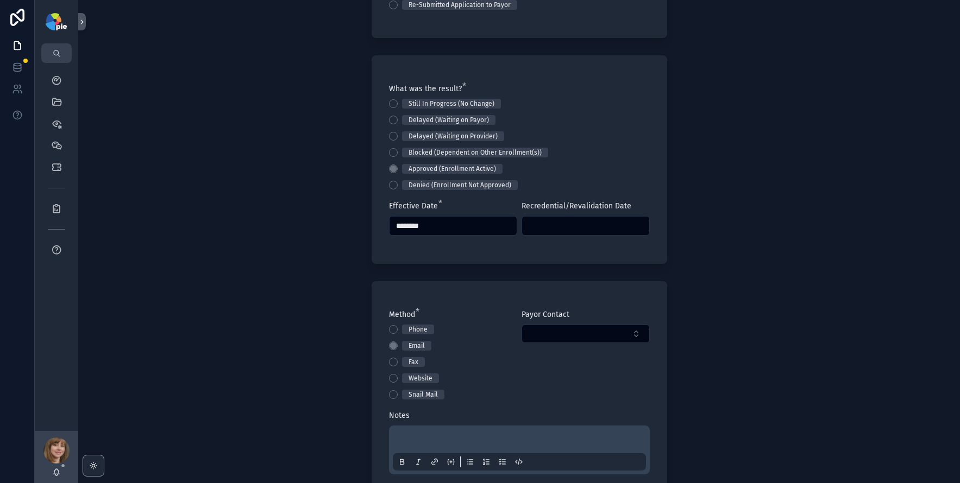
click at [437, 434] on div "scrollable content" at bounding box center [519, 450] width 253 height 41
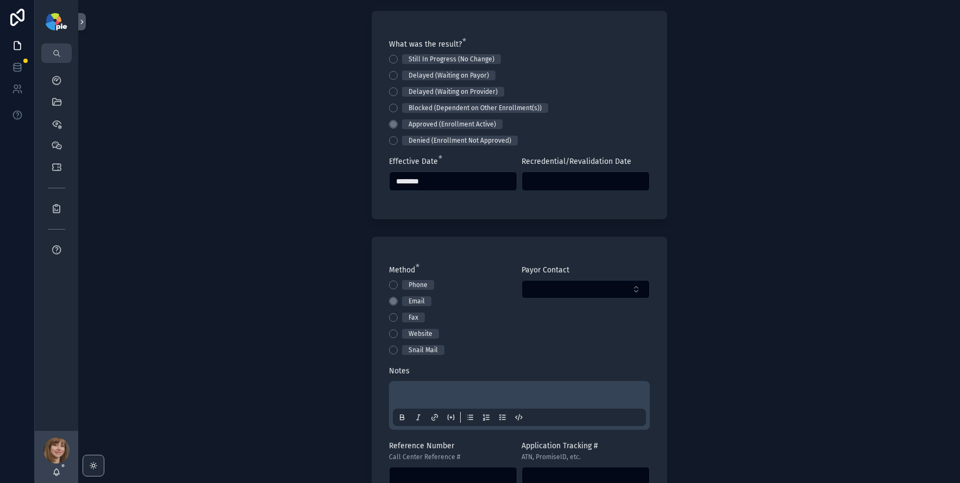
scroll to position [257, 0]
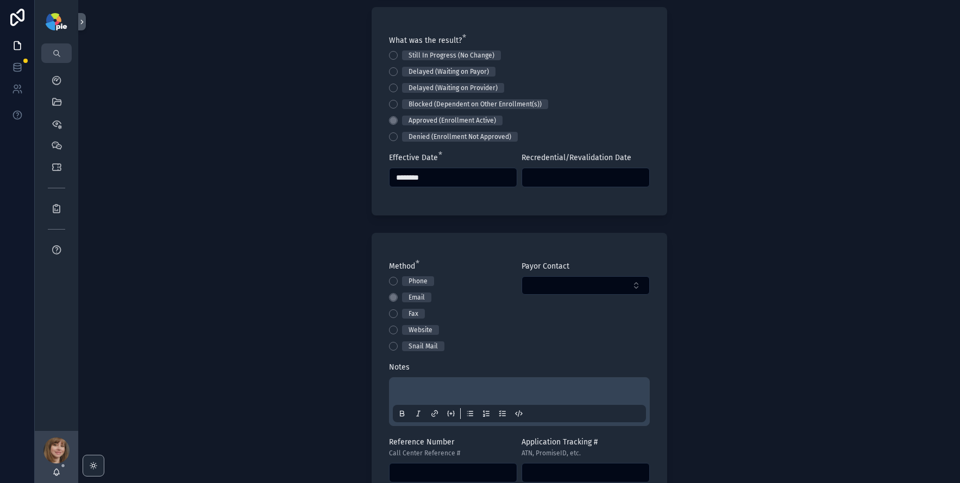
click at [404, 379] on div "scrollable content" at bounding box center [519, 402] width 261 height 49
click at [405, 382] on div "scrollable content" at bounding box center [519, 401] width 253 height 41
drag, startPoint x: 409, startPoint y: 386, endPoint x: 431, endPoint y: 395, distance: 23.9
click at [412, 388] on div "scrollable content" at bounding box center [519, 401] width 253 height 41
click at [432, 395] on p "scrollable content" at bounding box center [521, 393] width 253 height 11
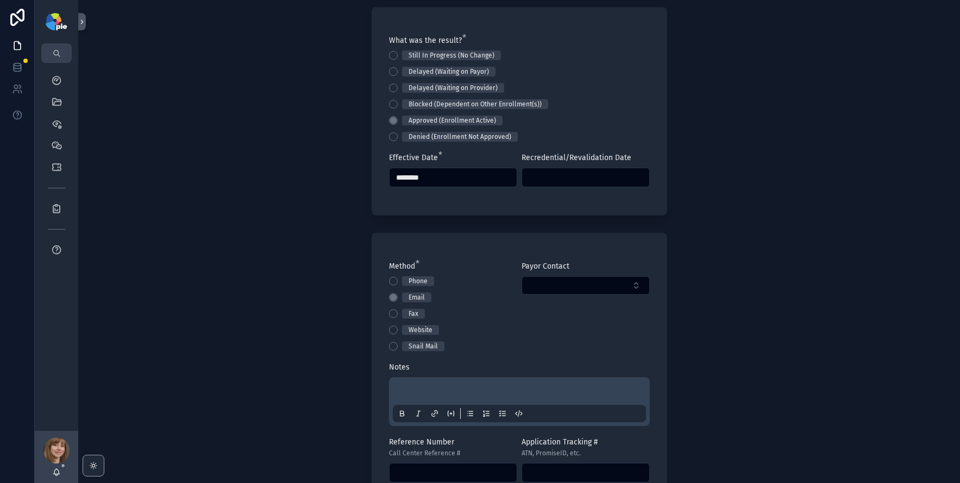
click at [445, 386] on div "scrollable content" at bounding box center [519, 401] width 253 height 41
click at [412, 391] on p "scrollable content" at bounding box center [521, 393] width 253 height 11
click at [279, 356] on div "**********" at bounding box center [519, 241] width 882 height 483
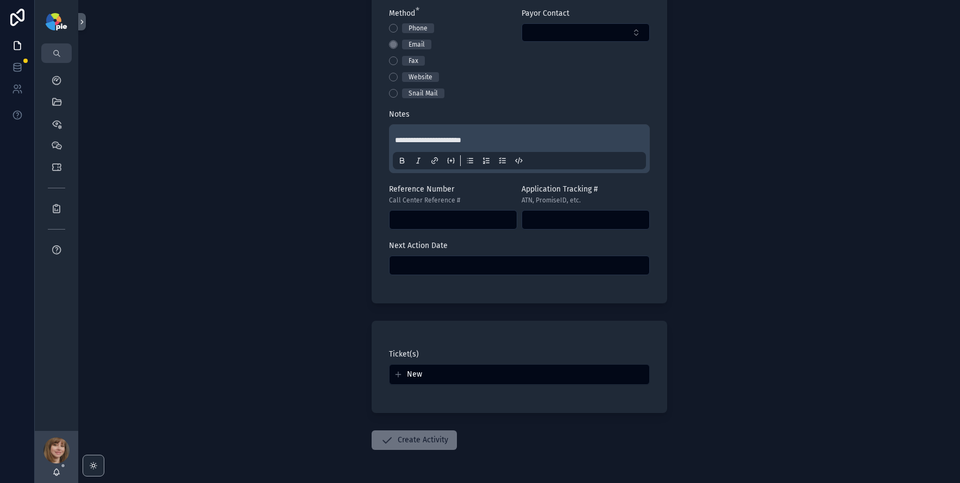
scroll to position [547, 0]
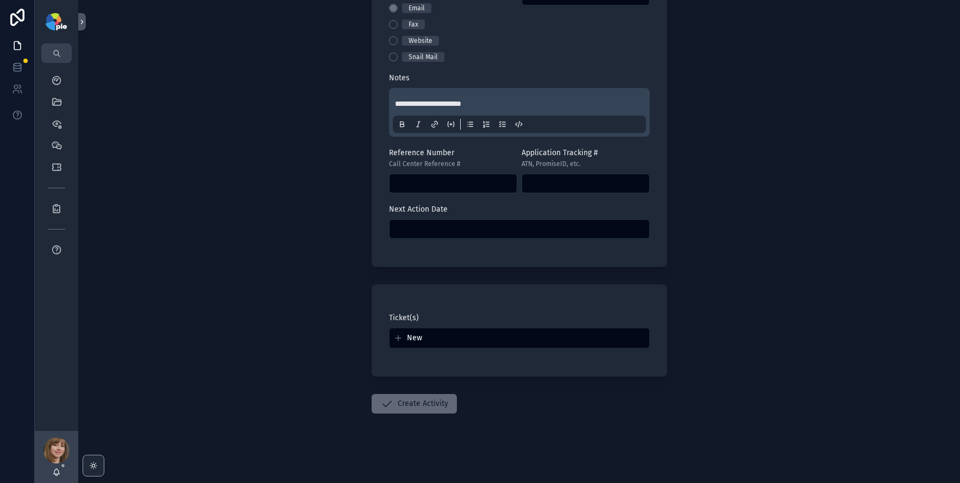
click at [401, 399] on button "Create Activity" at bounding box center [414, 404] width 85 height 20
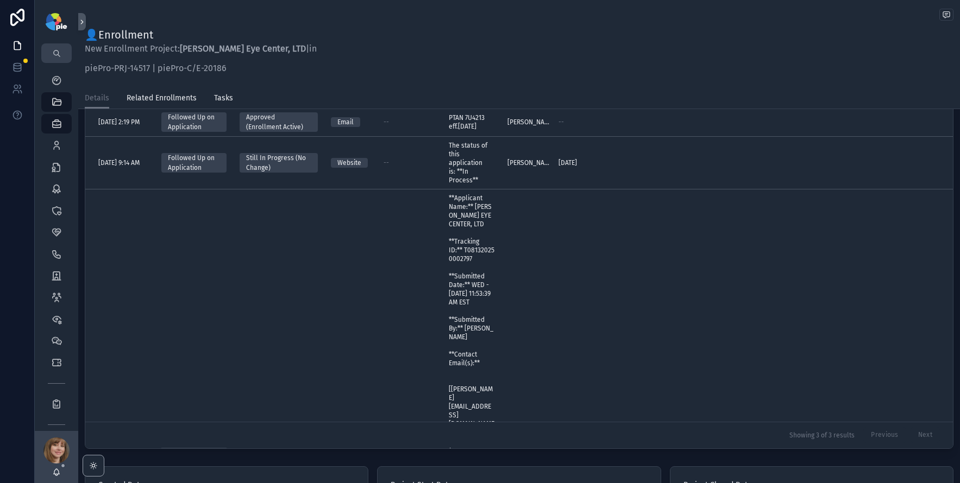
scroll to position [267, 0]
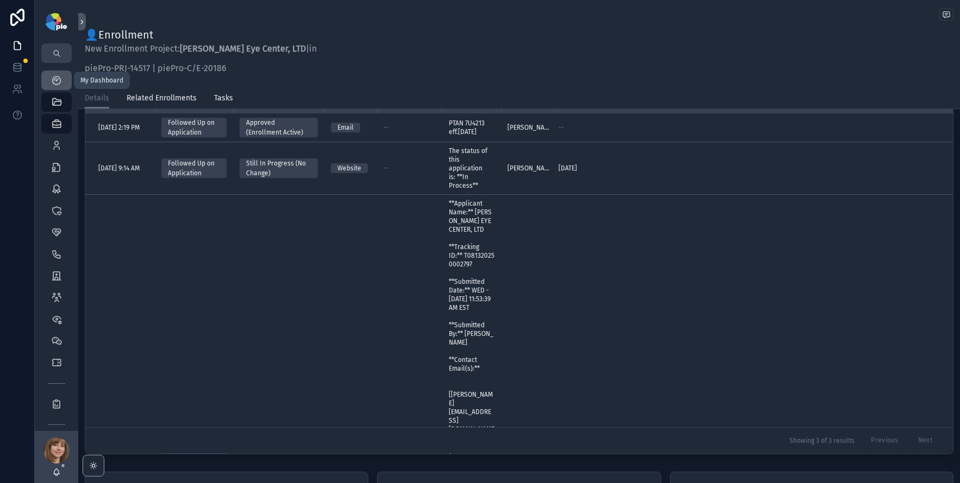
click at [56, 83] on icon "scrollable content" at bounding box center [56, 80] width 11 height 11
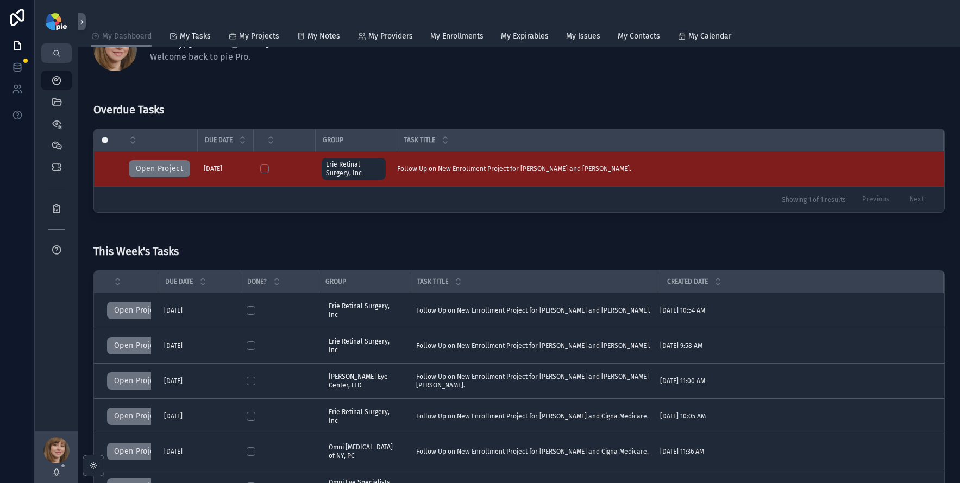
scroll to position [44, 0]
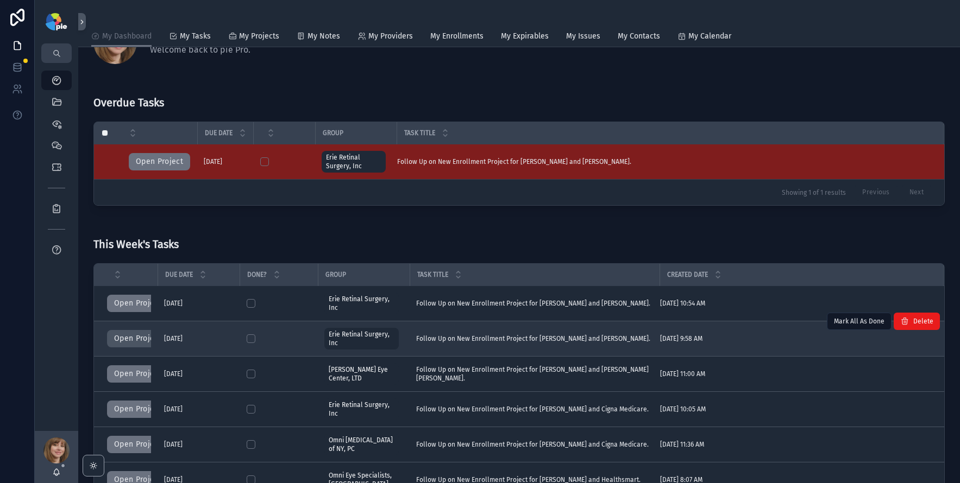
click at [128, 340] on button "Open Project" at bounding box center [137, 338] width 61 height 17
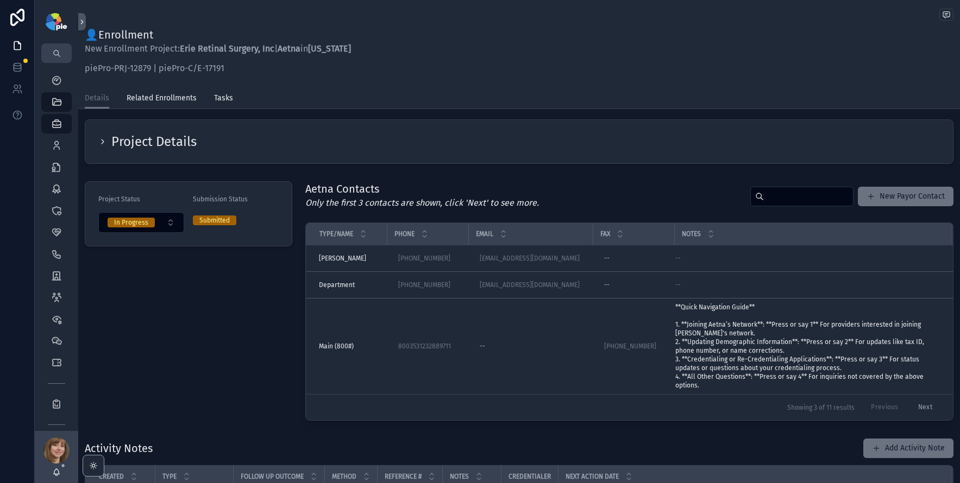
scroll to position [10, 0]
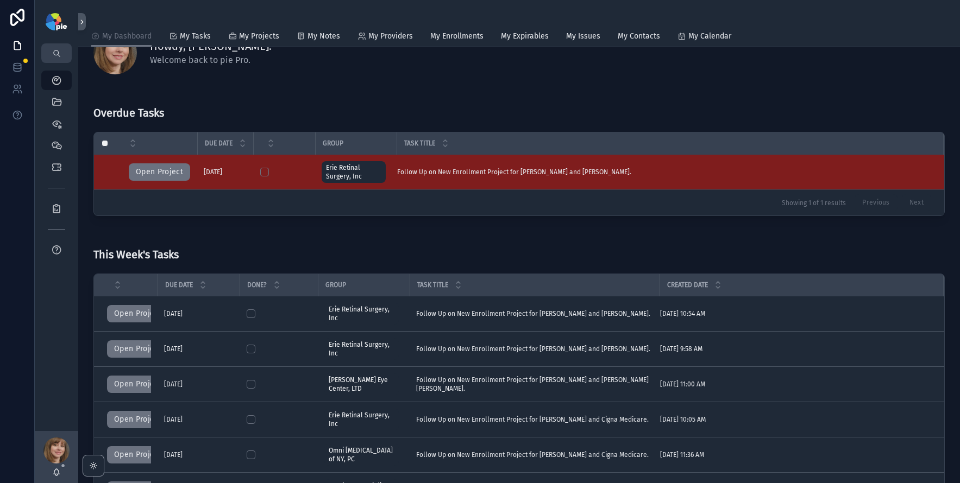
scroll to position [61, 0]
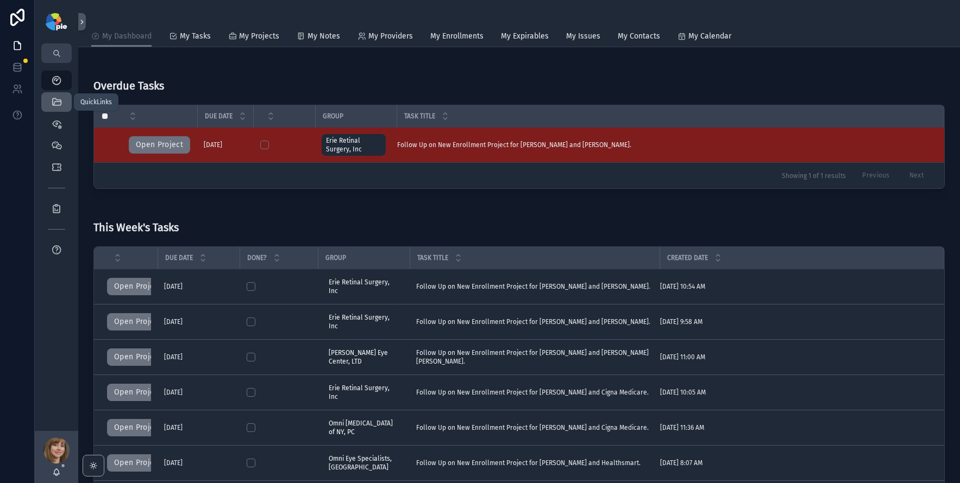
click at [58, 101] on icon "scrollable content" at bounding box center [56, 102] width 11 height 11
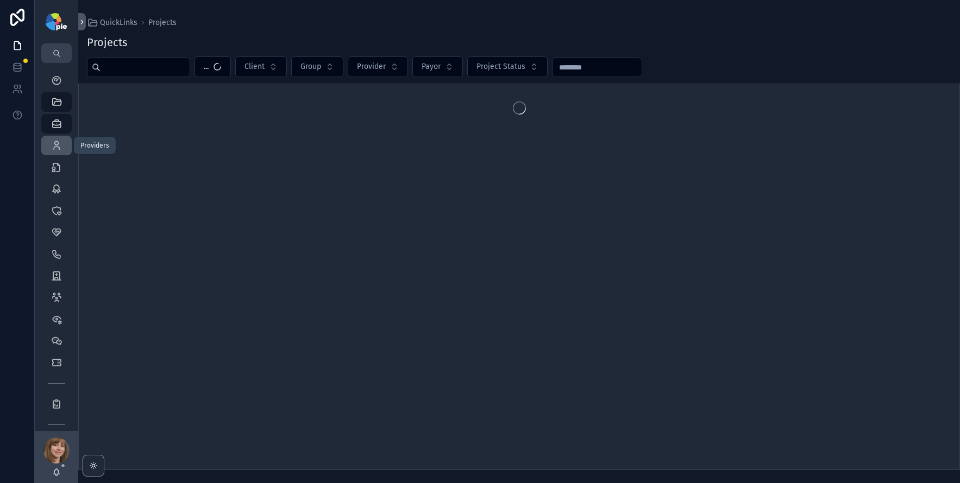
click at [49, 142] on div "Providers 296" at bounding box center [56, 145] width 17 height 17
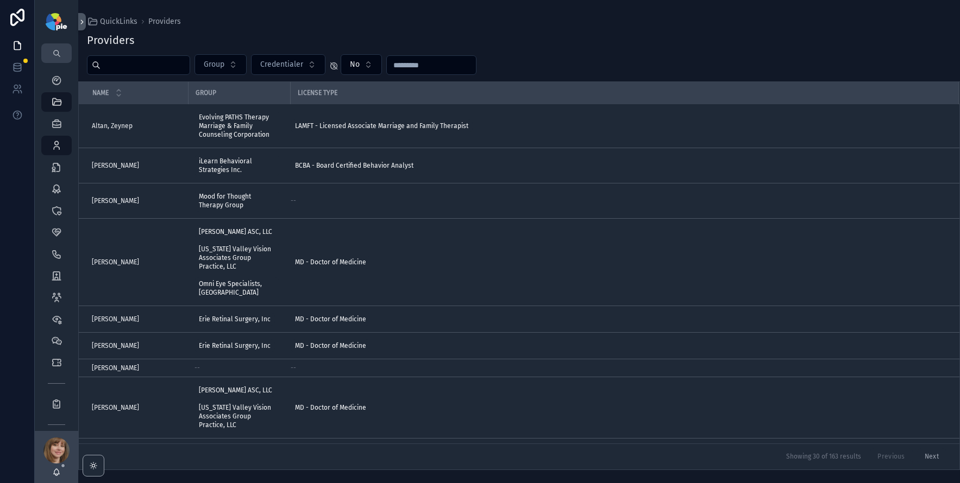
click at [131, 64] on input "scrollable content" at bounding box center [145, 65] width 89 height 15
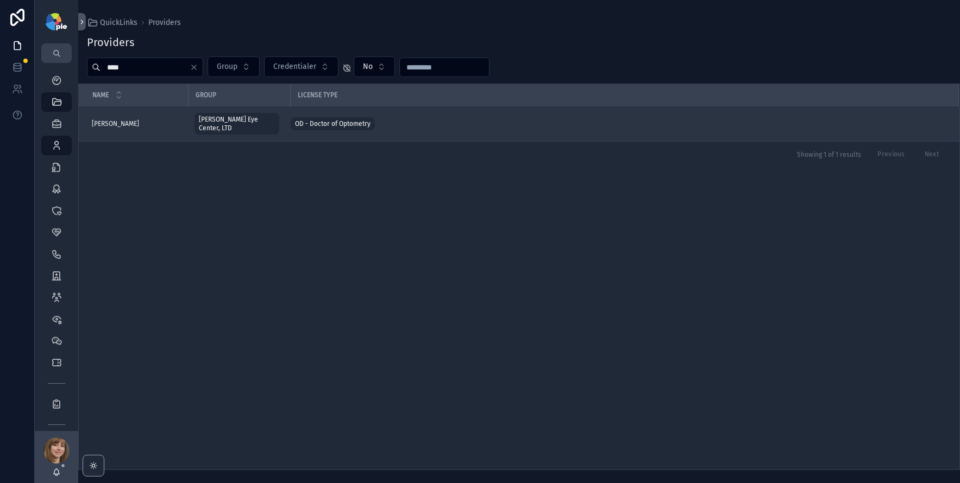
type input "****"
click at [120, 120] on span "[PERSON_NAME]" at bounding box center [115, 124] width 47 height 9
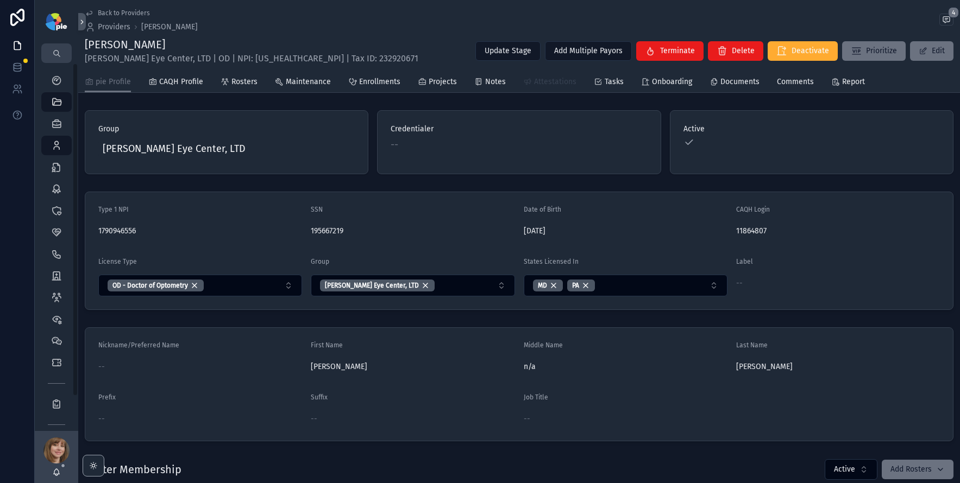
click at [541, 84] on span "Attestations" at bounding box center [555, 82] width 42 height 11
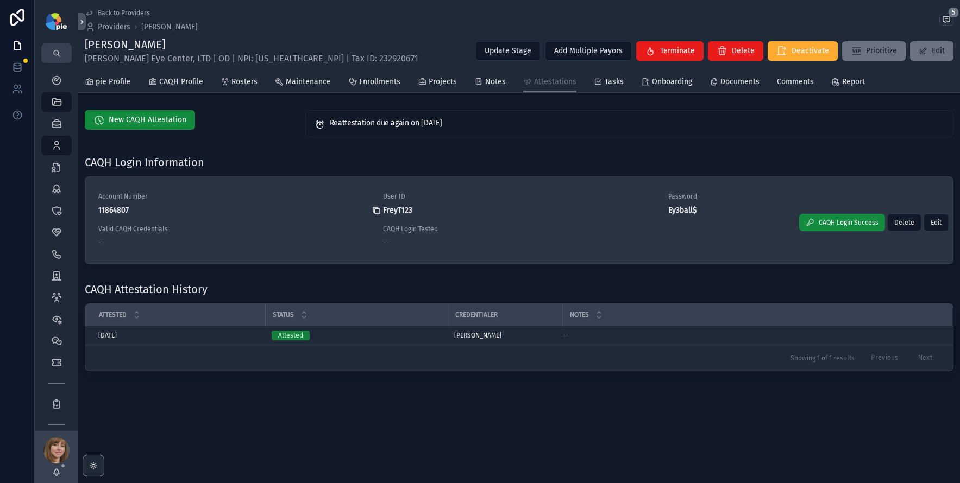
click at [375, 210] on icon "scrollable content" at bounding box center [377, 211] width 5 height 5
click at [662, 211] on icon "scrollable content" at bounding box center [661, 210] width 9 height 9
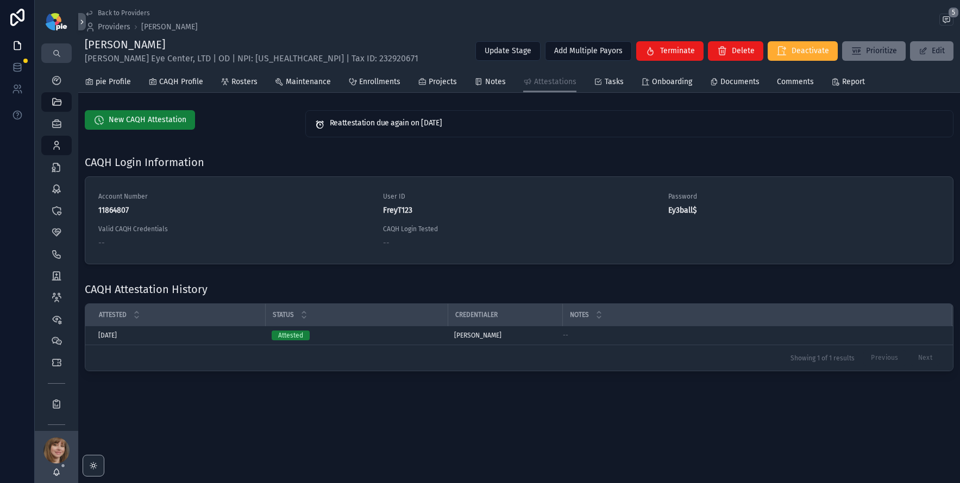
click at [150, 122] on span "New CAQH Attestation" at bounding box center [148, 120] width 78 height 11
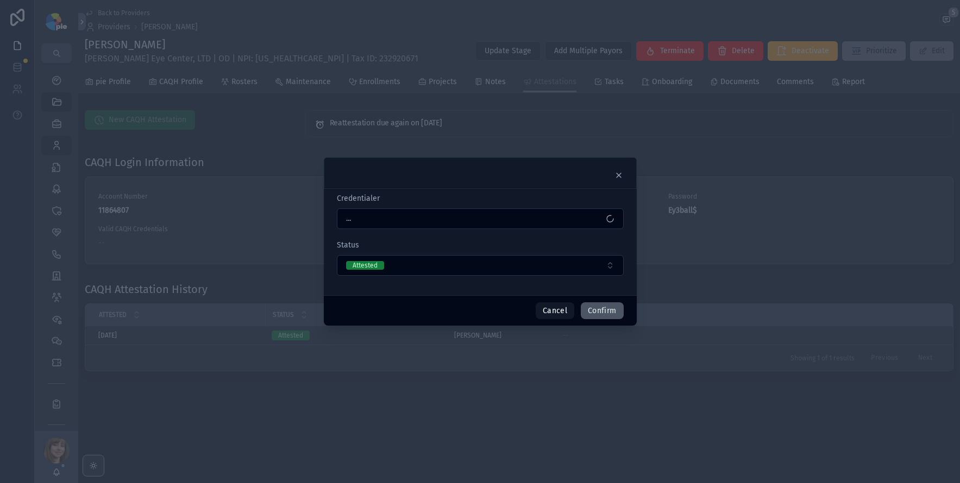
click at [605, 307] on button "Confirm" at bounding box center [602, 311] width 42 height 17
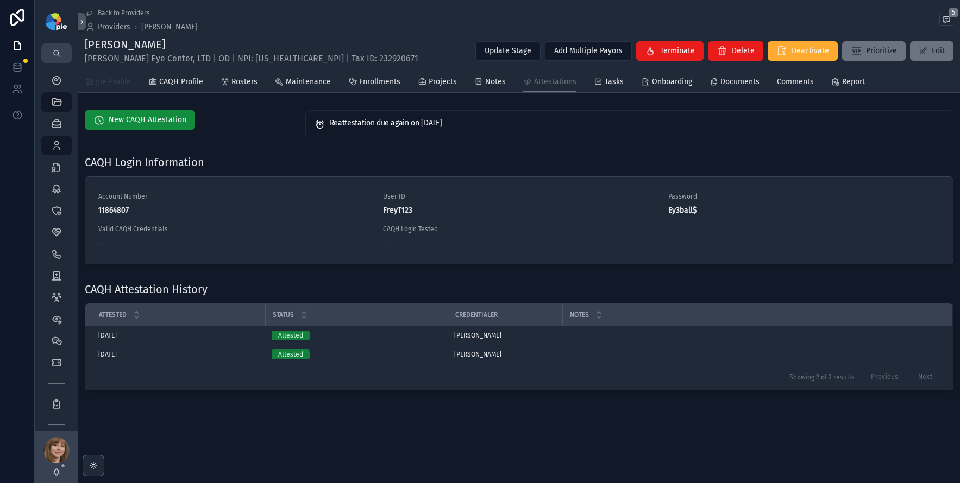
click at [121, 89] on link "pie Profile" at bounding box center [108, 83] width 46 height 22
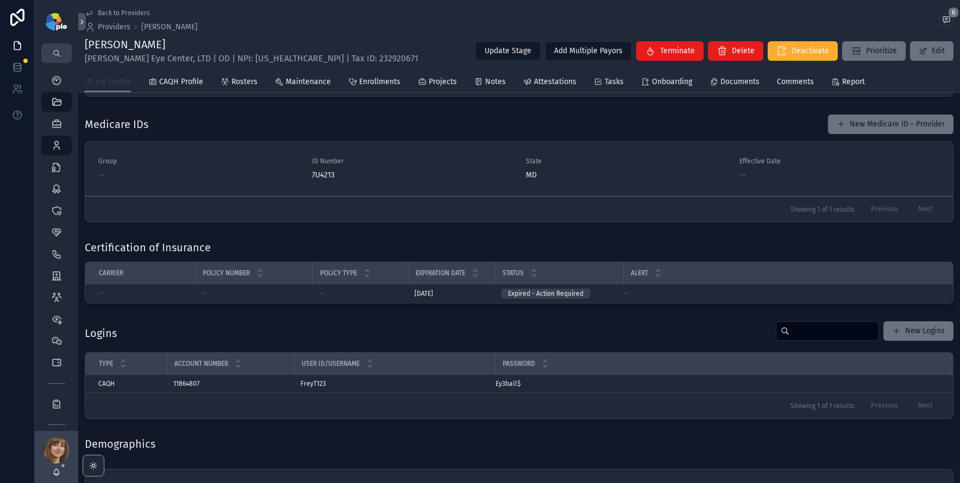
scroll to position [1386, 0]
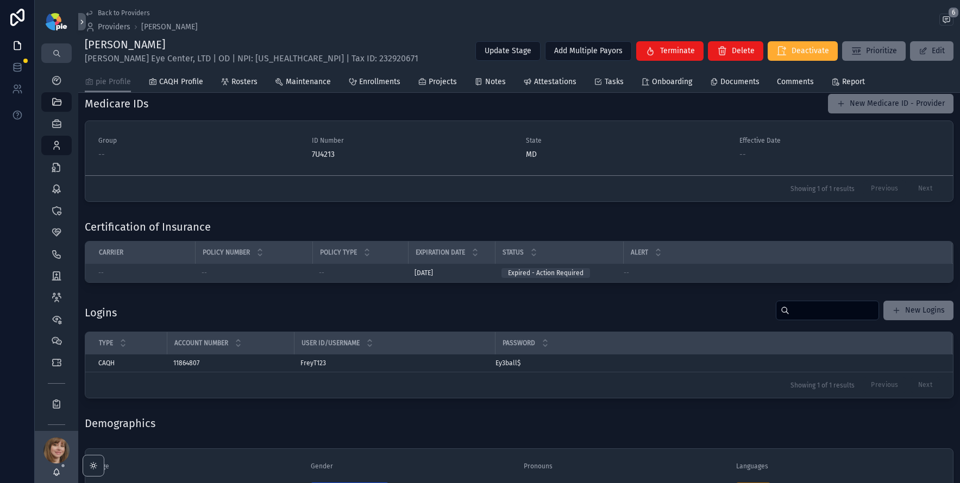
click at [469, 278] on div "[DATE] [DATE]" at bounding box center [451, 273] width 74 height 9
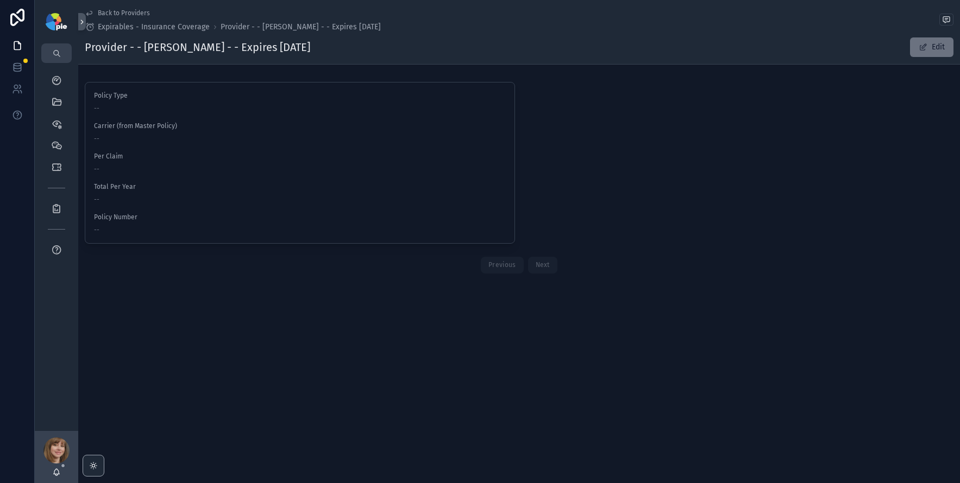
click at [131, 11] on span "Back to Providers" at bounding box center [124, 13] width 52 height 9
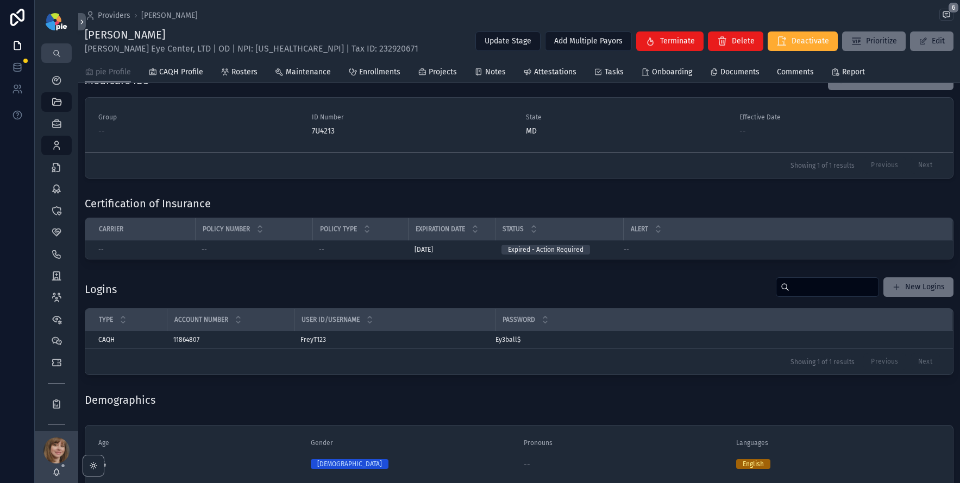
scroll to position [1409, 0]
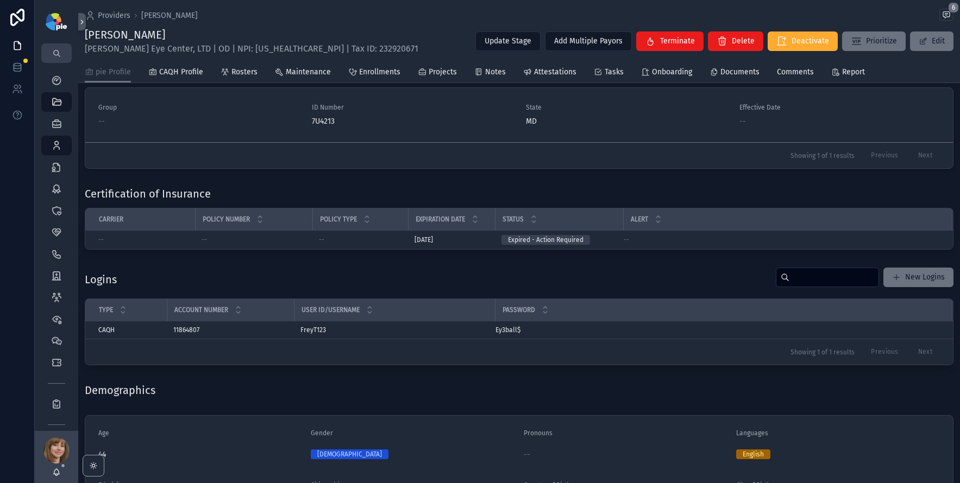
click at [737, 198] on div "Certification of Insurance" at bounding box center [519, 193] width 869 height 15
click at [732, 72] on span "Documents" at bounding box center [739, 72] width 39 height 11
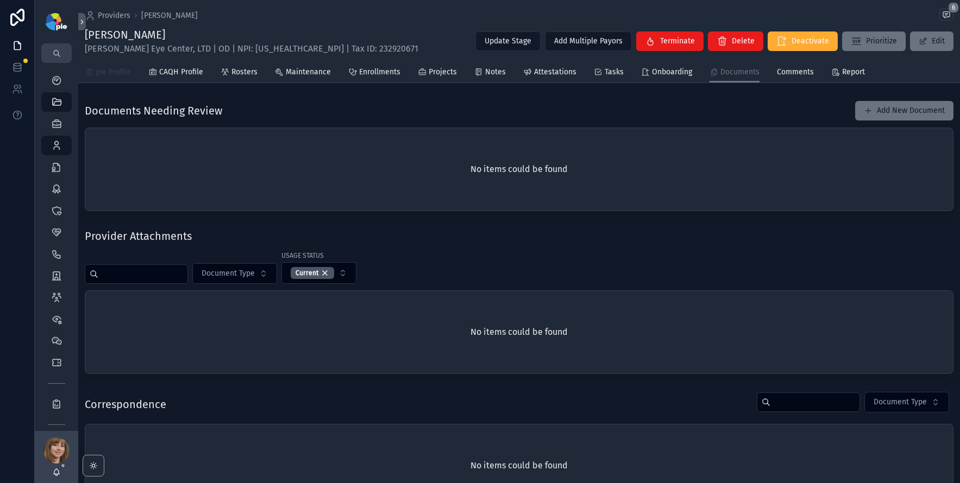
click at [104, 69] on span "pie Profile" at bounding box center [113, 72] width 35 height 11
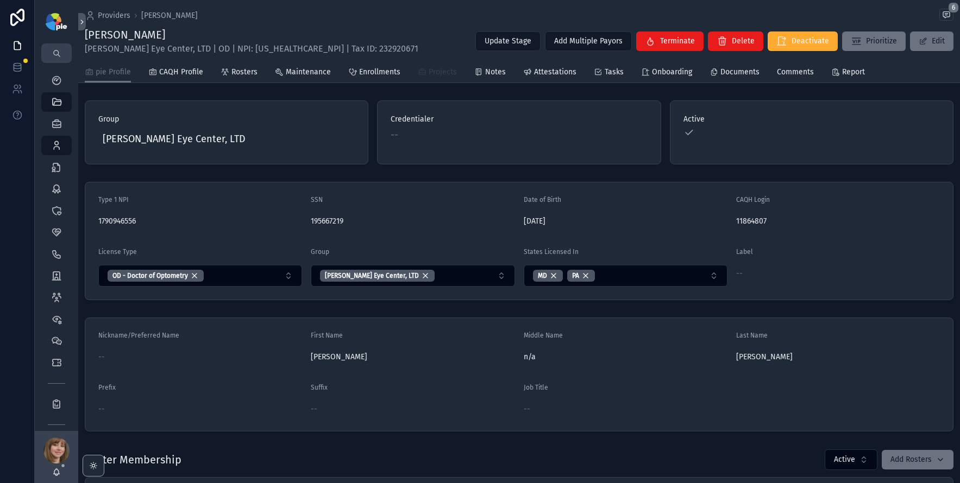
click at [449, 73] on span "Projects" at bounding box center [443, 72] width 28 height 11
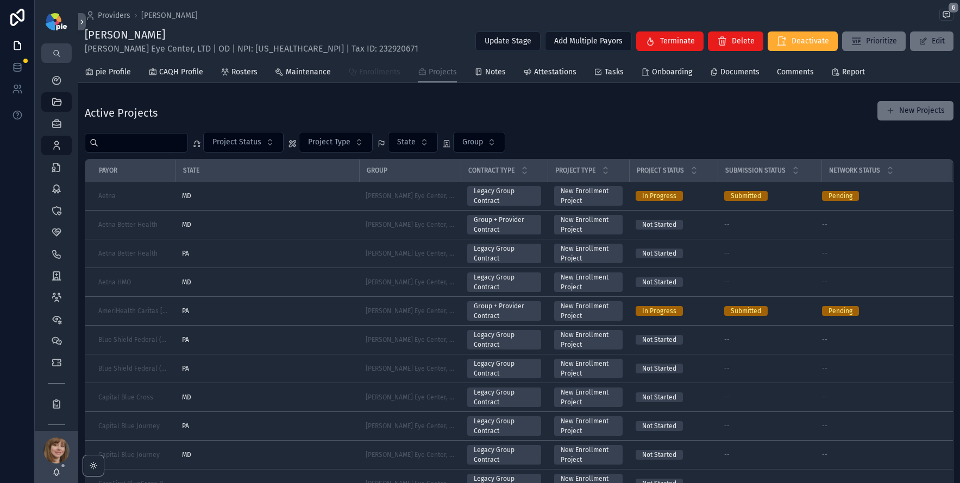
click at [380, 68] on span "Enrollments" at bounding box center [379, 72] width 41 height 11
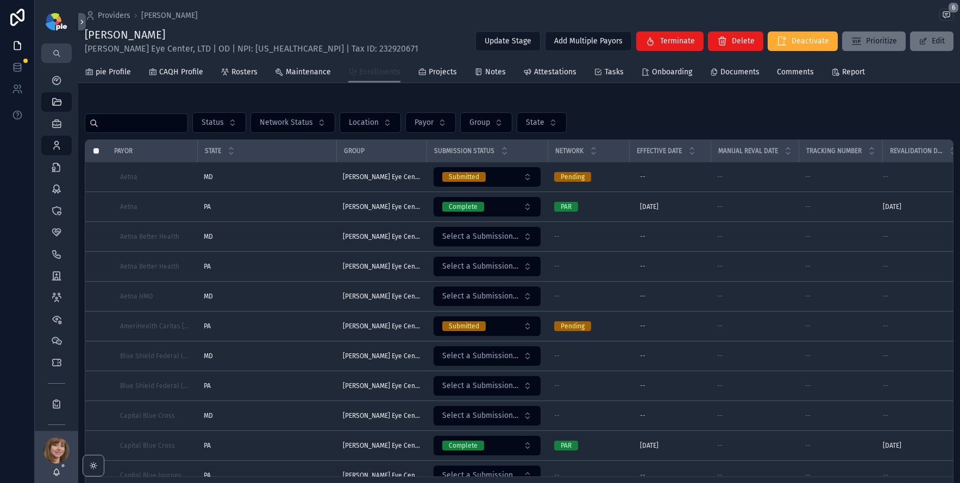
click at [380, 73] on span "Enrollments" at bounding box center [379, 72] width 41 height 11
click at [443, 74] on span "Projects" at bounding box center [443, 72] width 28 height 11
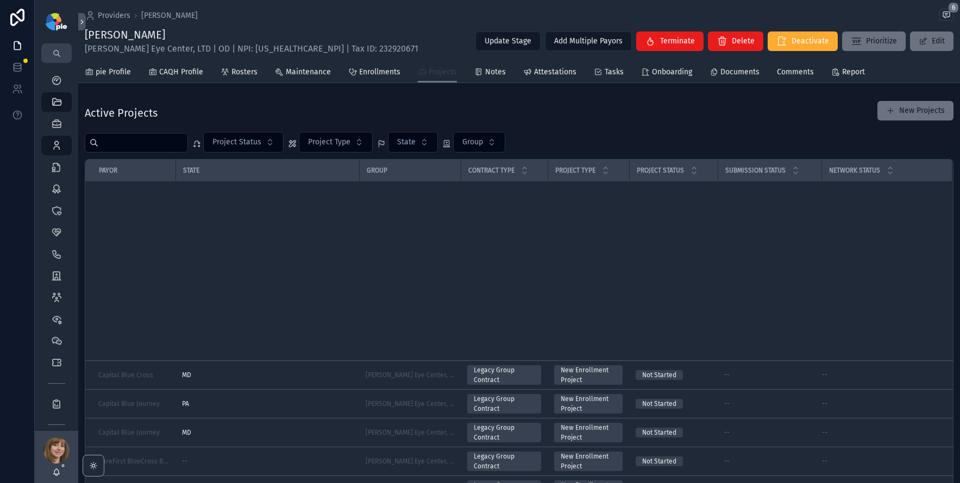
scroll to position [549, 0]
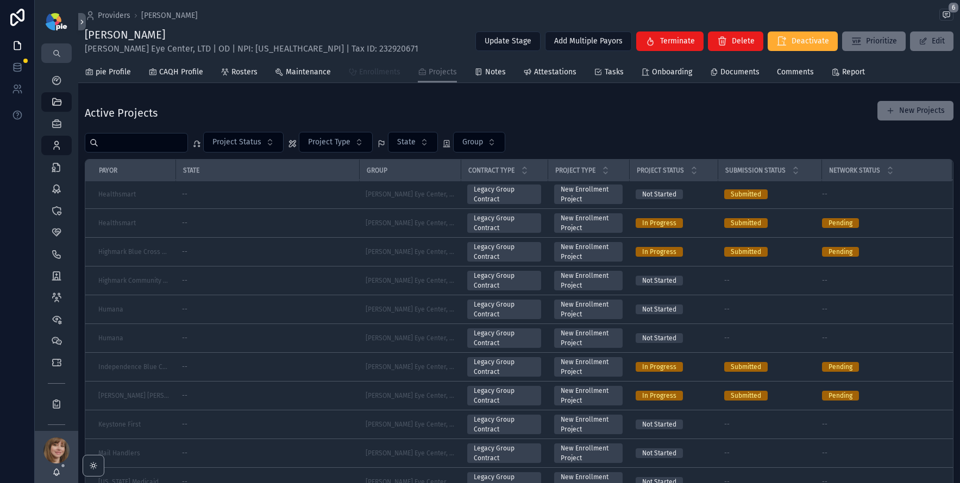
click at [371, 75] on span "Enrollments" at bounding box center [379, 72] width 41 height 11
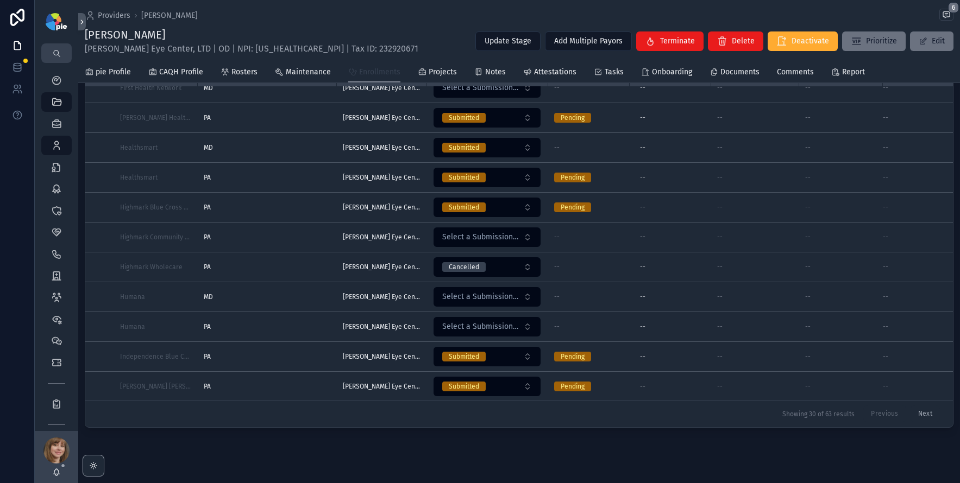
scroll to position [94, 0]
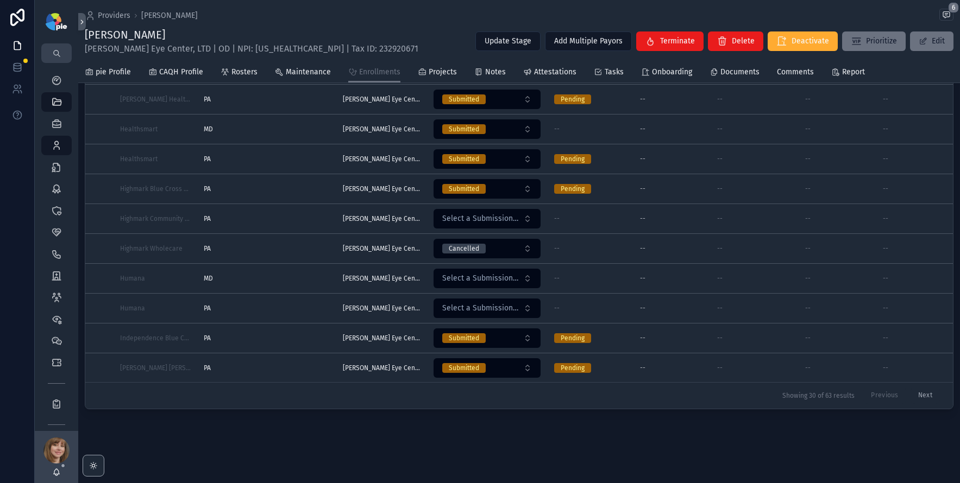
click at [910, 388] on button "Next" at bounding box center [924, 396] width 29 height 17
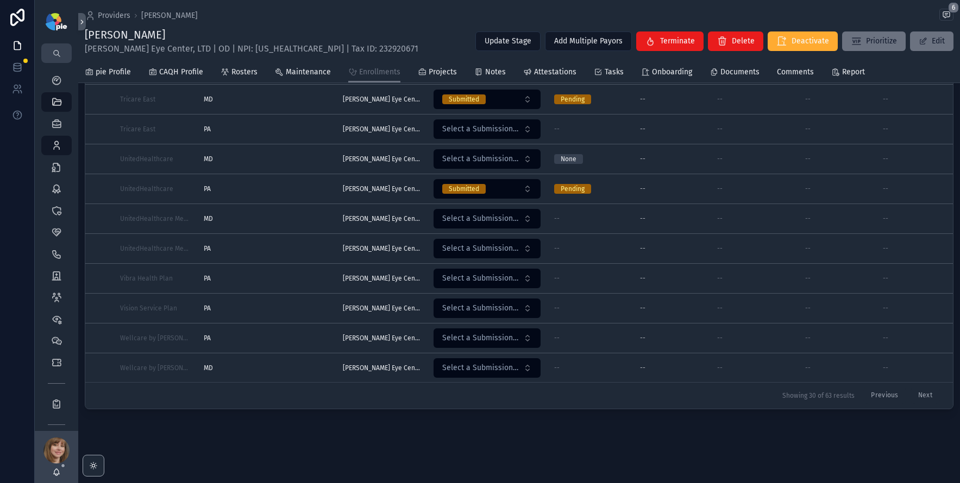
click at [279, 215] on div "MD MD" at bounding box center [267, 219] width 126 height 9
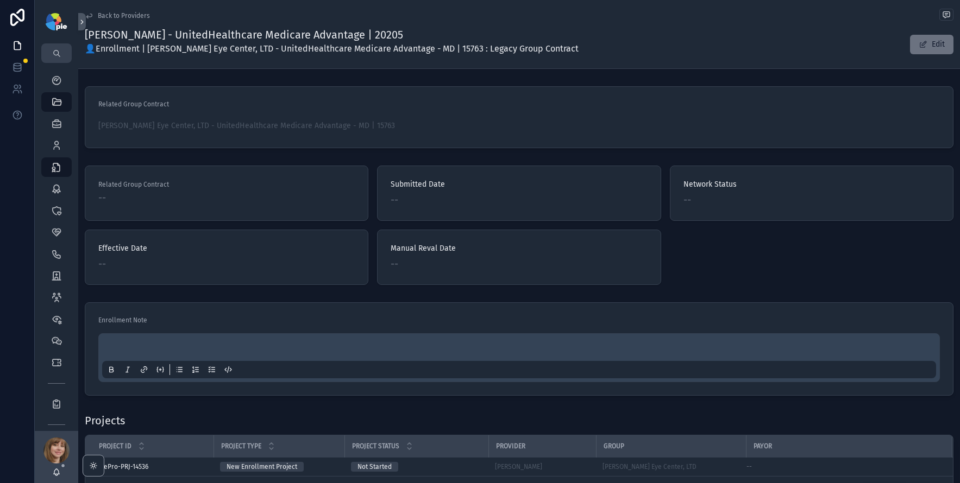
click at [106, 16] on span "Back to Providers" at bounding box center [124, 15] width 52 height 9
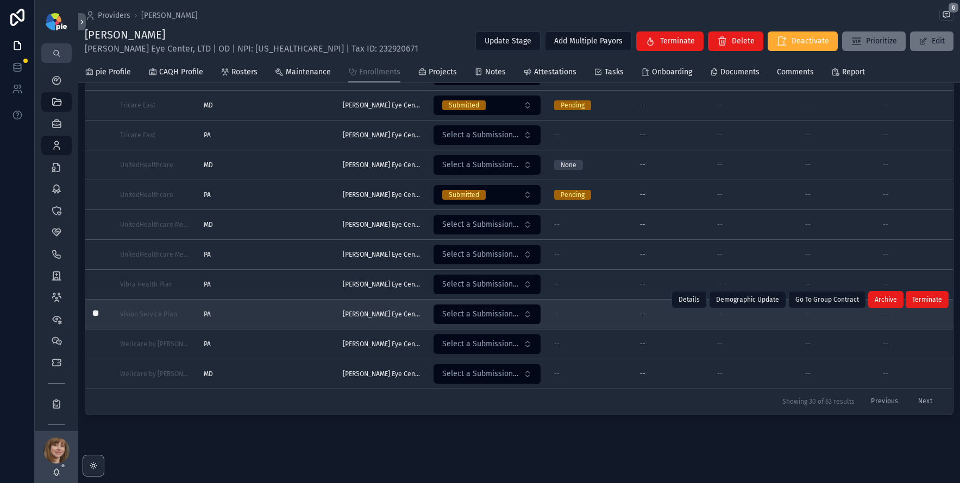
scroll to position [94, 0]
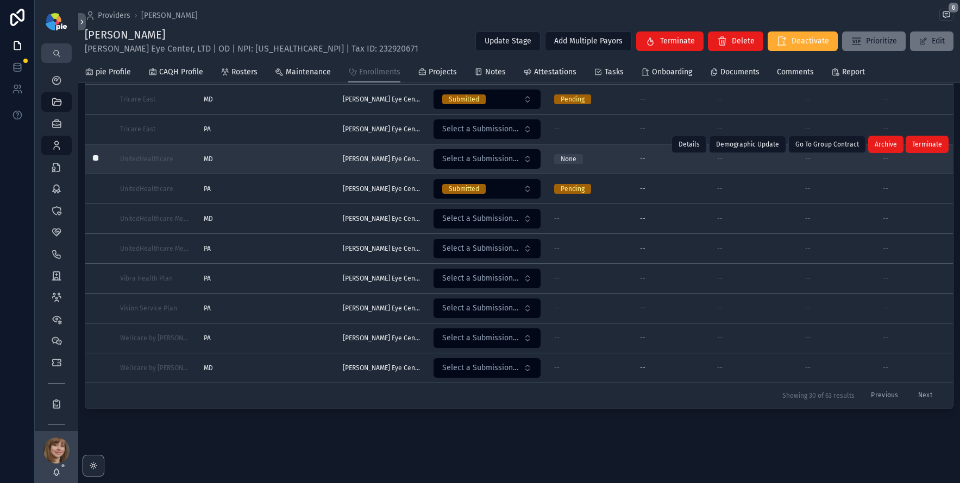
click at [254, 155] on div "MD MD" at bounding box center [267, 159] width 126 height 9
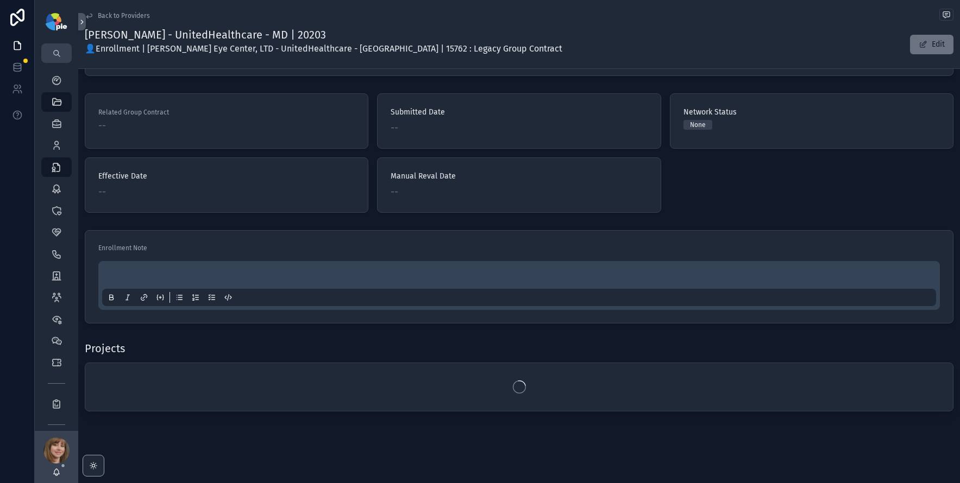
scroll to position [74, 0]
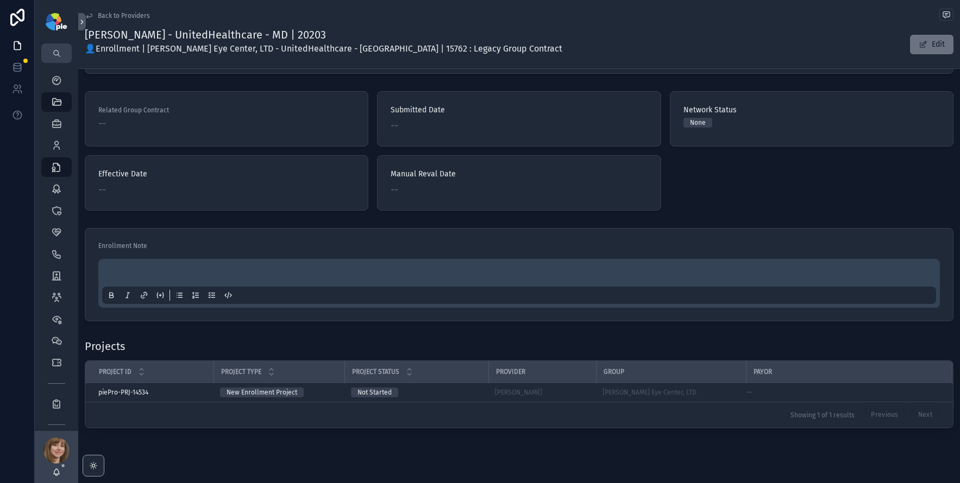
click at [133, 15] on span "Back to Providers" at bounding box center [124, 15] width 52 height 9
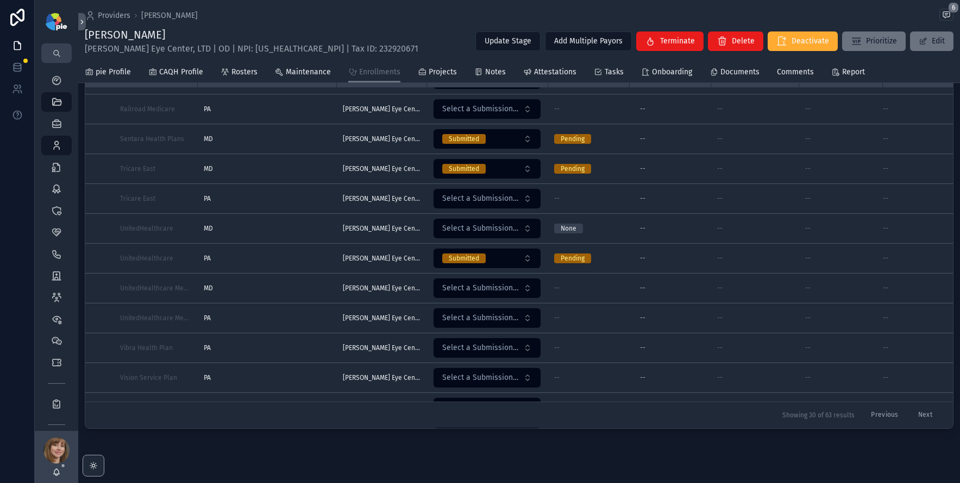
scroll to position [587, 0]
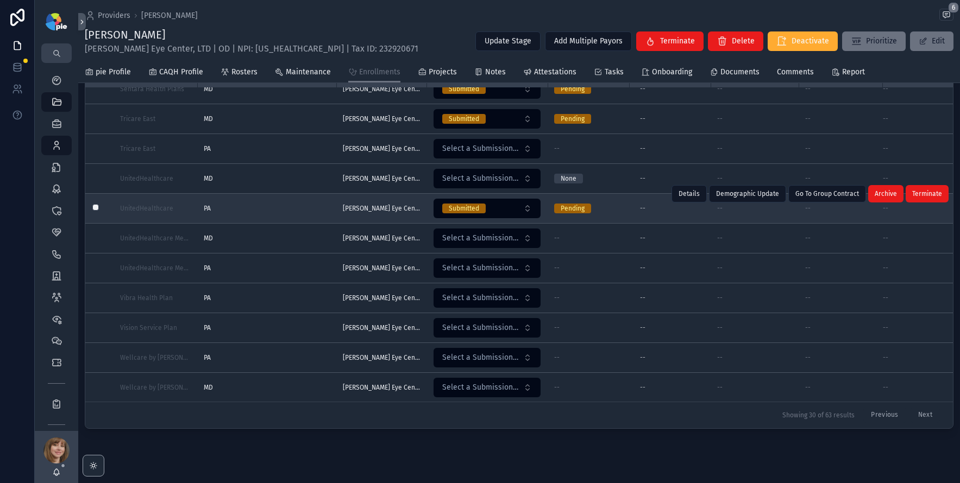
click at [247, 204] on div "PA PA" at bounding box center [267, 208] width 126 height 9
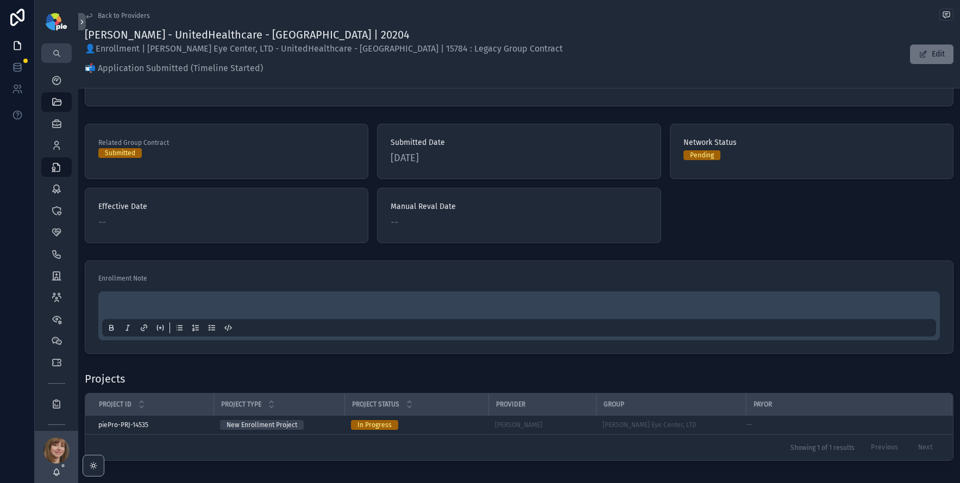
scroll to position [113, 0]
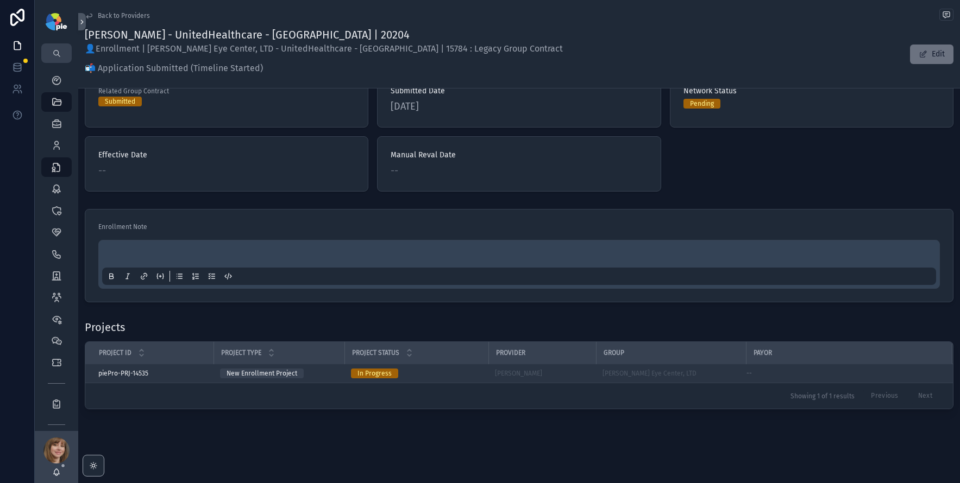
click at [439, 367] on td "In Progress" at bounding box center [416, 374] width 144 height 19
click at [438, 371] on div "In Progress" at bounding box center [416, 374] width 131 height 10
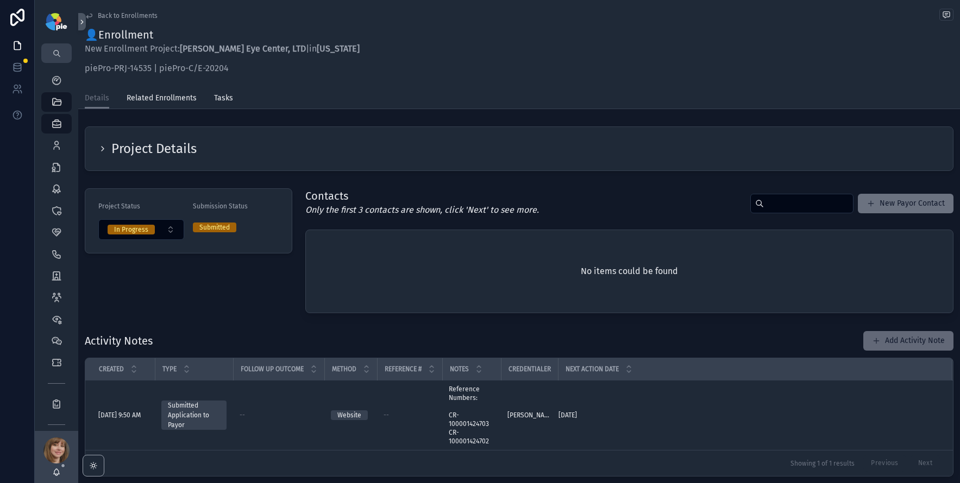
click at [887, 341] on button "Add Activity Note" at bounding box center [908, 341] width 90 height 20
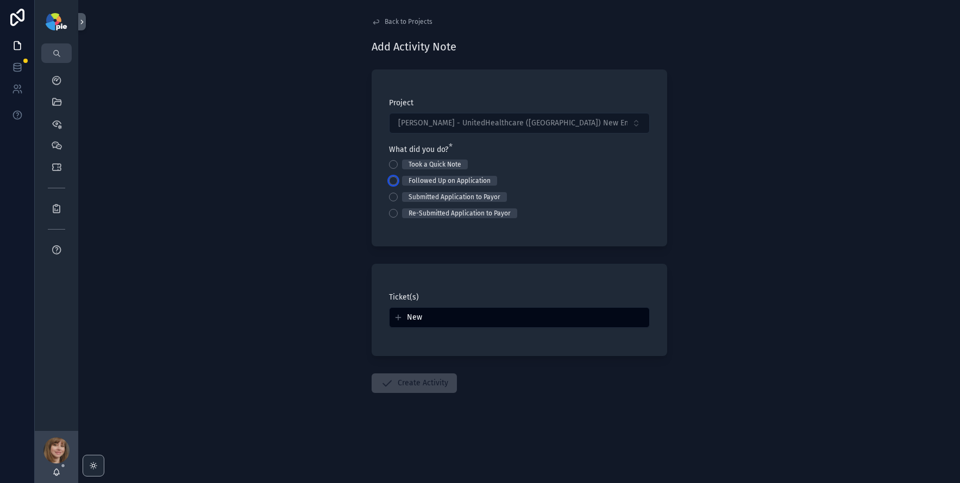
click at [394, 183] on button "Followed Up on Application" at bounding box center [393, 181] width 9 height 9
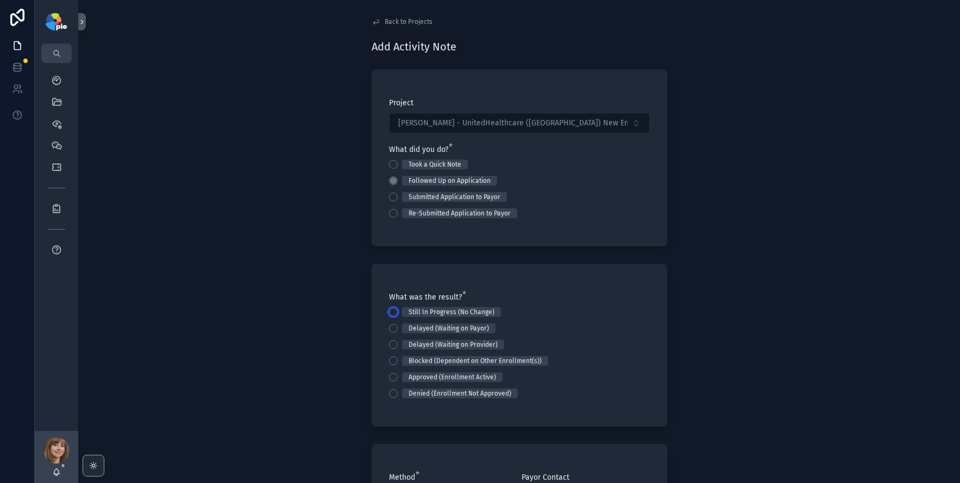
click at [392, 311] on button "Still In Progress (No Change)" at bounding box center [393, 312] width 9 height 9
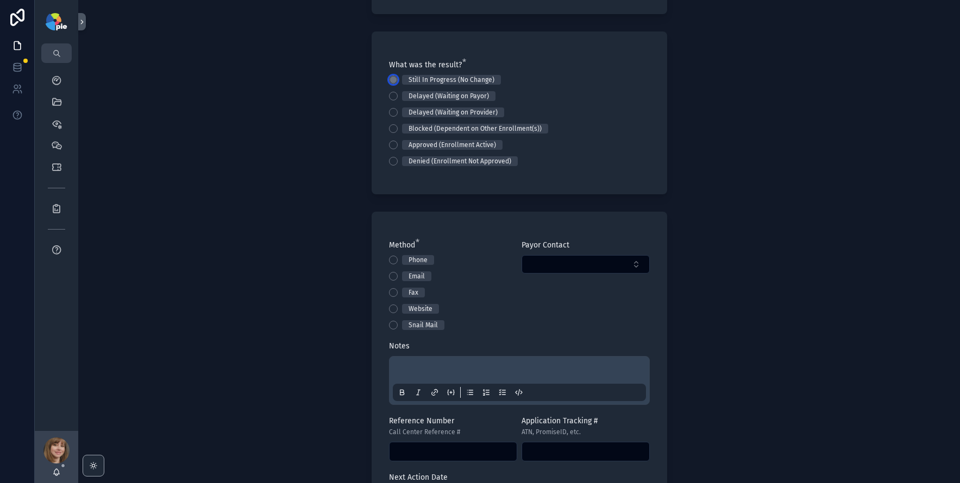
scroll to position [324, 0]
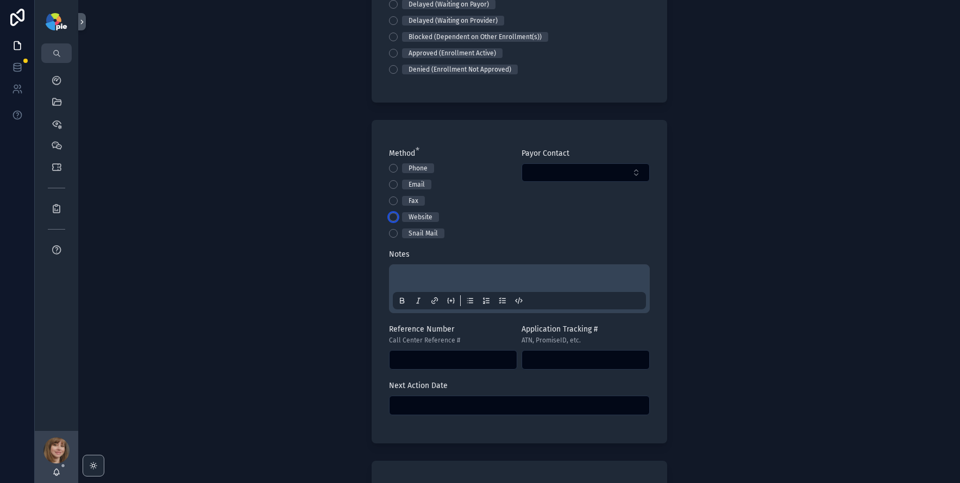
click at [390, 216] on button "Website" at bounding box center [393, 217] width 9 height 9
click at [420, 278] on p "scrollable content" at bounding box center [521, 280] width 253 height 11
click at [462, 415] on div "scrollable content" at bounding box center [519, 406] width 261 height 20
click at [479, 399] on input "scrollable content" at bounding box center [520, 405] width 260 height 15
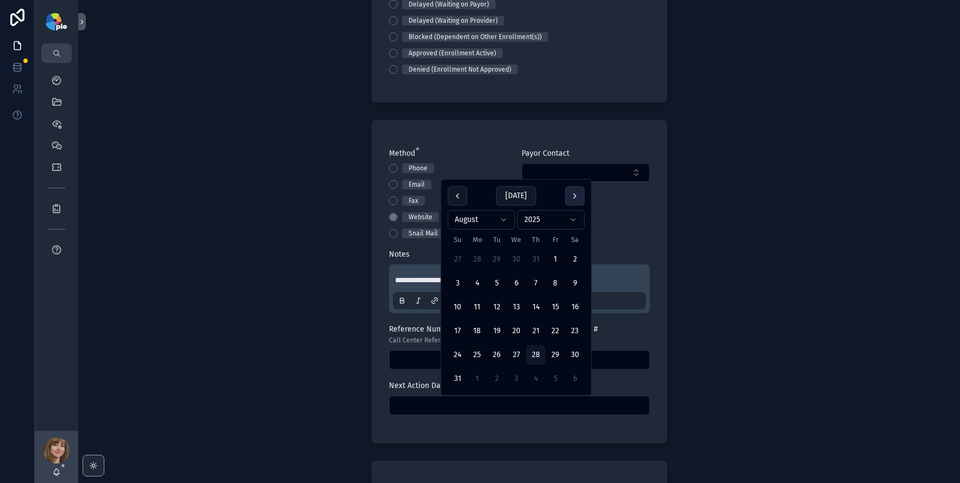
click at [570, 194] on button "scrollable content" at bounding box center [575, 196] width 20 height 20
click at [535, 304] on button "11" at bounding box center [536, 308] width 20 height 20
type input "*********"
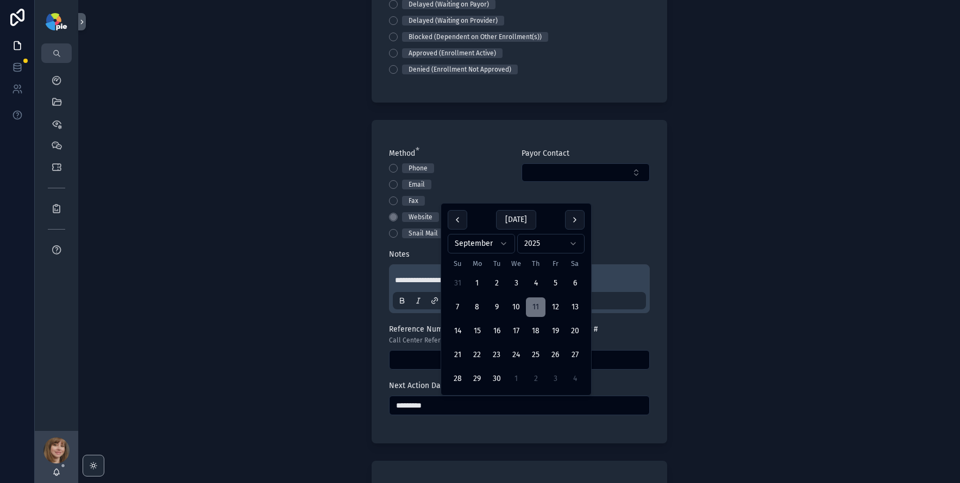
click at [320, 316] on div "**********" at bounding box center [519, 241] width 882 height 483
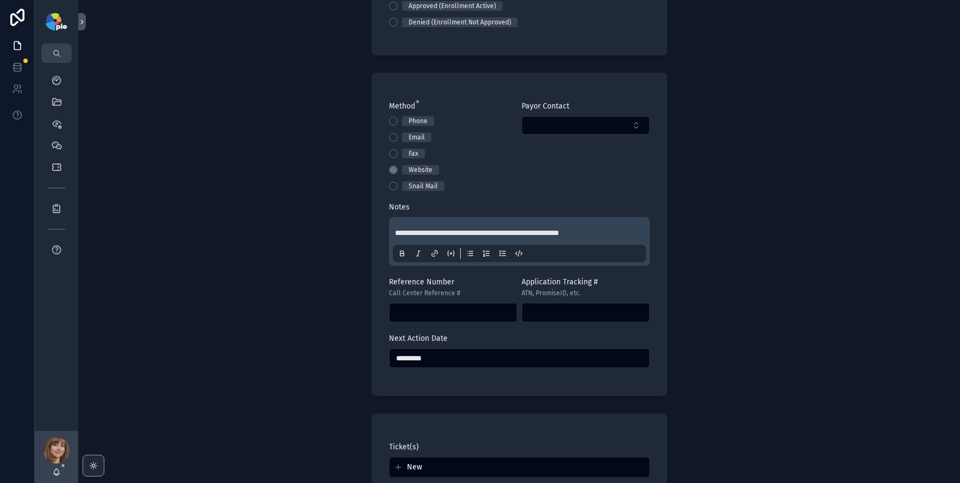
scroll to position [501, 0]
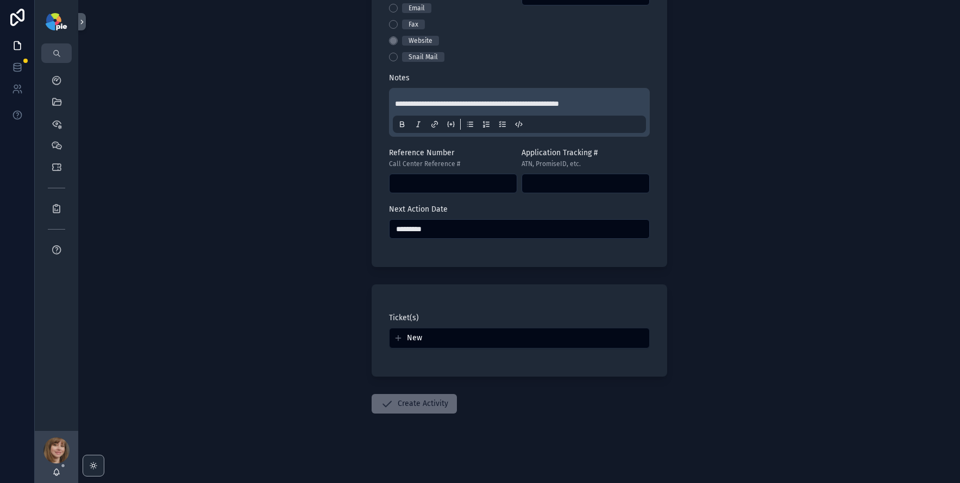
click at [410, 408] on button "Create Activity" at bounding box center [414, 404] width 85 height 20
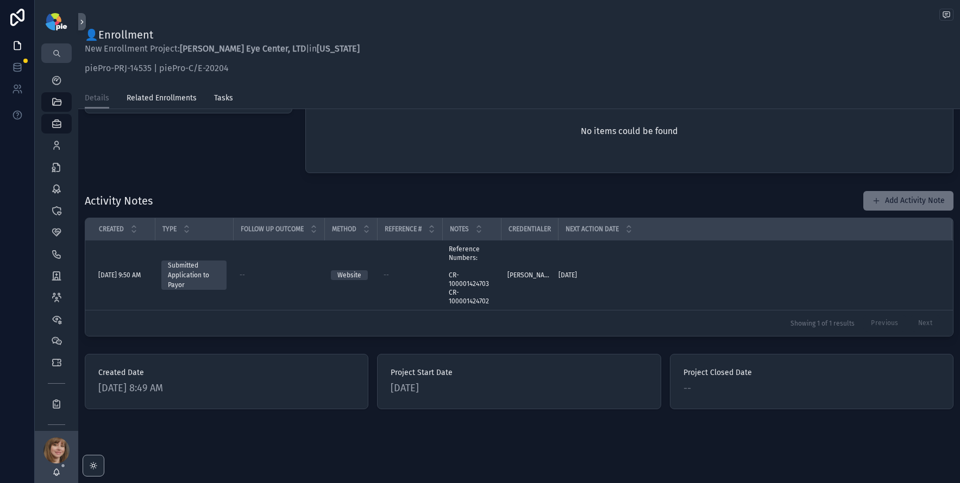
scroll to position [202, 0]
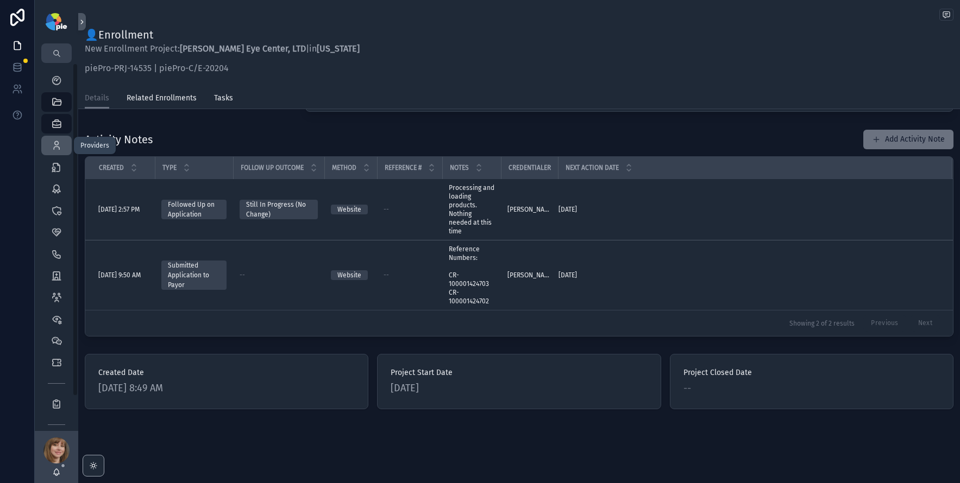
click at [61, 140] on icon "scrollable content" at bounding box center [56, 145] width 11 height 11
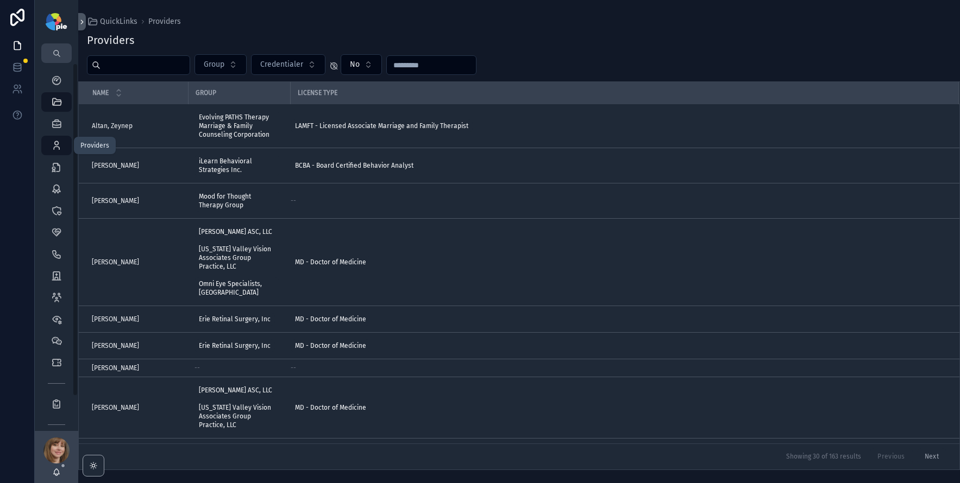
click at [57, 140] on icon "scrollable content" at bounding box center [56, 145] width 11 height 11
click at [120, 65] on input "scrollable content" at bounding box center [145, 65] width 89 height 15
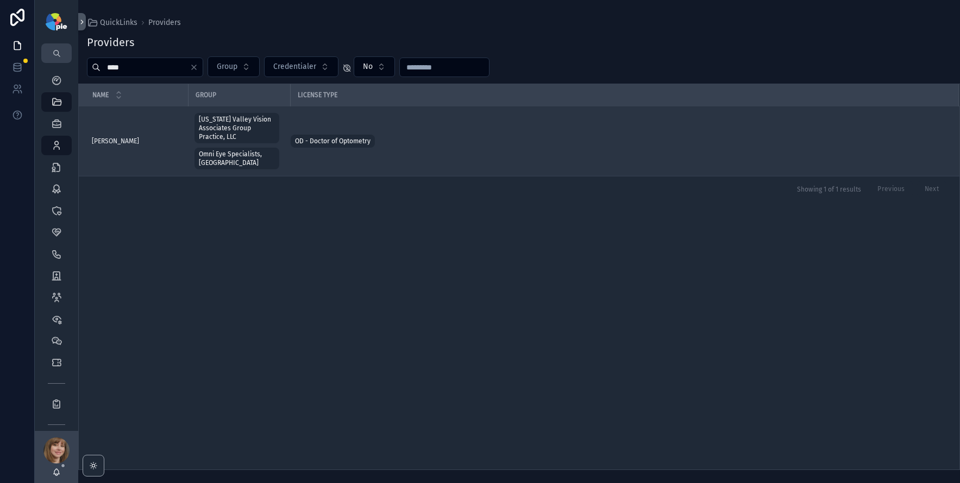
type input "****"
click at [138, 139] on div "[PERSON_NAME] [PERSON_NAME]" at bounding box center [137, 141] width 90 height 9
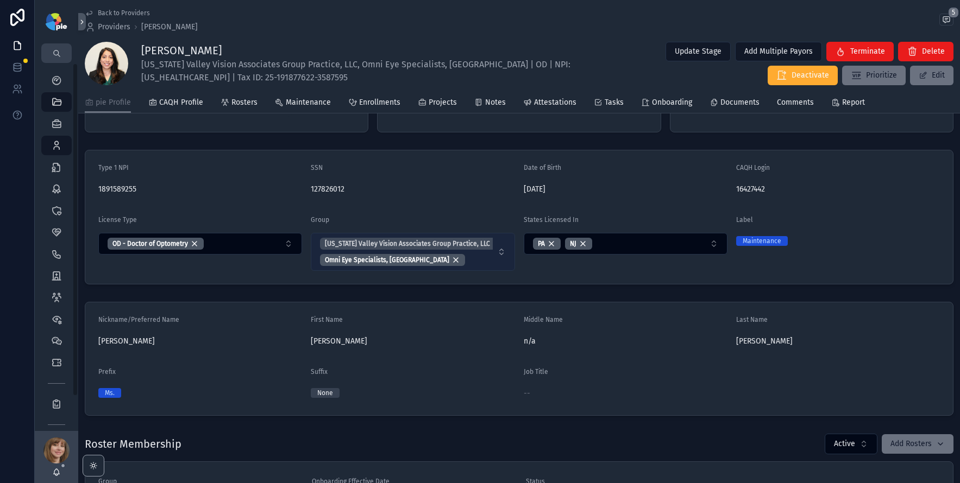
scroll to position [104, 0]
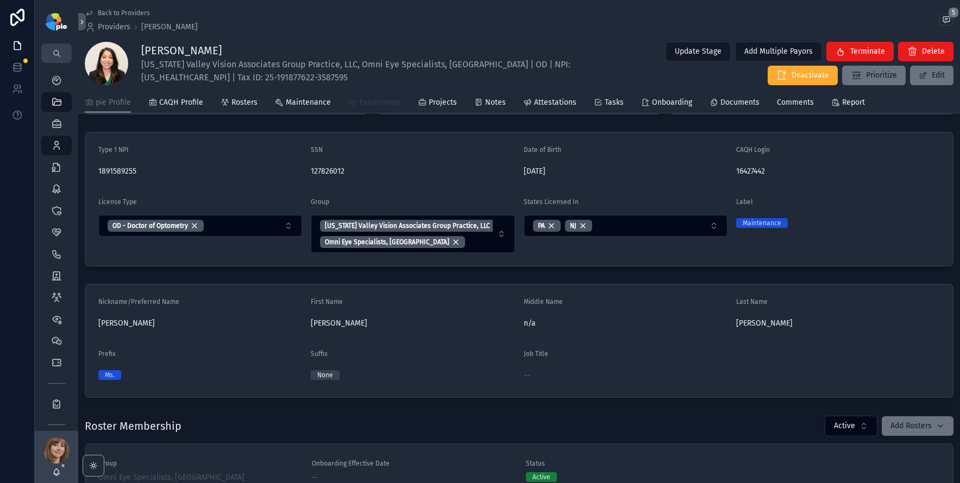
click at [370, 103] on span "Enrollments" at bounding box center [379, 102] width 41 height 11
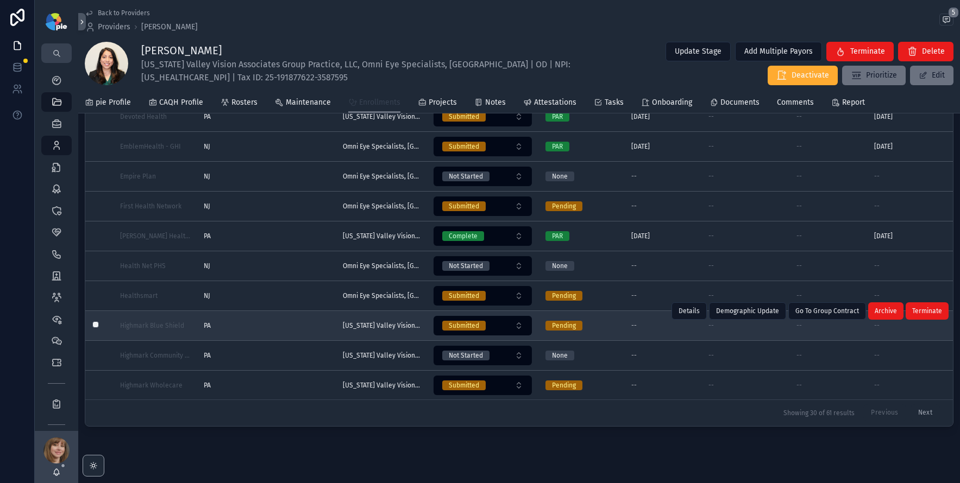
scroll to position [124, 0]
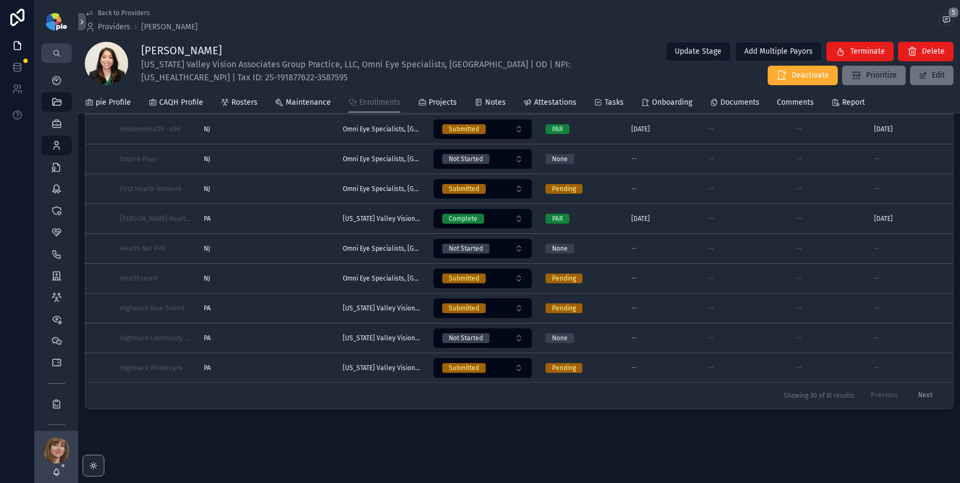
click at [919, 390] on button "Next" at bounding box center [924, 396] width 29 height 17
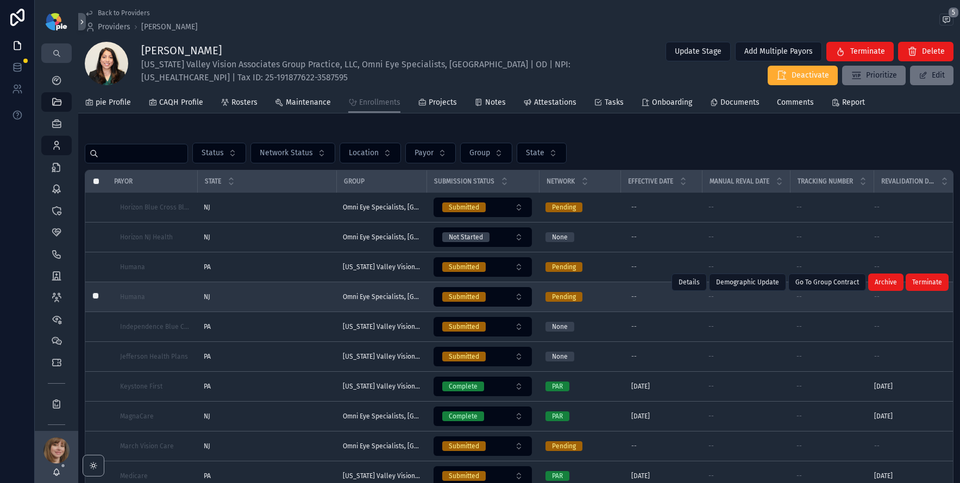
click at [256, 293] on div "NJ [GEOGRAPHIC_DATA]" at bounding box center [267, 297] width 126 height 9
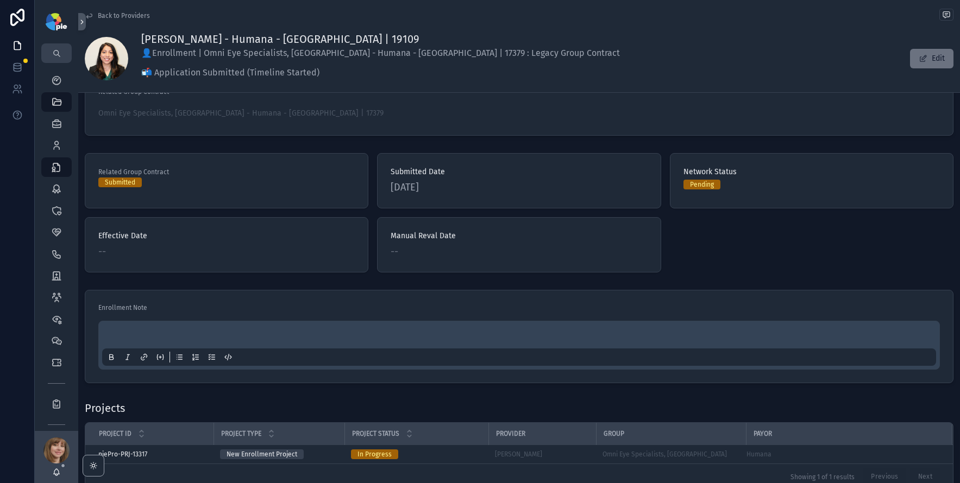
scroll to position [41, 0]
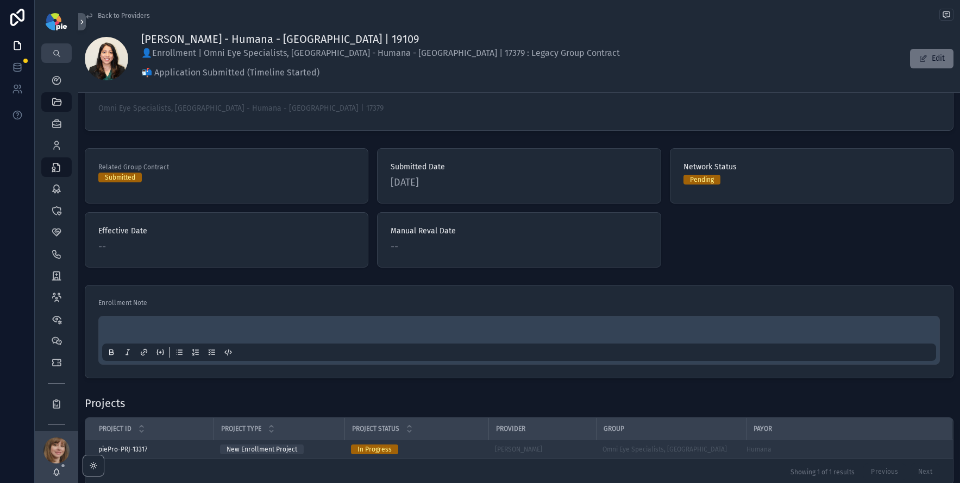
click at [566, 451] on div "[PERSON_NAME]" at bounding box center [542, 449] width 95 height 9
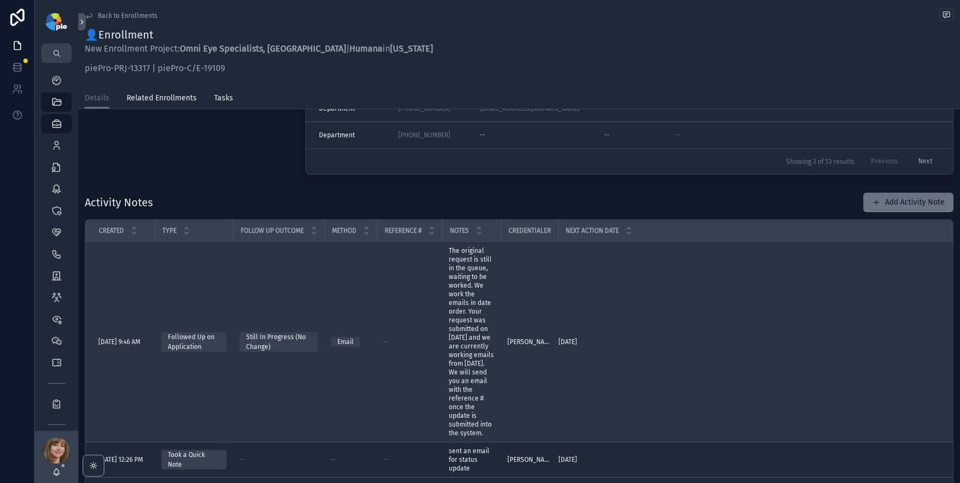
scroll to position [185, 0]
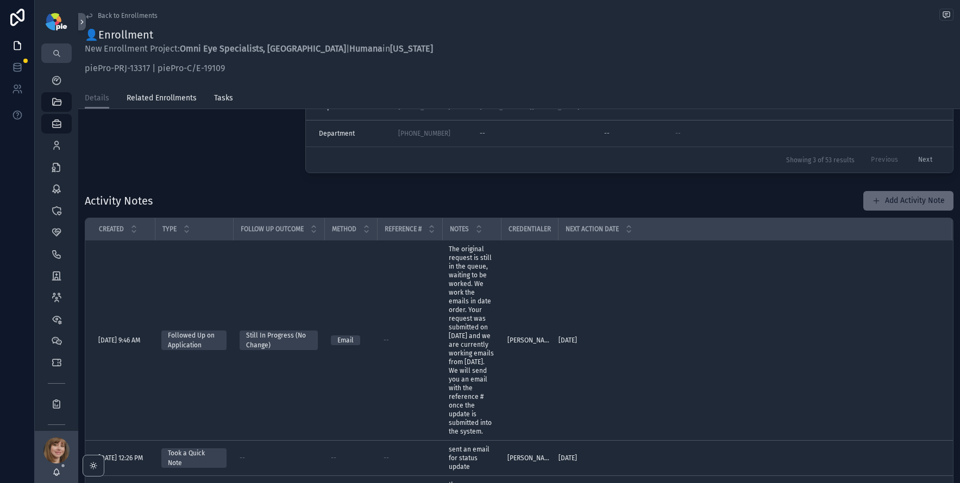
click at [890, 196] on button "Add Activity Note" at bounding box center [908, 201] width 90 height 20
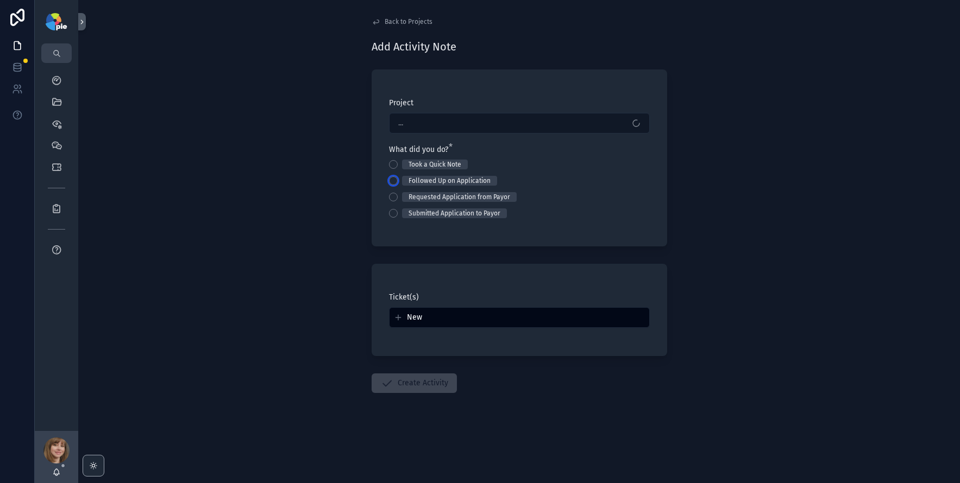
click at [397, 181] on button "Followed Up on Application" at bounding box center [393, 181] width 9 height 9
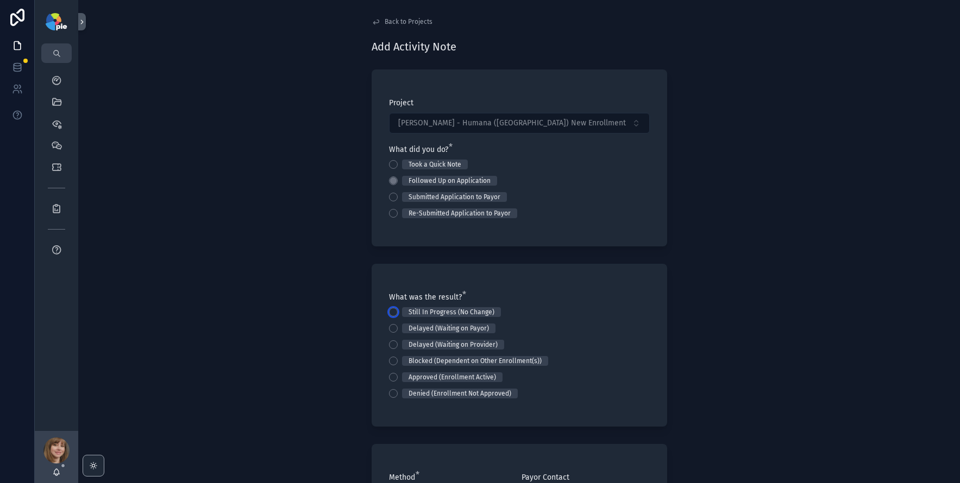
click at [394, 310] on button "Still In Progress (No Change)" at bounding box center [393, 312] width 9 height 9
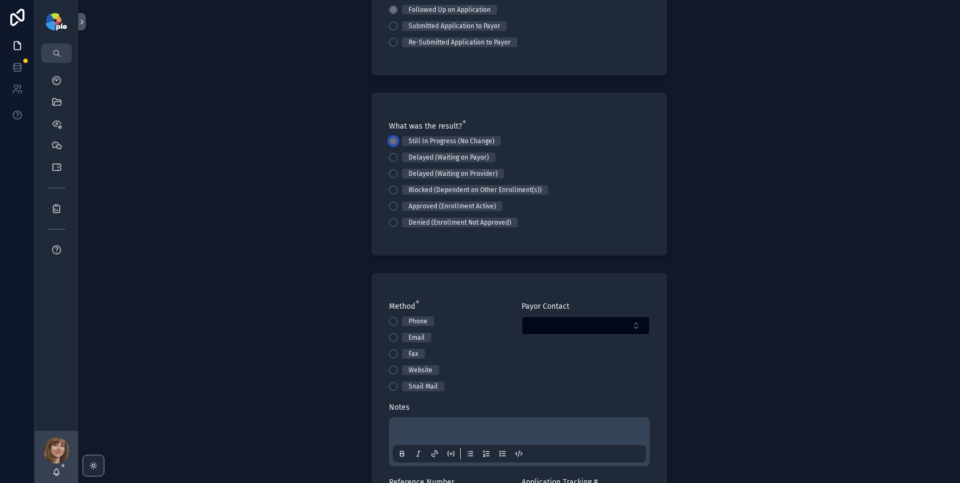
scroll to position [246, 0]
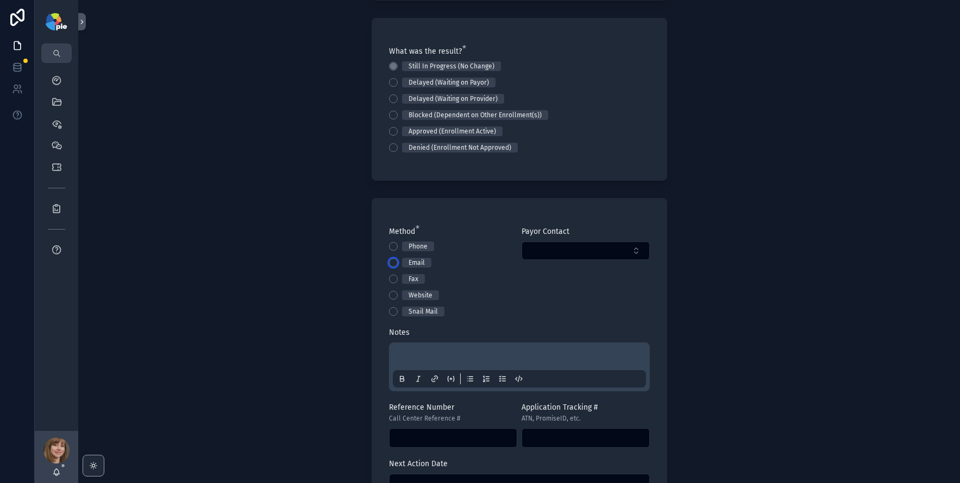
click at [389, 263] on button "Email" at bounding box center [393, 263] width 9 height 9
click at [410, 353] on p "scrollable content" at bounding box center [521, 358] width 253 height 11
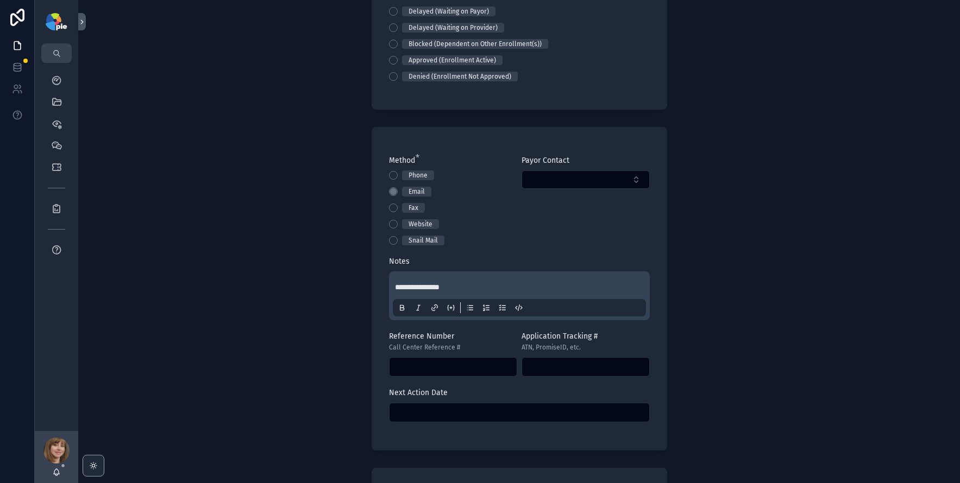
scroll to position [338, 0]
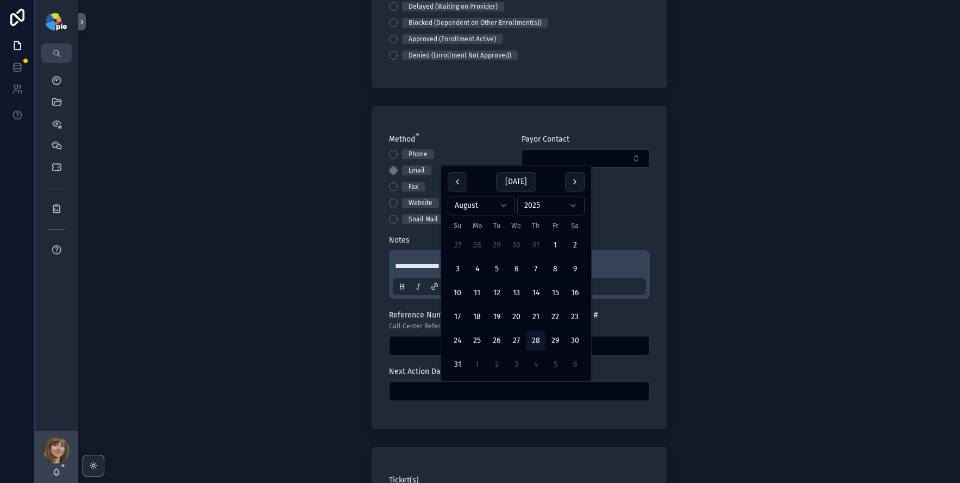
click at [480, 393] on input "scrollable content" at bounding box center [520, 391] width 260 height 15
click at [569, 184] on button "scrollable content" at bounding box center [575, 182] width 20 height 20
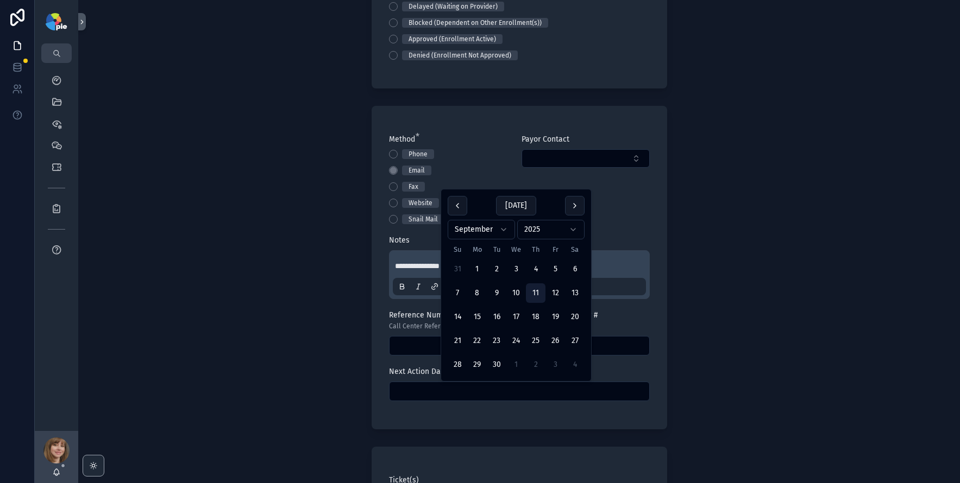
click at [539, 291] on button "11" at bounding box center [536, 294] width 20 height 20
click at [517, 293] on button "10" at bounding box center [516, 294] width 20 height 20
type input "*********"
click at [263, 372] on div "**********" at bounding box center [519, 241] width 882 height 483
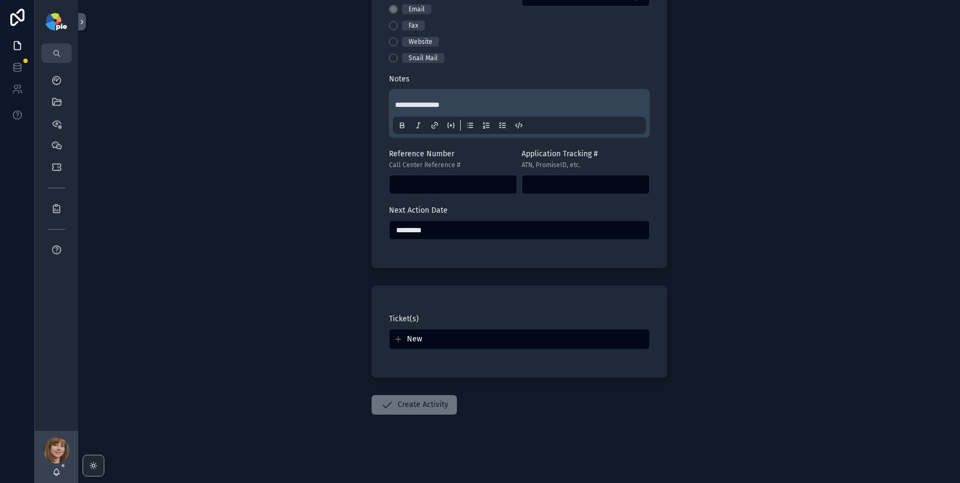
scroll to position [501, 0]
click at [412, 415] on form "**********" at bounding box center [520, 22] width 296 height 921
click at [416, 407] on button "Create Activity" at bounding box center [414, 404] width 85 height 20
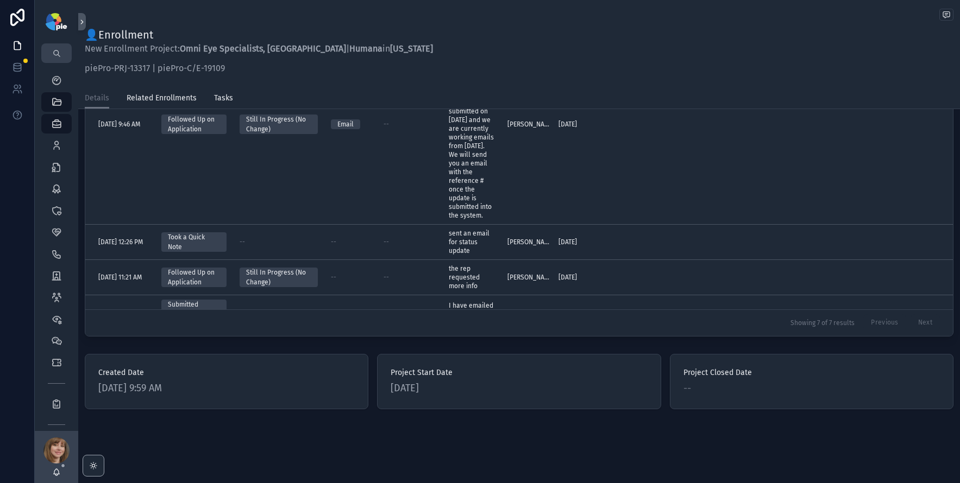
scroll to position [430, 0]
click at [52, 79] on icon "scrollable content" at bounding box center [56, 80] width 11 height 11
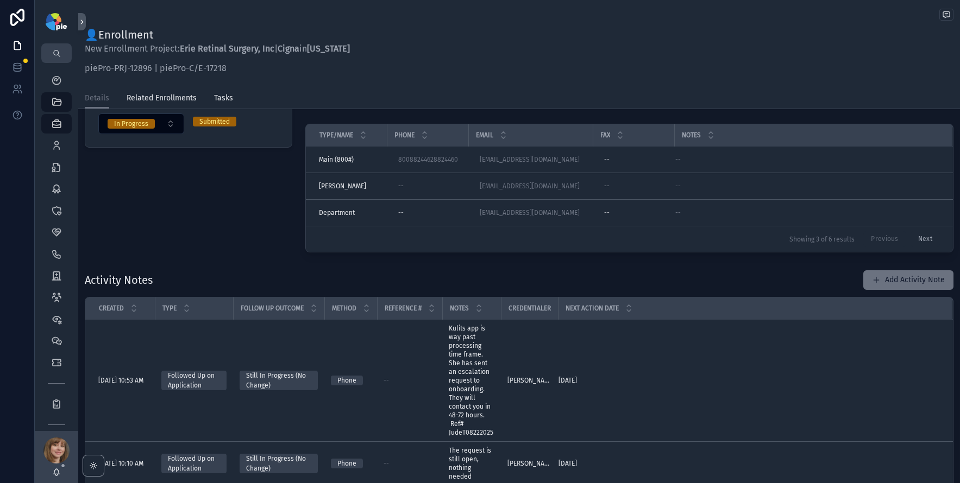
scroll to position [179, 0]
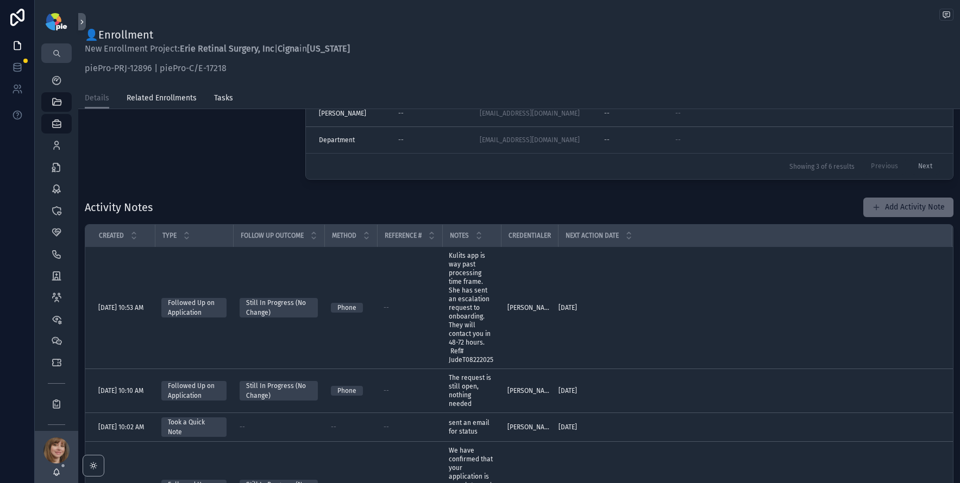
click at [896, 204] on button "Add Activity Note" at bounding box center [908, 208] width 90 height 20
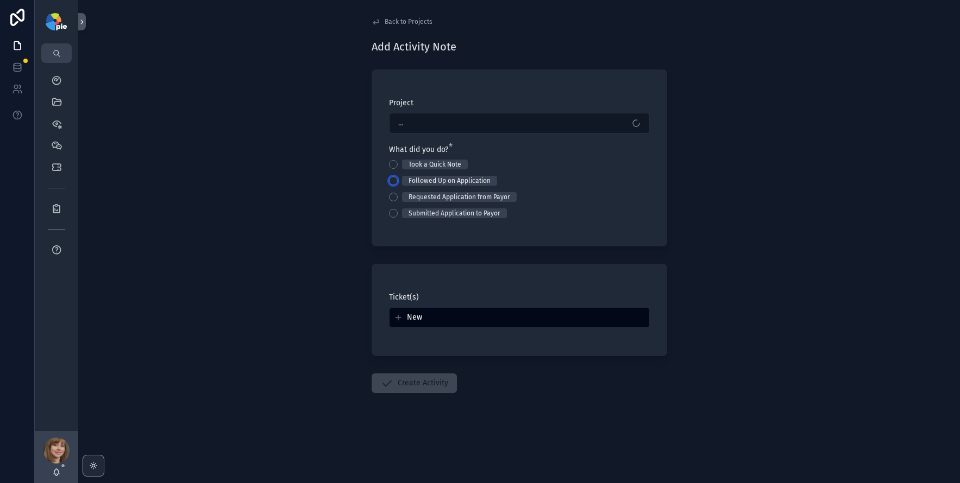
click at [394, 177] on button "Followed Up on Application" at bounding box center [393, 181] width 9 height 9
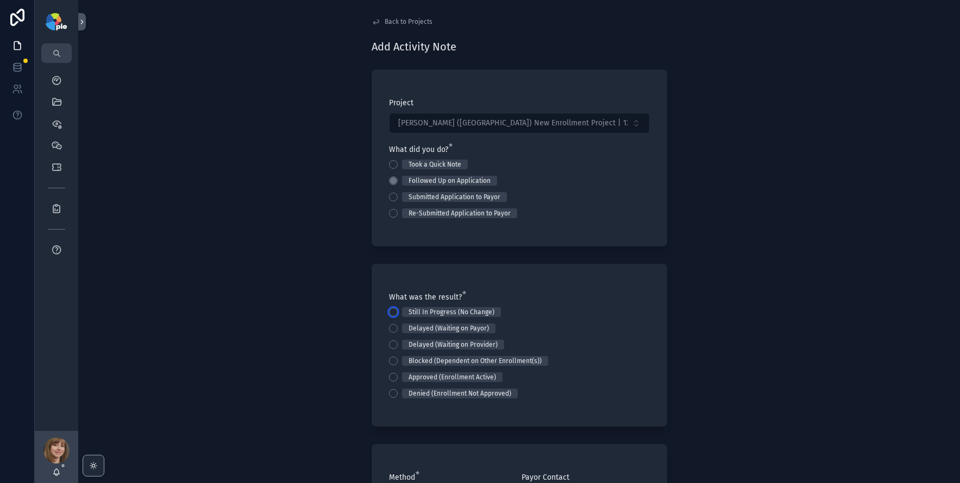
click at [394, 311] on button "Still In Progress (No Change)" at bounding box center [393, 312] width 9 height 9
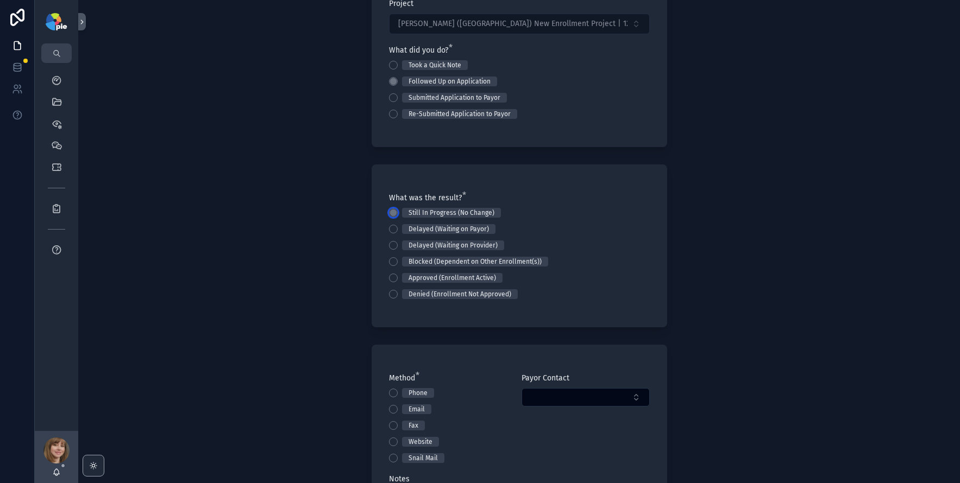
scroll to position [110, 0]
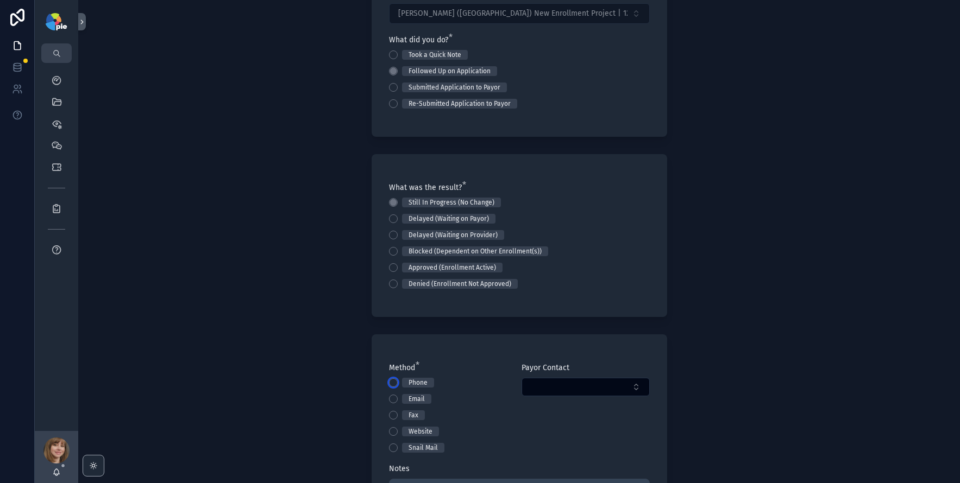
click at [391, 379] on button "Phone" at bounding box center [393, 383] width 9 height 9
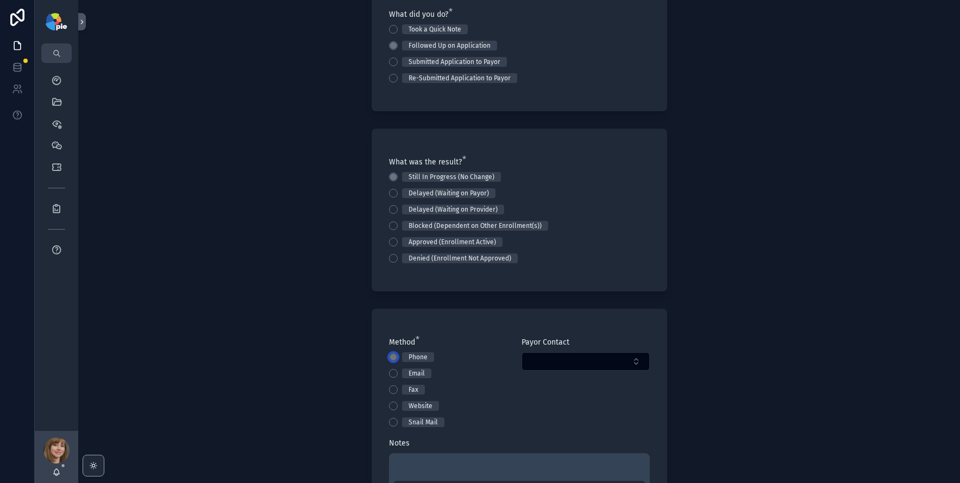
scroll to position [202, 0]
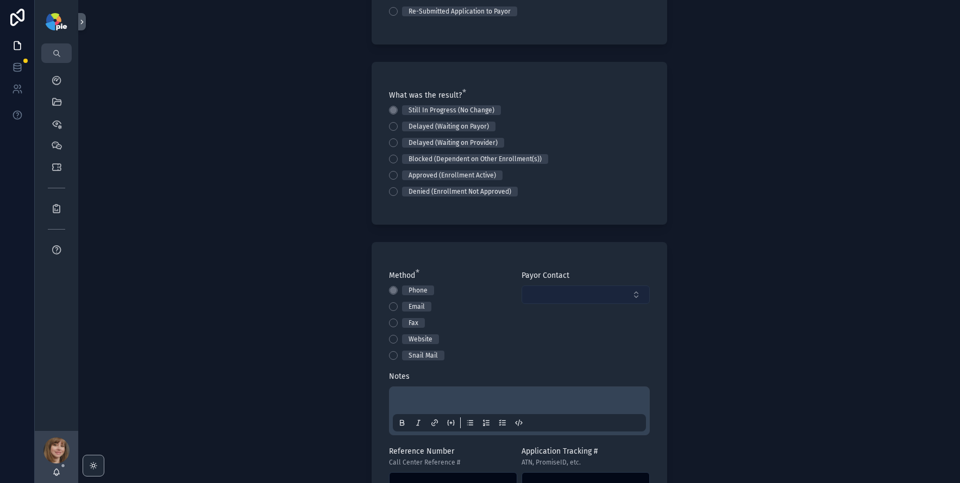
click at [537, 286] on button "Select Button" at bounding box center [586, 295] width 128 height 18
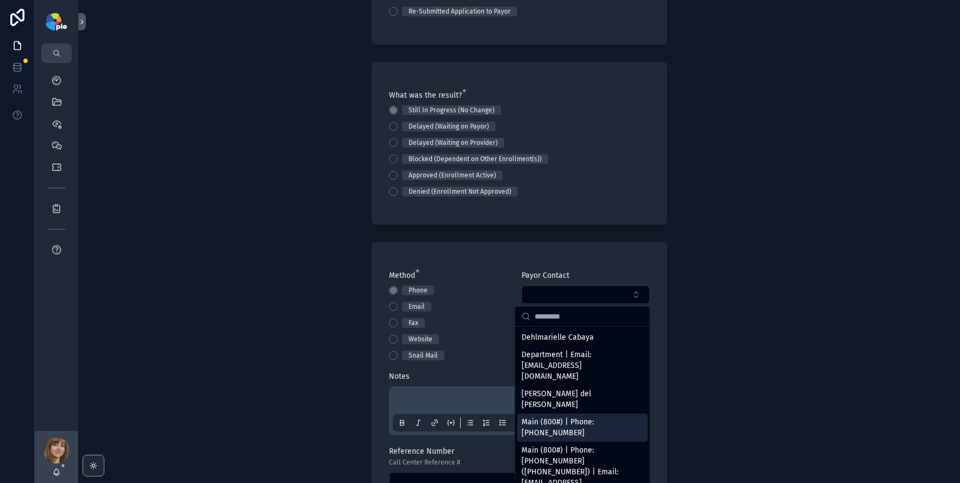
click at [541, 417] on span "Main (800#) | Phone: [PHONE_NUMBER]" at bounding box center [576, 428] width 109 height 22
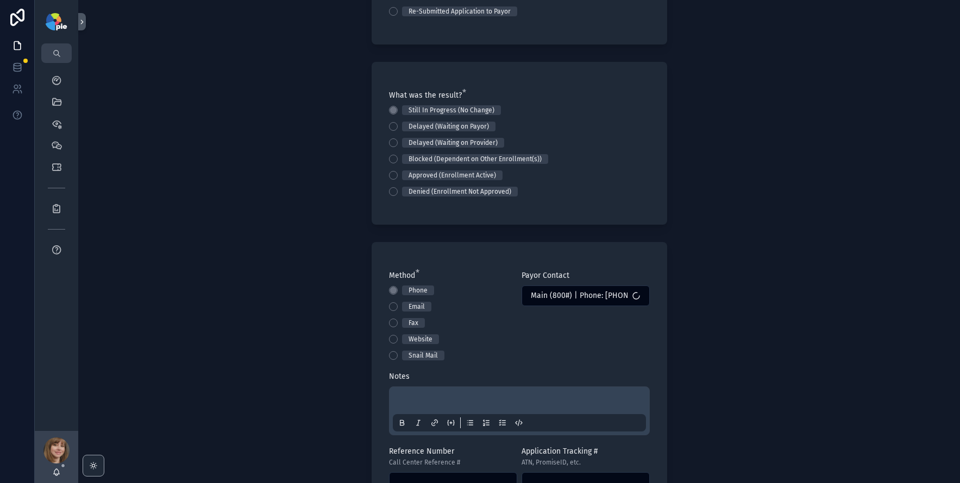
click at [460, 402] on p "scrollable content" at bounding box center [521, 402] width 253 height 11
click at [202, 374] on div "**********" at bounding box center [519, 241] width 882 height 483
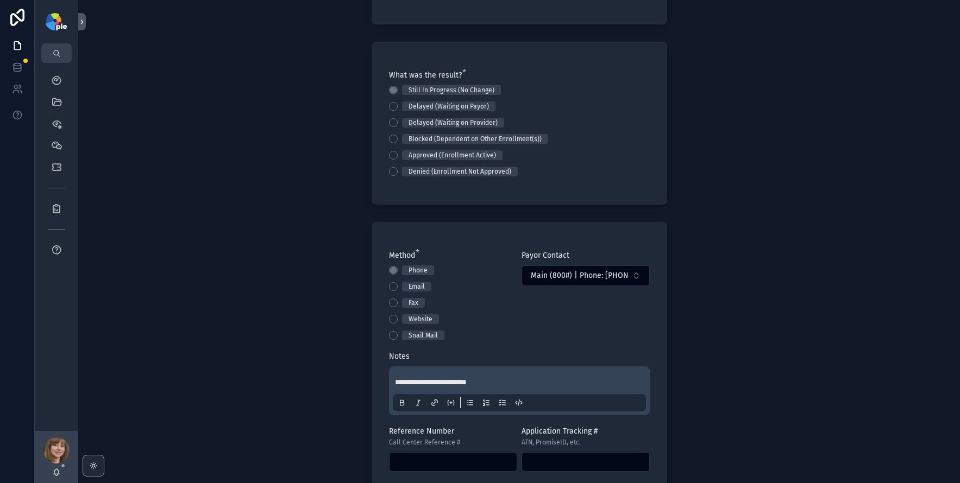
scroll to position [407, 0]
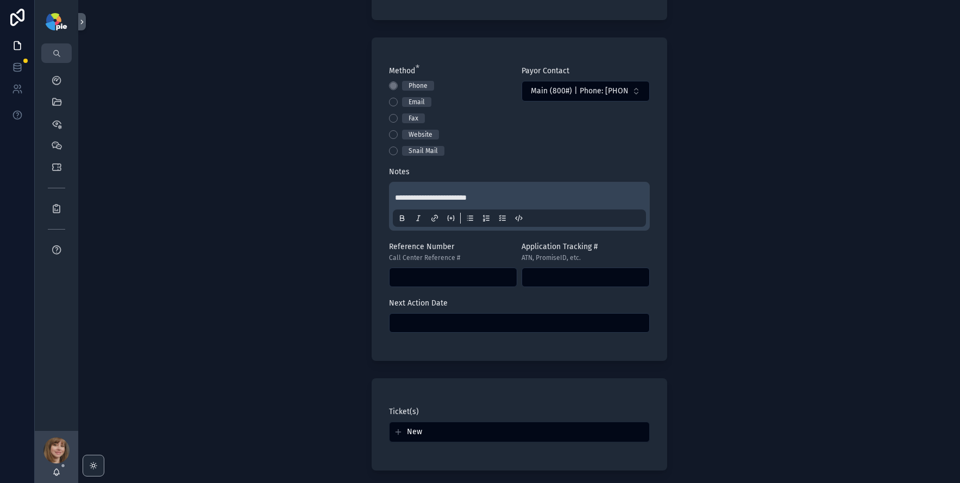
click at [466, 317] on input "scrollable content" at bounding box center [520, 323] width 260 height 15
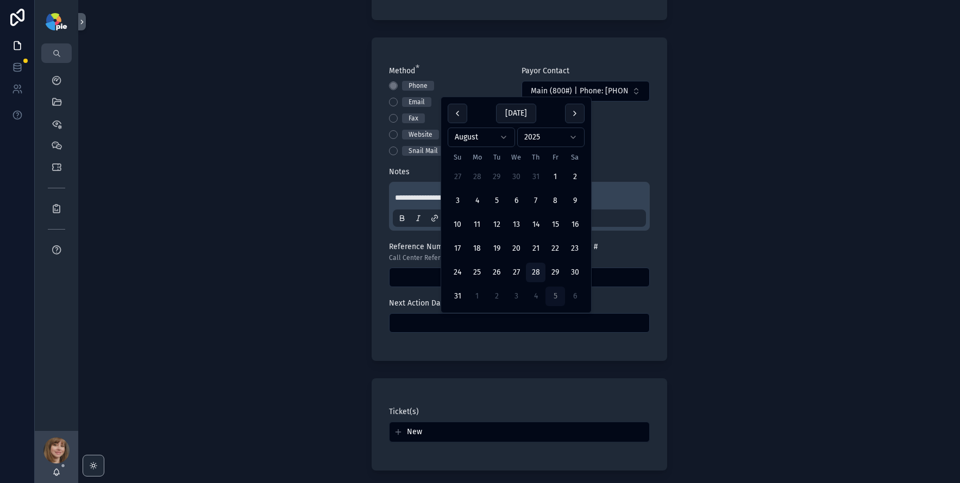
click at [552, 301] on button "5" at bounding box center [555, 297] width 20 height 20
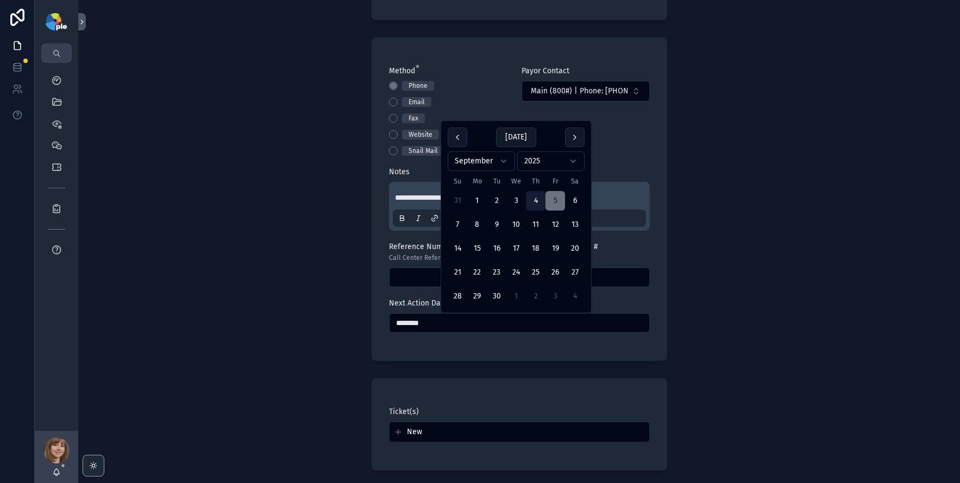
click at [536, 195] on button "4" at bounding box center [536, 201] width 20 height 20
type input "********"
click at [308, 246] on div "**********" at bounding box center [519, 241] width 882 height 483
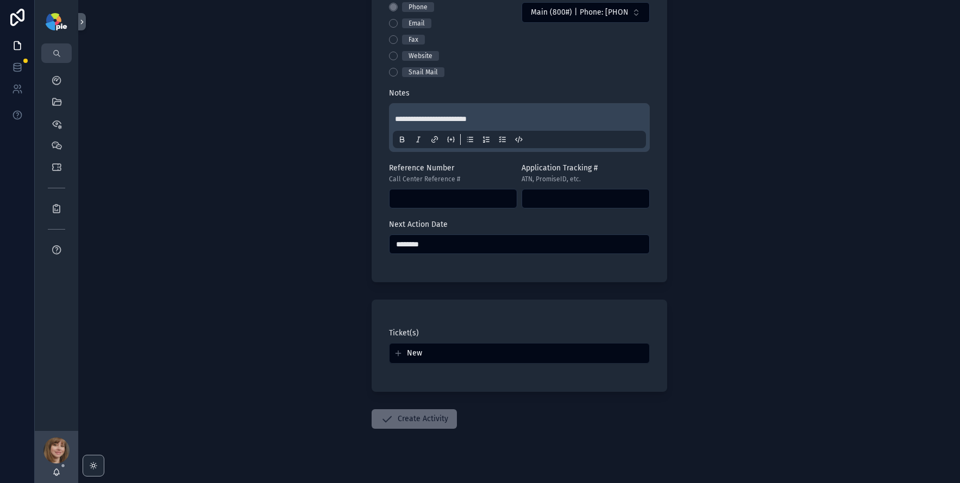
scroll to position [501, 0]
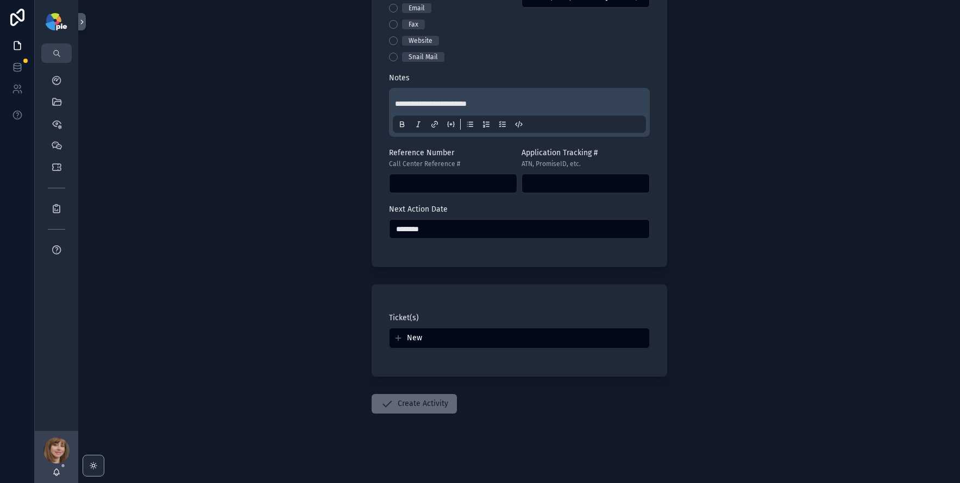
click at [438, 405] on button "Create Activity" at bounding box center [414, 404] width 85 height 20
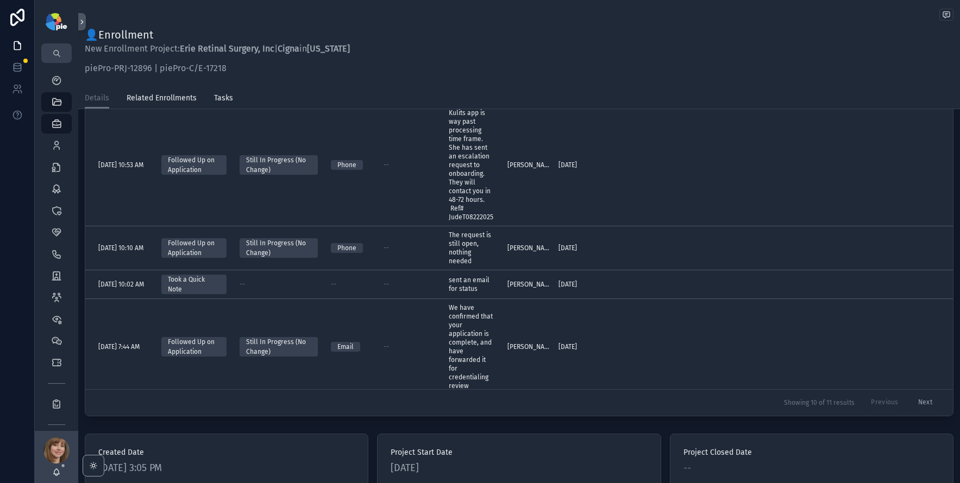
scroll to position [430, 0]
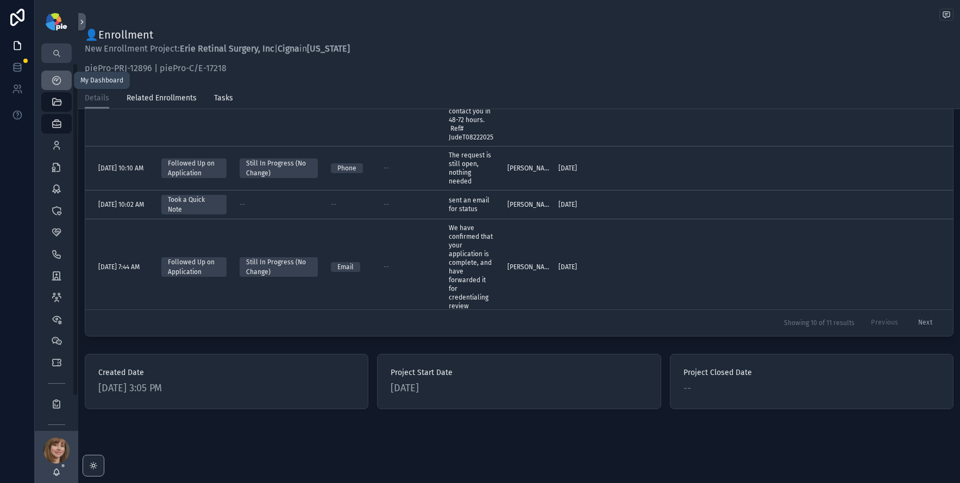
click at [61, 81] on icon "scrollable content" at bounding box center [56, 80] width 11 height 11
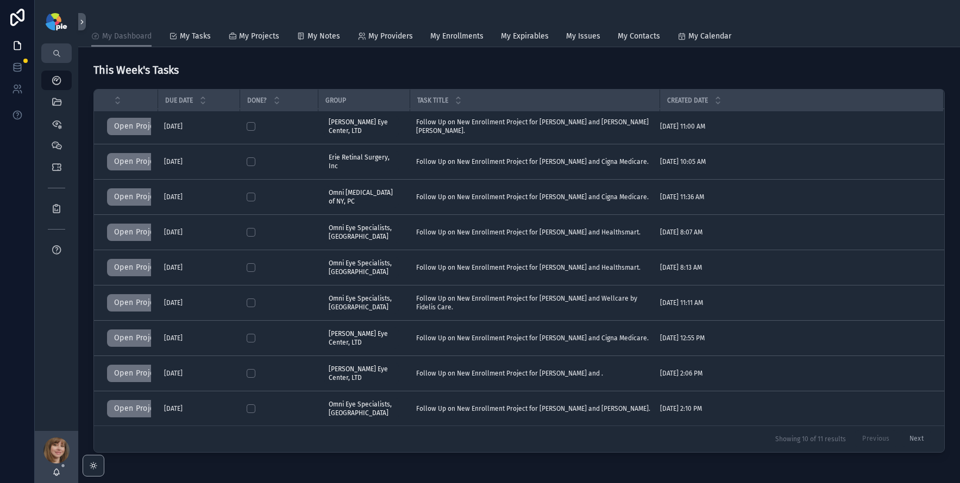
scroll to position [78, 0]
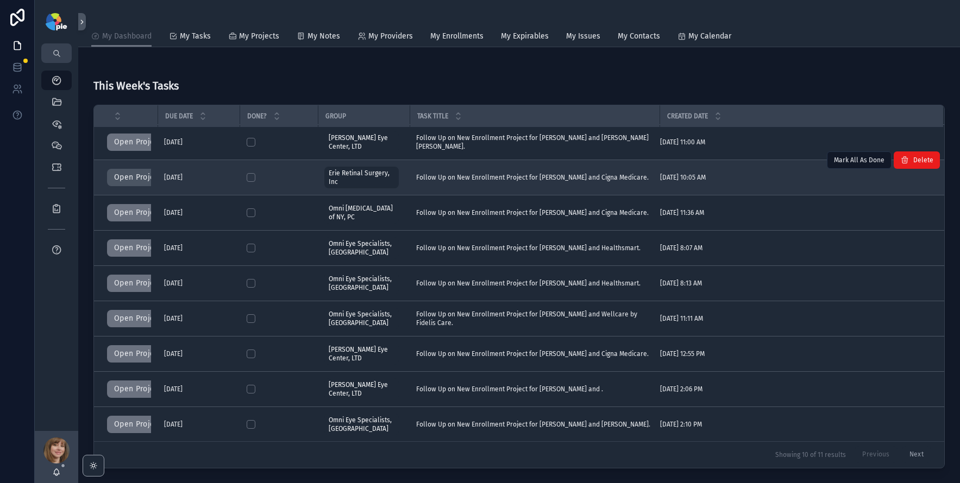
click at [131, 176] on button "Open Project" at bounding box center [137, 177] width 61 height 17
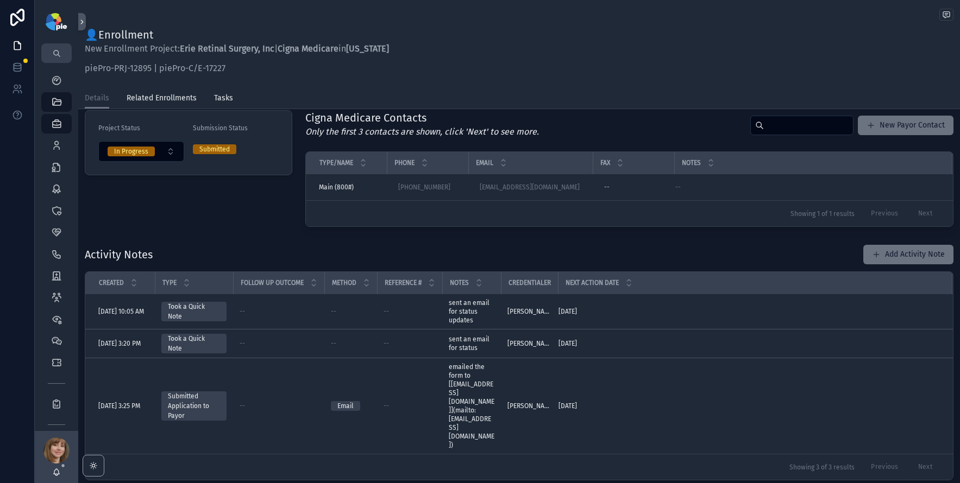
click at [252, 234] on div "Project Details Project Status In Progress Submission Status Submitted Cigna Me…" at bounding box center [519, 301] width 882 height 514
click at [893, 249] on button "Add Activity Note" at bounding box center [908, 255] width 90 height 20
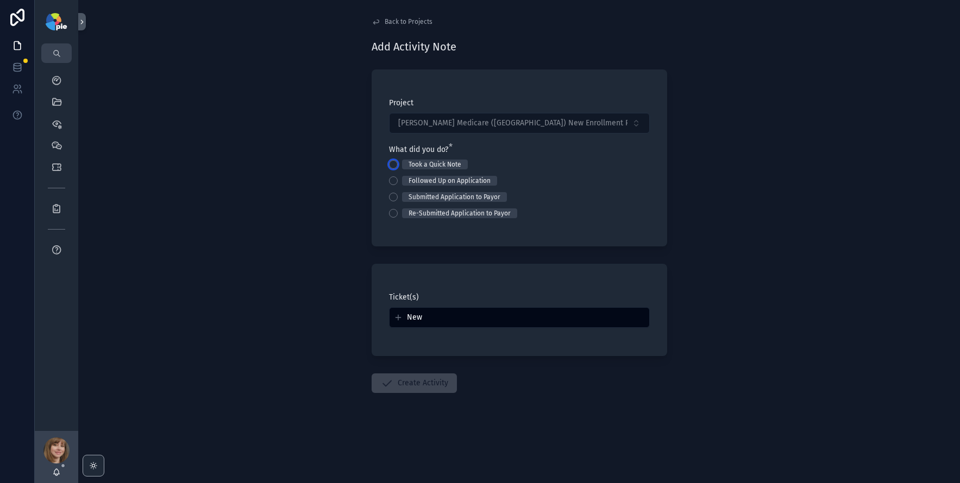
click at [391, 163] on button "Took a Quick Note" at bounding box center [393, 164] width 9 height 9
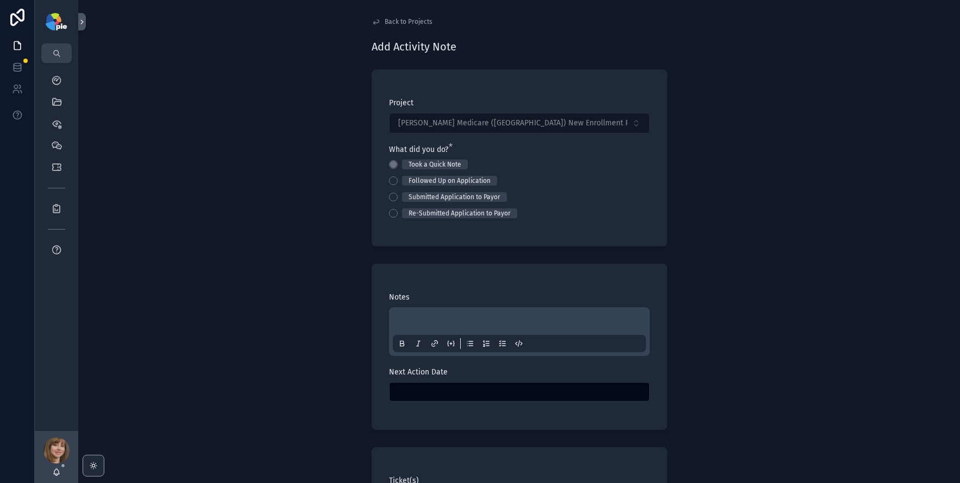
click at [405, 314] on div "scrollable content" at bounding box center [519, 331] width 253 height 41
click at [408, 318] on p "scrollable content" at bounding box center [521, 323] width 253 height 11
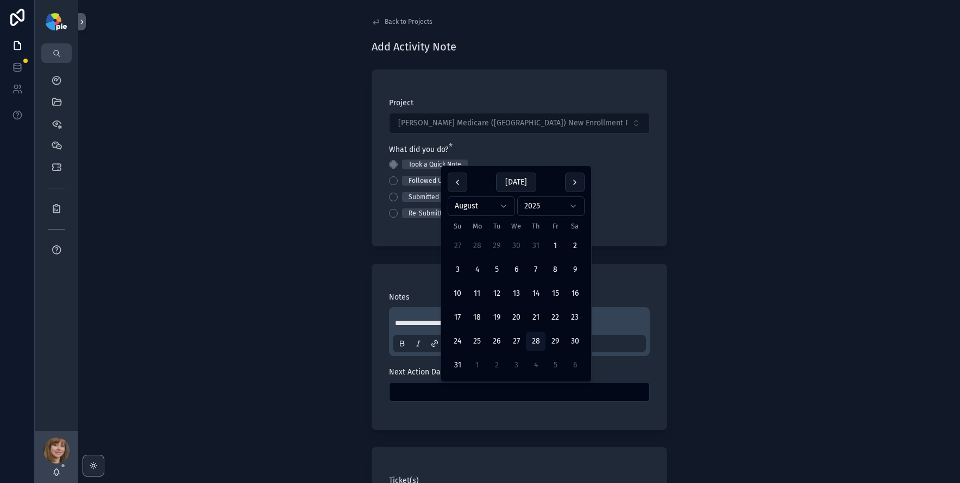
click at [429, 397] on input "scrollable content" at bounding box center [520, 392] width 260 height 15
click at [570, 179] on button "scrollable content" at bounding box center [575, 183] width 20 height 20
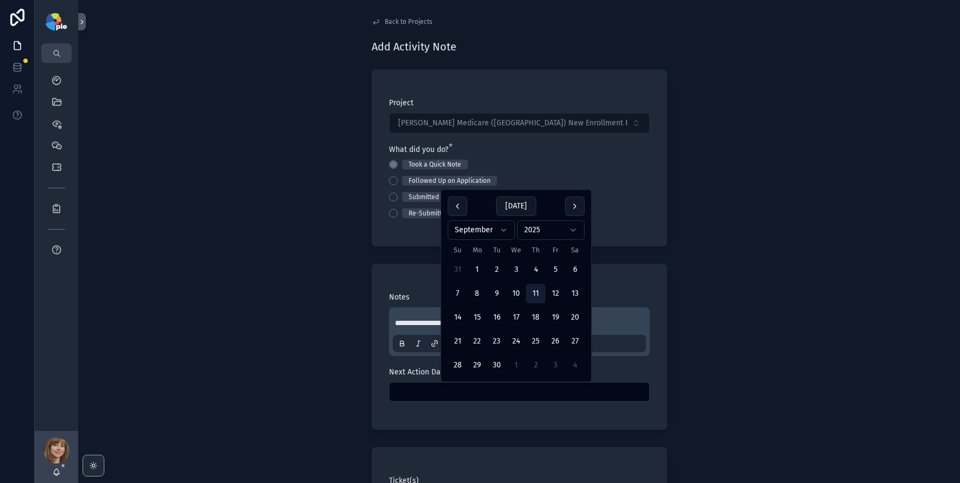
click at [533, 287] on button "11" at bounding box center [536, 294] width 20 height 20
click at [288, 272] on div "**********" at bounding box center [519, 241] width 882 height 483
click at [449, 386] on input "*********" at bounding box center [520, 392] width 260 height 15
click at [530, 319] on button "18" at bounding box center [536, 318] width 20 height 20
type input "*********"
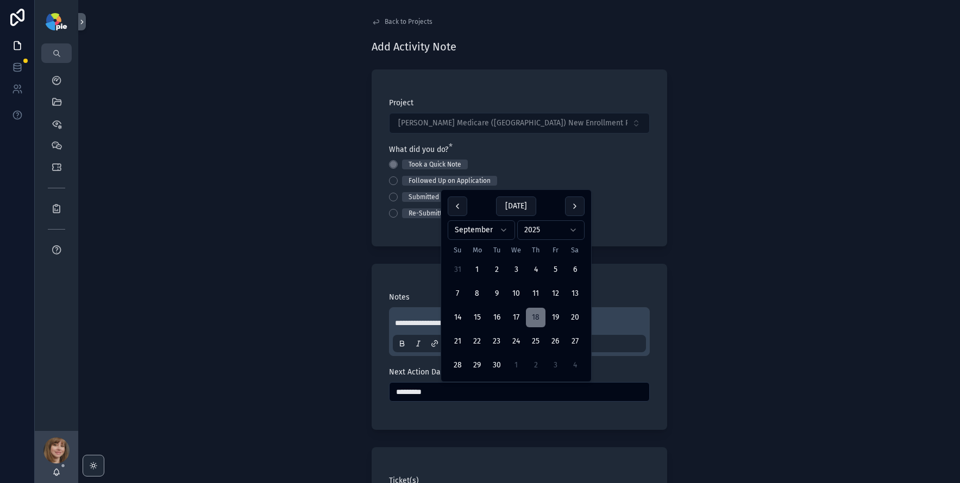
click at [284, 349] on div "**********" at bounding box center [519, 241] width 882 height 483
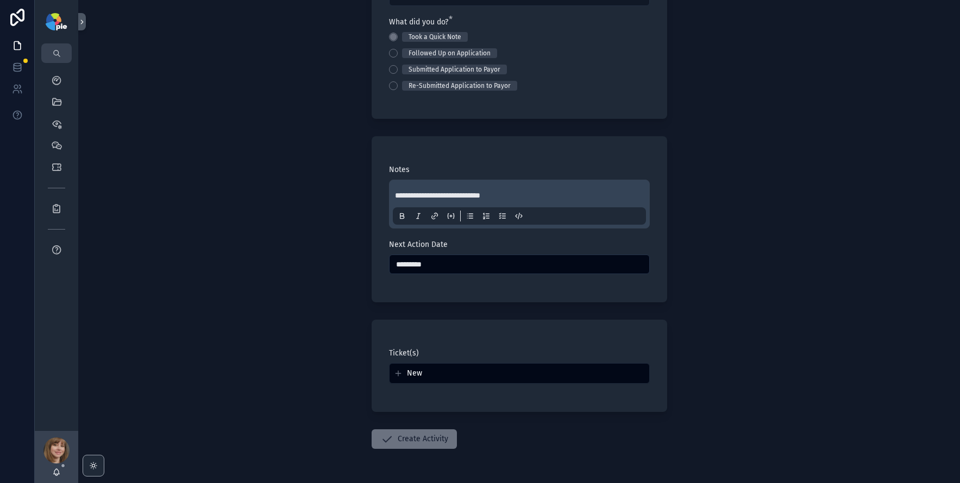
scroll to position [155, 0]
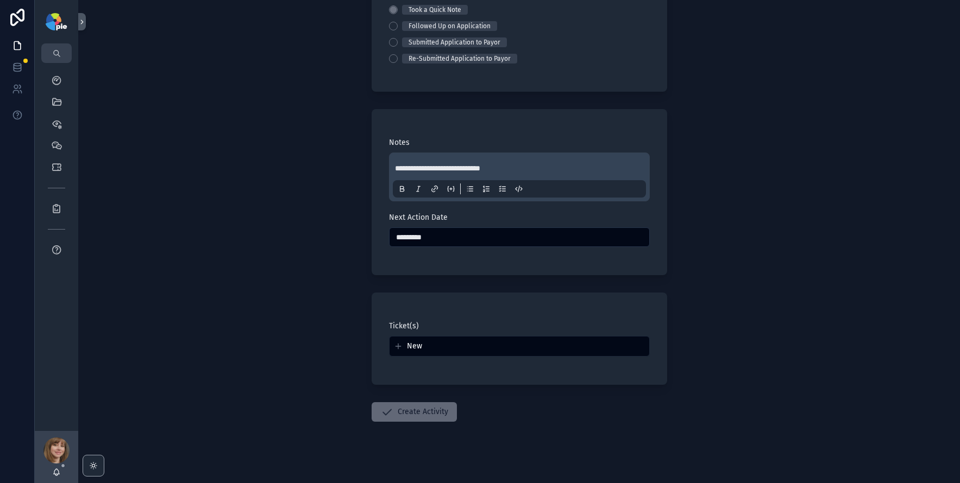
click at [428, 416] on button "Create Activity" at bounding box center [414, 413] width 85 height 20
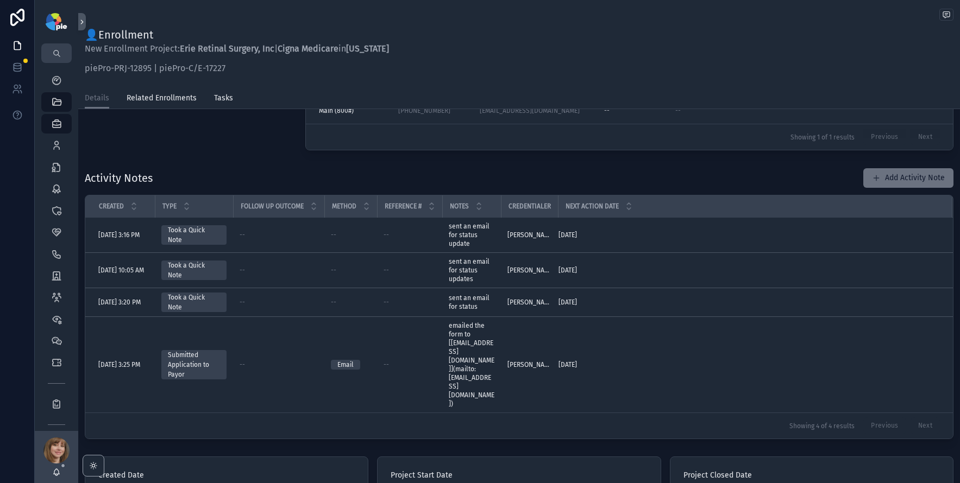
click at [291, 147] on div "Project Status In Progress Submission Status Submitted" at bounding box center [188, 91] width 221 height 125
click at [63, 80] on div "My Dashboard" at bounding box center [56, 80] width 17 height 17
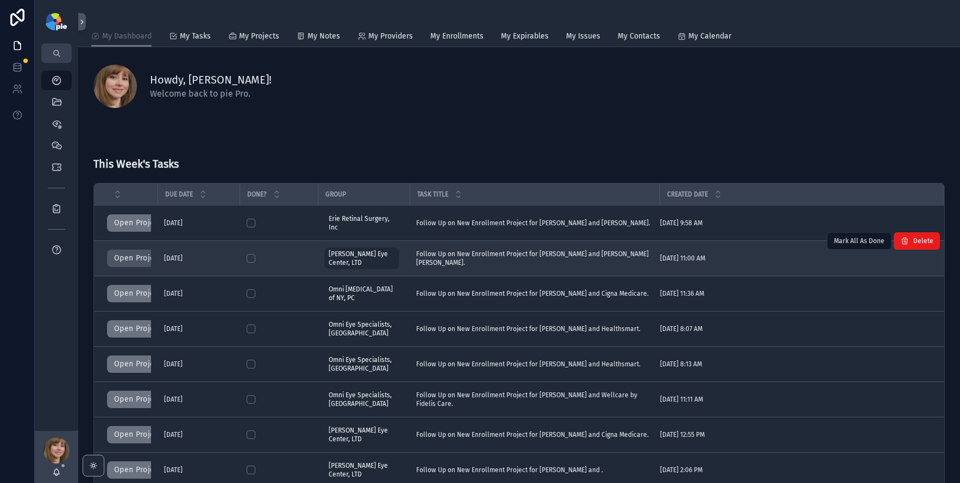
click at [138, 261] on button "Open Project" at bounding box center [137, 258] width 61 height 17
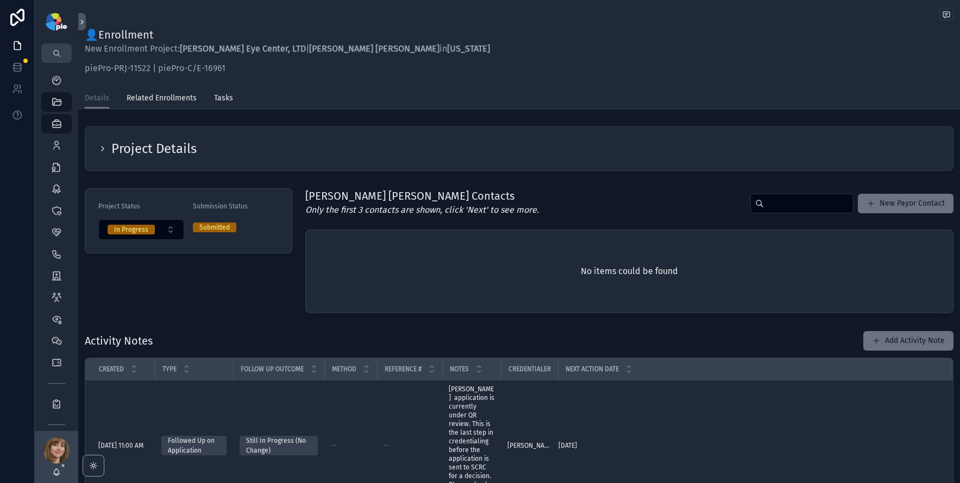
click at [102, 147] on icon "scrollable content" at bounding box center [102, 149] width 9 height 9
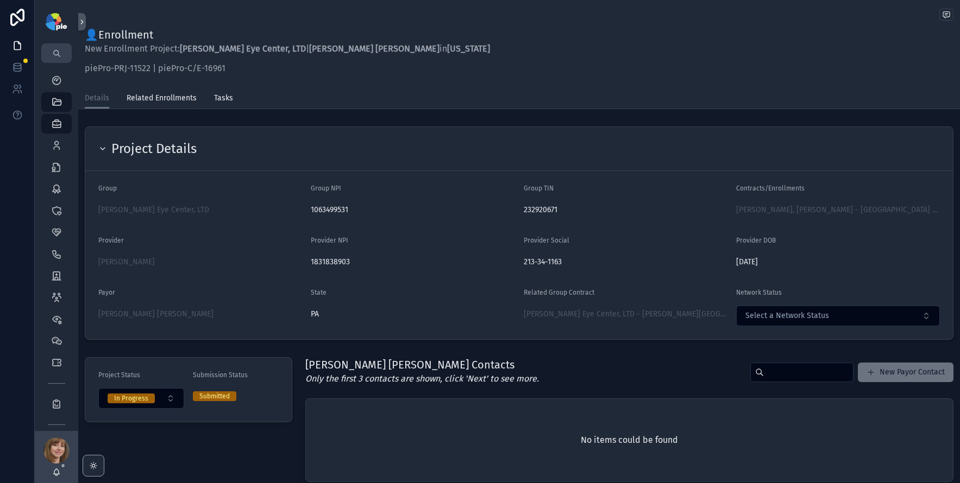
click at [102, 147] on icon "scrollable content" at bounding box center [102, 149] width 9 height 9
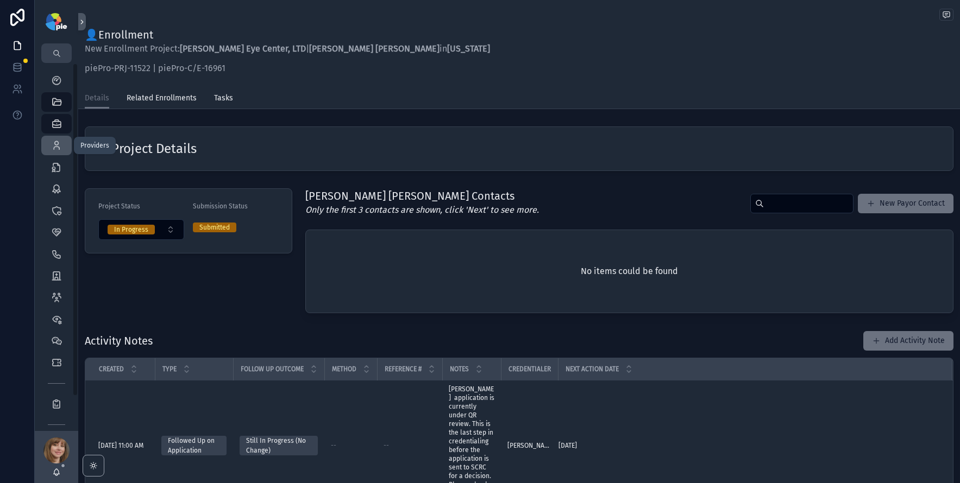
click at [56, 140] on icon "scrollable content" at bounding box center [56, 145] width 11 height 11
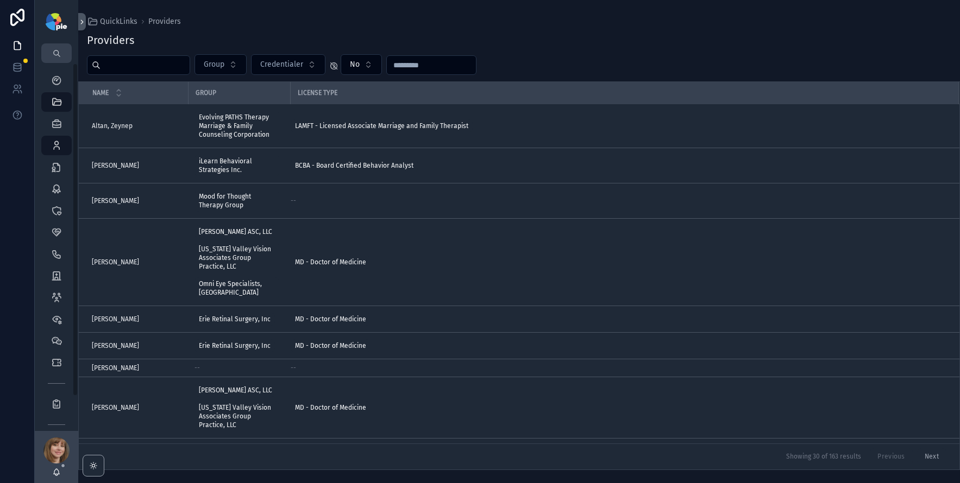
click at [121, 68] on input "scrollable content" at bounding box center [145, 65] width 89 height 15
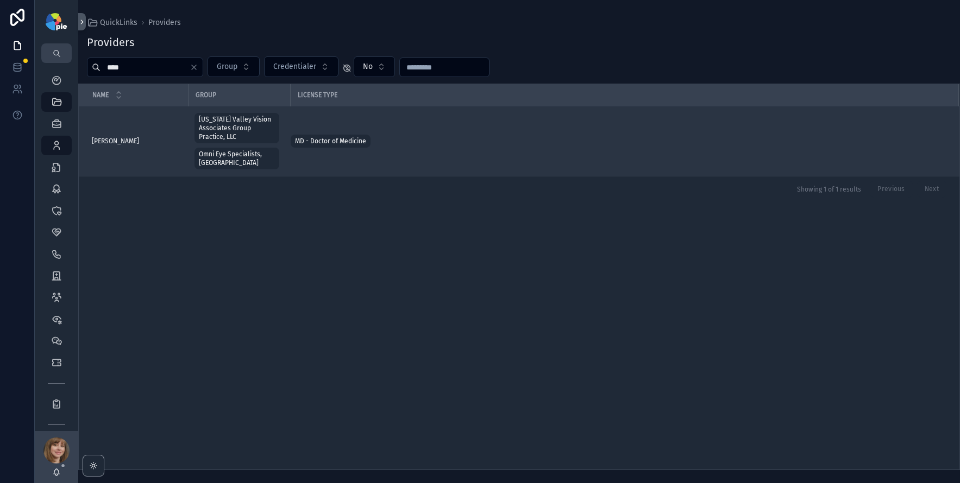
type input "****"
click at [128, 137] on span "[PERSON_NAME]" at bounding box center [115, 141] width 47 height 9
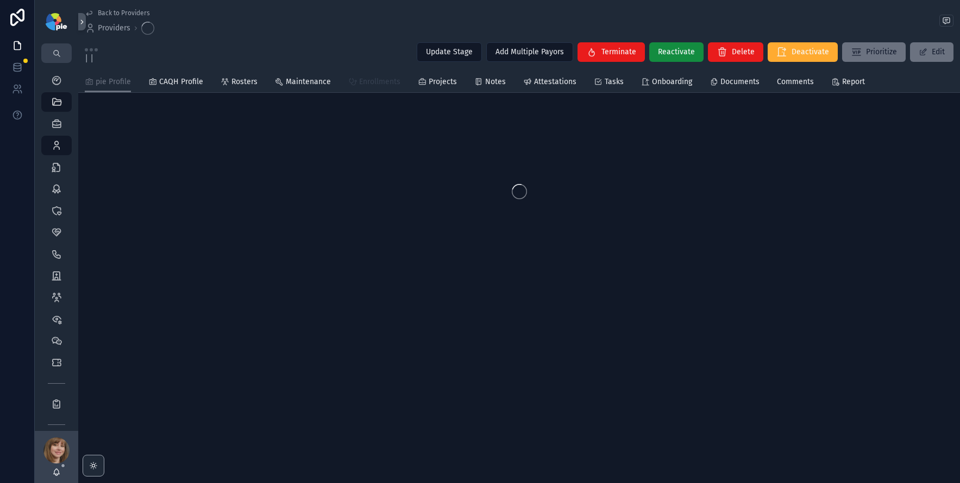
click at [372, 83] on span "Enrollments" at bounding box center [379, 82] width 41 height 11
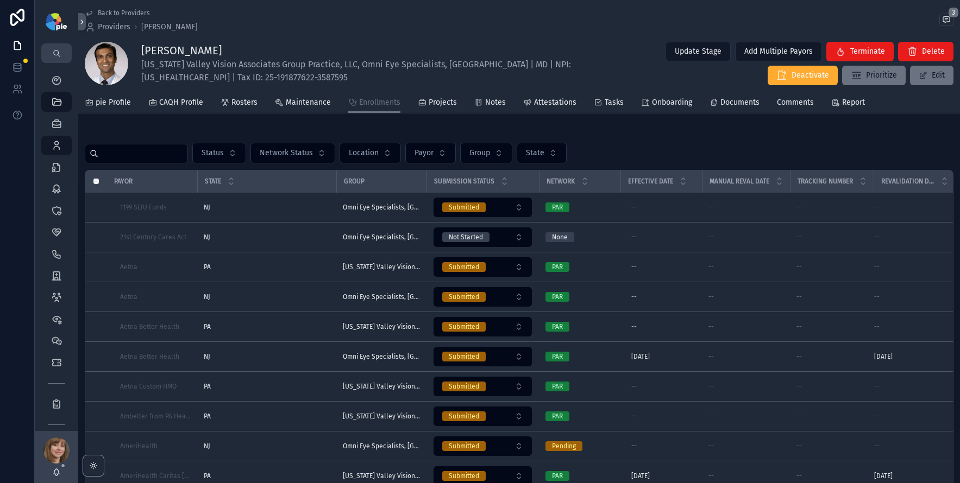
drag, startPoint x: 229, startPoint y: 49, endPoint x: 141, endPoint y: 45, distance: 88.1
click at [141, 45] on h1 "[PERSON_NAME]" at bounding box center [371, 50] width 460 height 15
copy h1 "[PERSON_NAME]"
click at [113, 105] on span "pie Profile" at bounding box center [113, 102] width 35 height 11
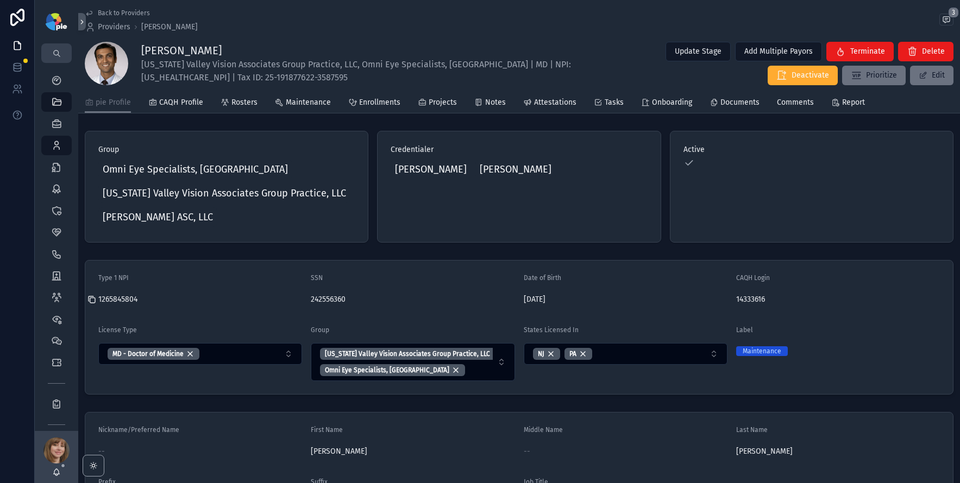
click at [90, 300] on icon "scrollable content" at bounding box center [92, 300] width 5 height 5
click at [727, 300] on icon "scrollable content" at bounding box center [729, 300] width 9 height 9
click at [223, 48] on h1 "[PERSON_NAME]" at bounding box center [371, 50] width 460 height 15
drag, startPoint x: 223, startPoint y: 48, endPoint x: 149, endPoint y: 50, distance: 73.9
click at [149, 50] on h1 "[PERSON_NAME]" at bounding box center [371, 50] width 460 height 15
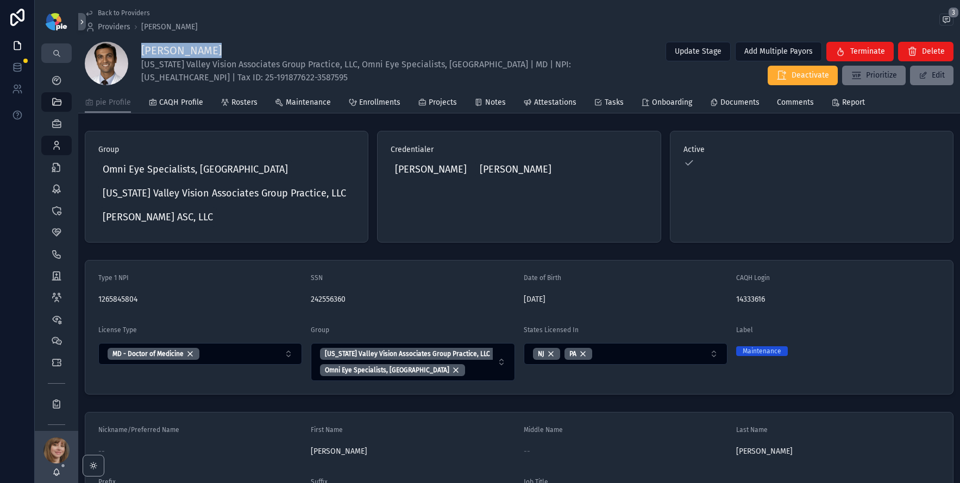
copy h1 "[PERSON_NAME]"
